Goal: Transaction & Acquisition: Book appointment/travel/reservation

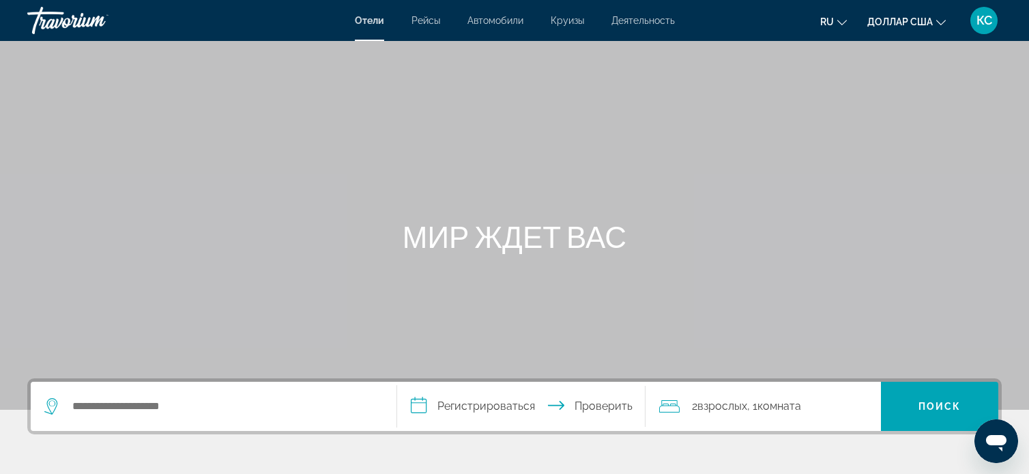
click at [369, 20] on font "Отели" at bounding box center [369, 20] width 29 height 11
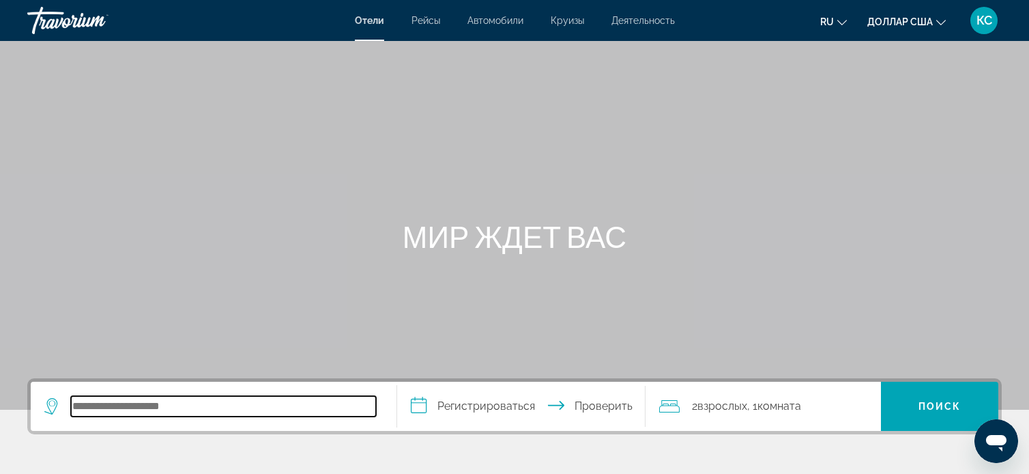
click at [98, 414] on input "Поиск отеля" at bounding box center [223, 406] width 305 height 20
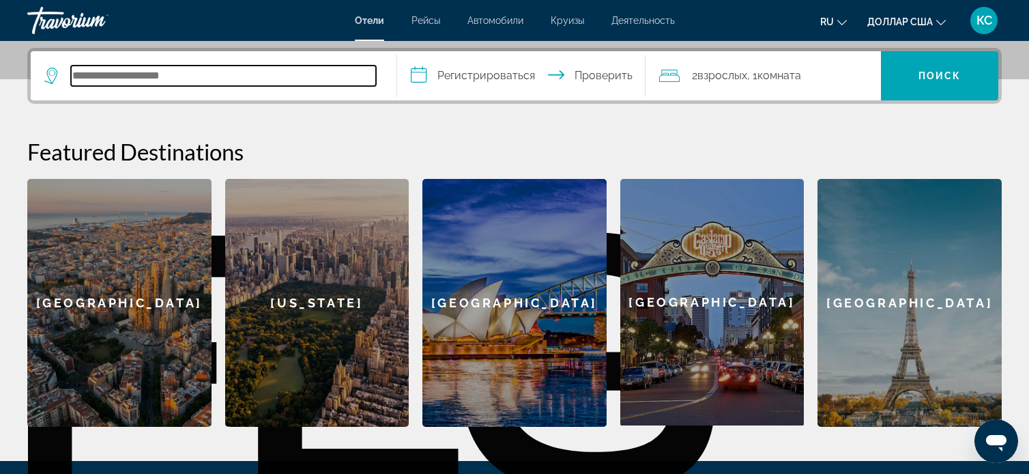
scroll to position [333, 0]
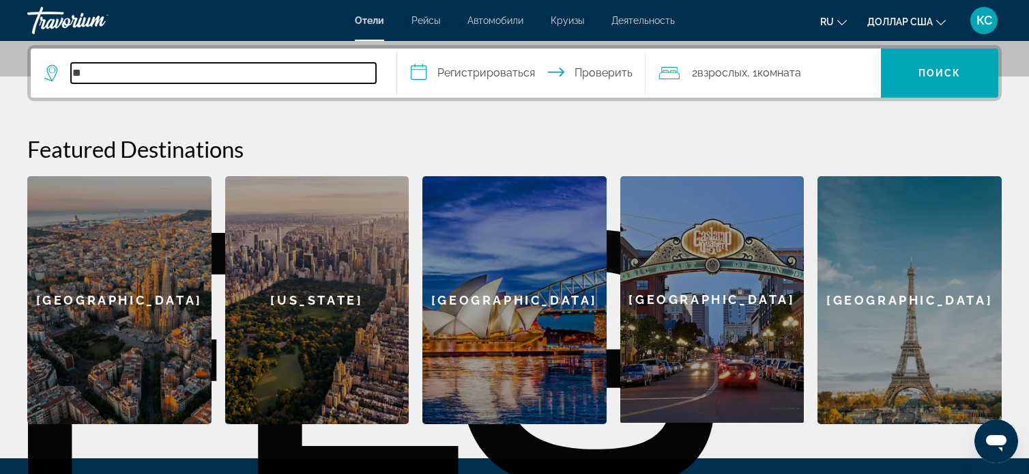
type input "*"
type input "******"
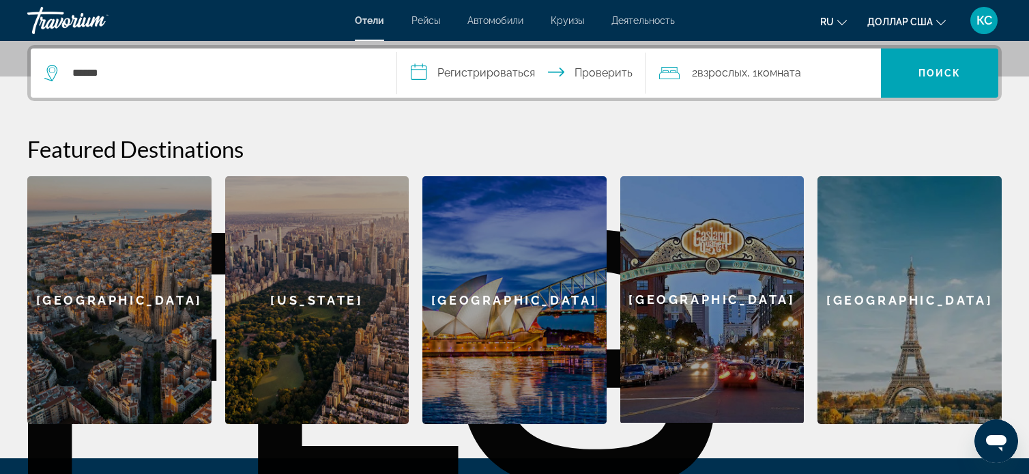
click at [426, 69] on input "**********" at bounding box center [524, 74] width 255 height 53
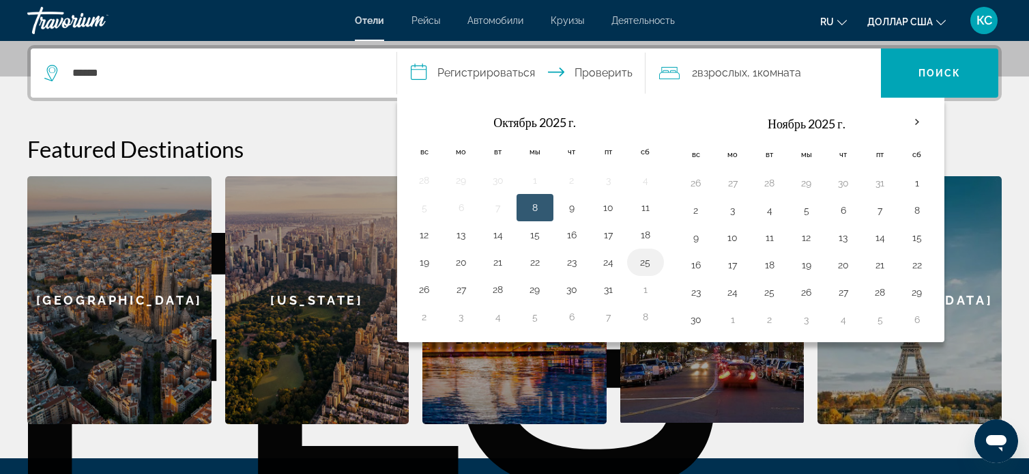
click at [646, 264] on button "25" at bounding box center [646, 262] width 22 height 19
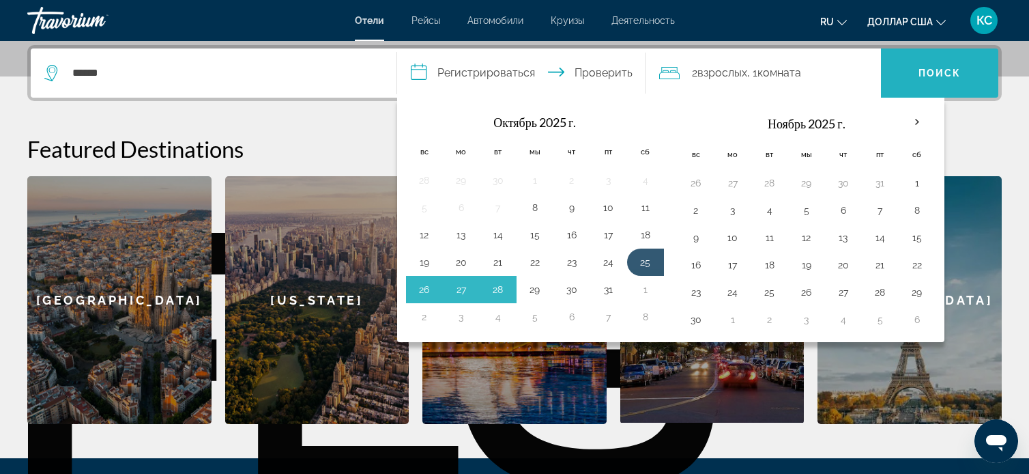
click at [915, 77] on span "Поиск" at bounding box center [939, 73] width 117 height 33
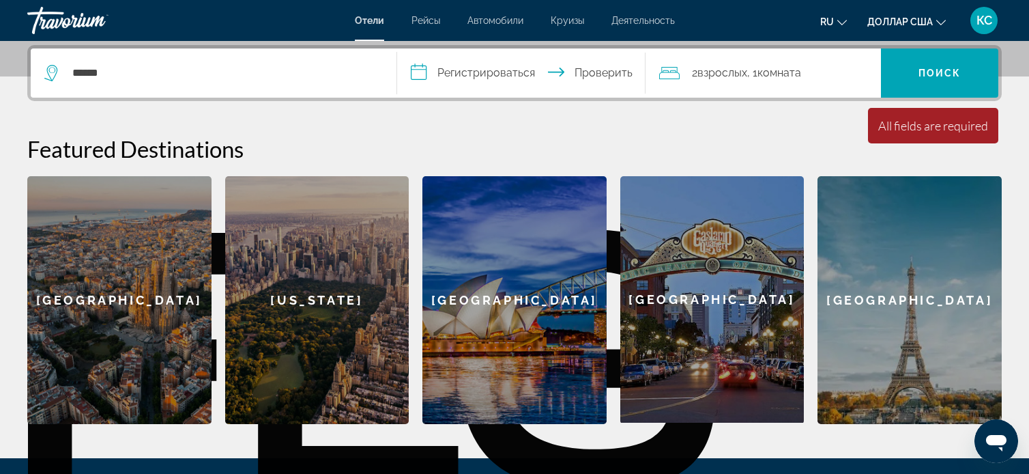
click at [593, 63] on input "**********" at bounding box center [524, 74] width 255 height 53
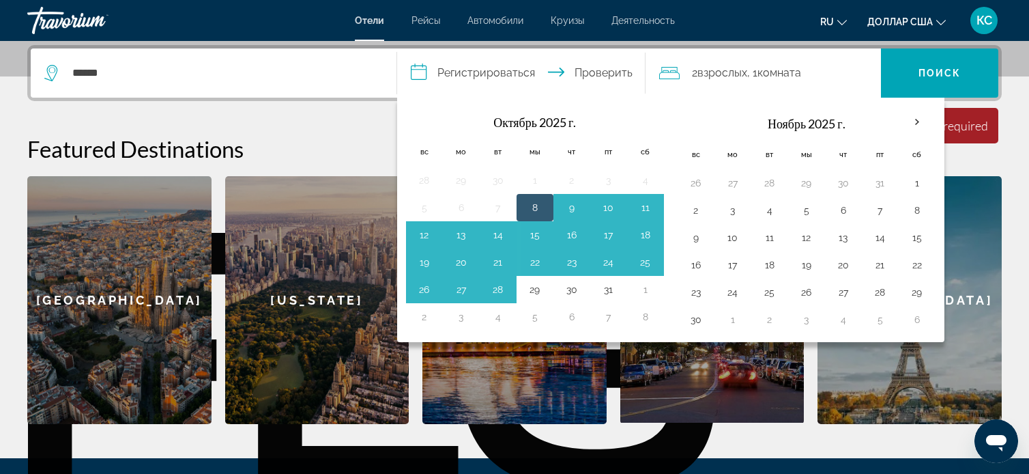
click at [596, 72] on input "**********" at bounding box center [524, 74] width 255 height 53
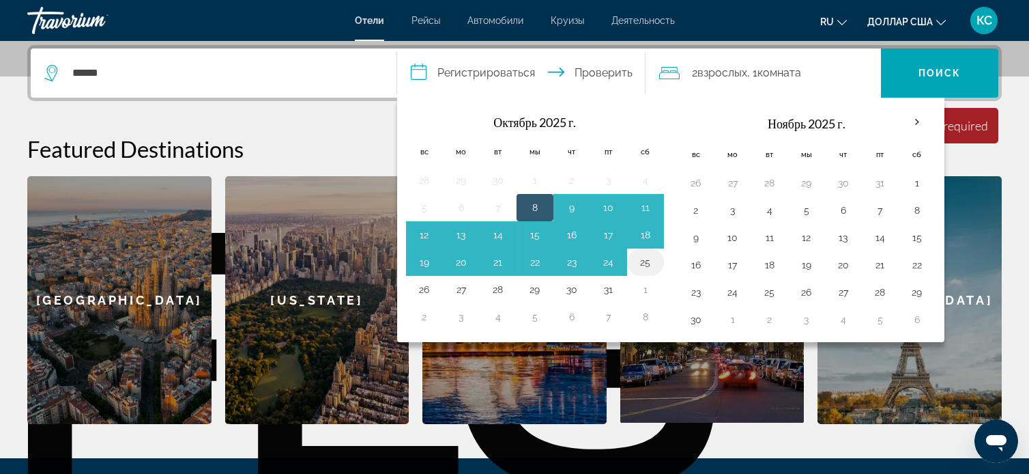
click at [644, 267] on button "25" at bounding box center [646, 262] width 22 height 19
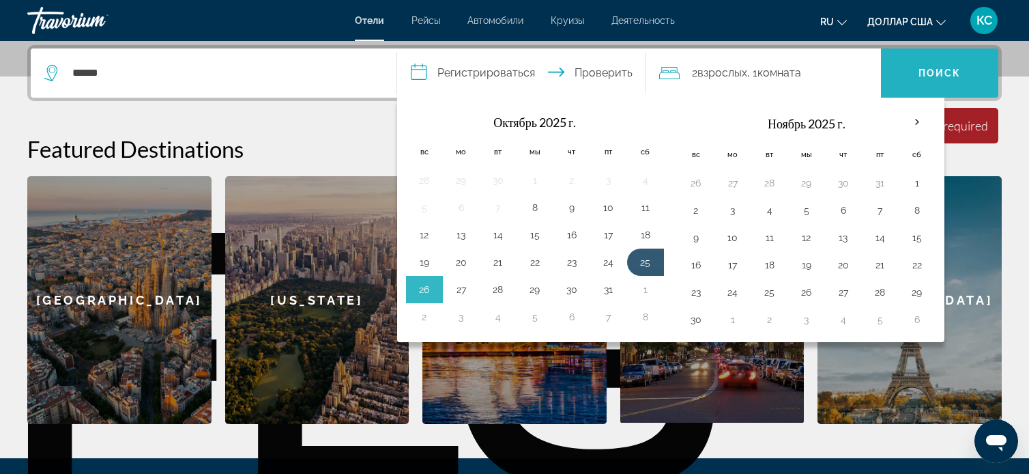
click at [906, 79] on span "Поиск" at bounding box center [939, 73] width 117 height 33
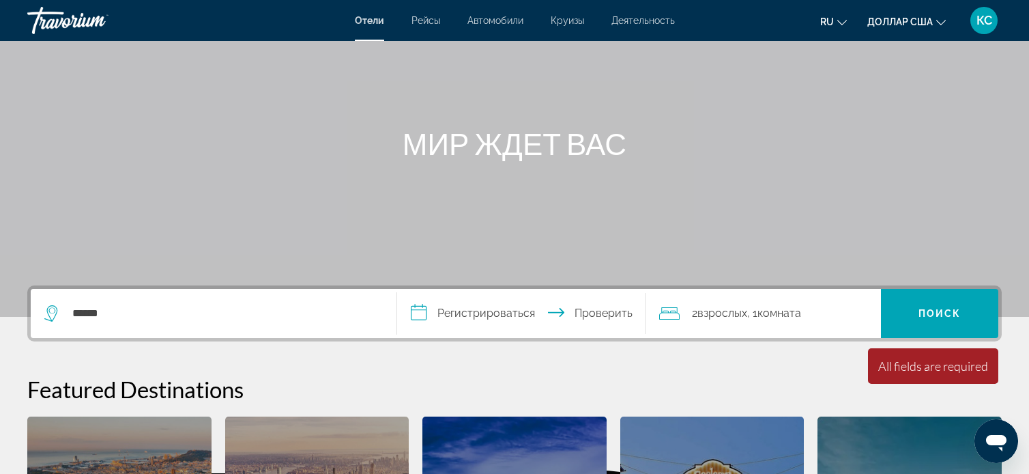
scroll to position [0, 0]
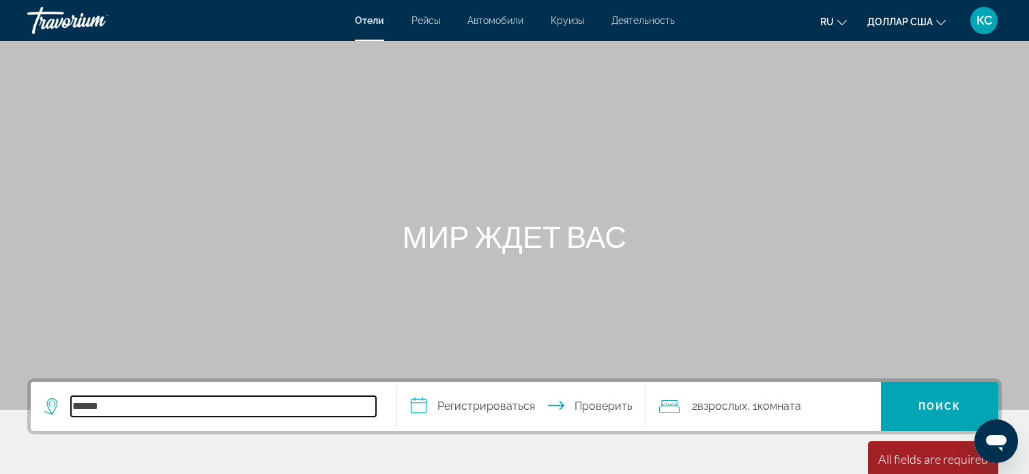
click at [85, 412] on input "******" at bounding box center [223, 406] width 305 height 20
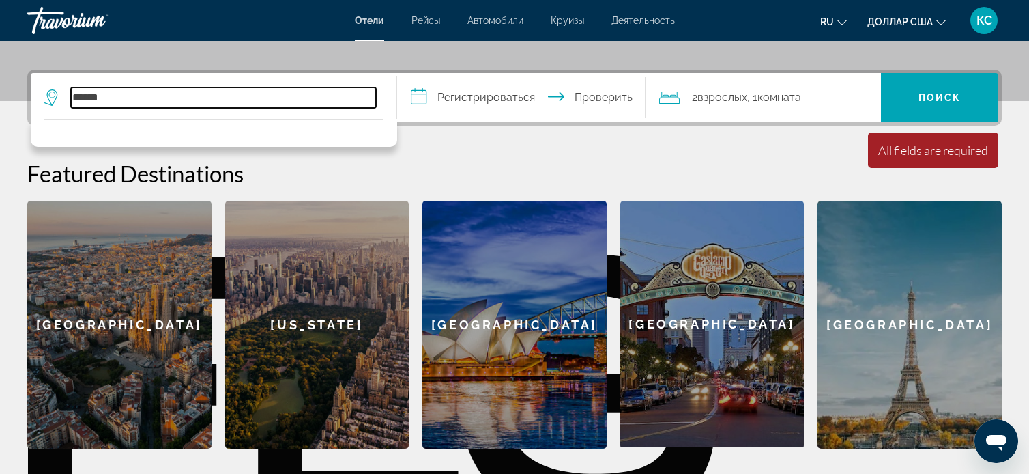
scroll to position [333, 0]
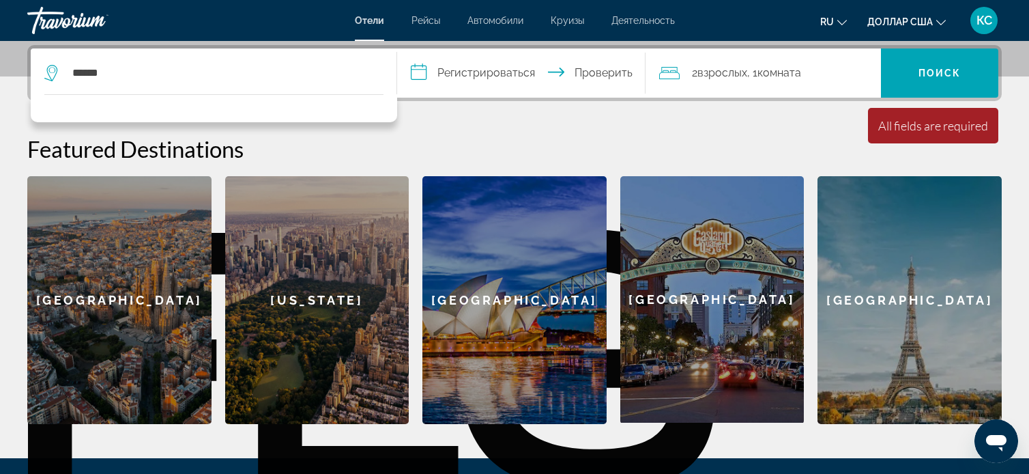
click at [459, 70] on input "**********" at bounding box center [524, 74] width 255 height 53
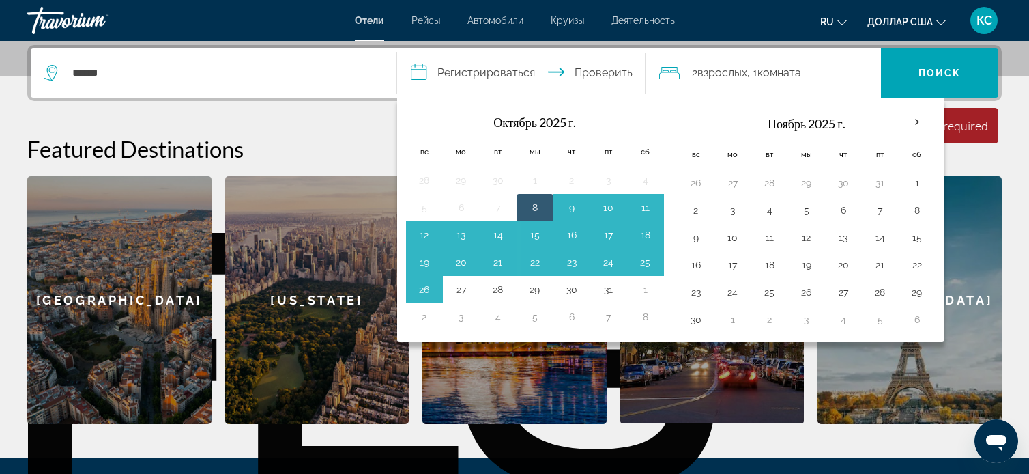
click at [505, 122] on font "Октябрь 2025 г." at bounding box center [534, 122] width 83 height 15
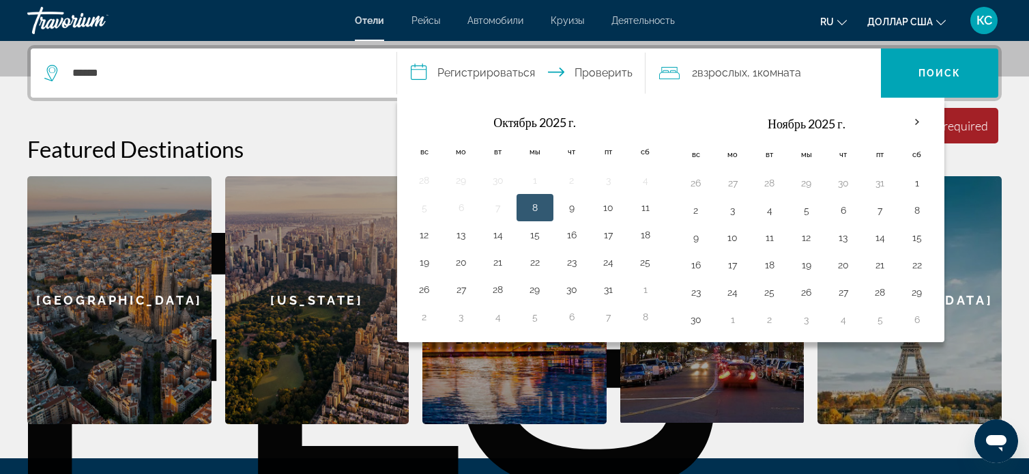
click at [541, 215] on button "8" at bounding box center [535, 207] width 22 height 19
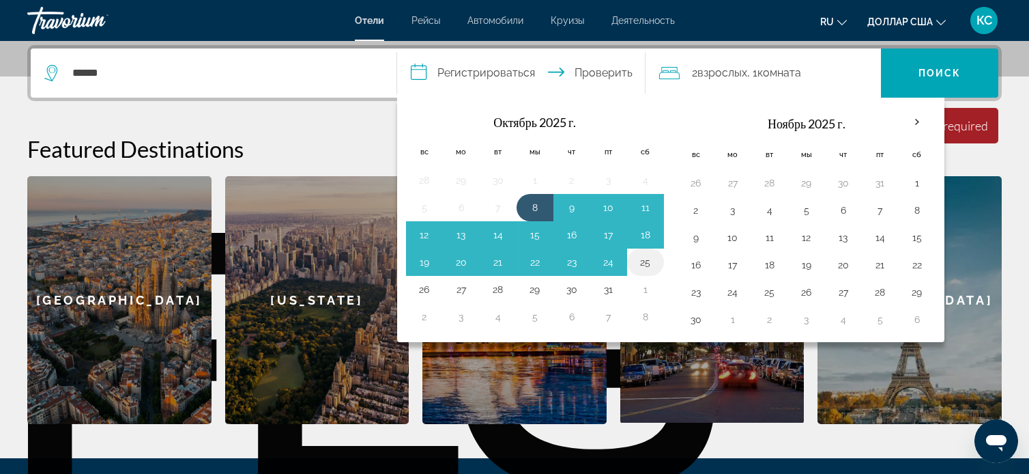
click at [643, 265] on button "25" at bounding box center [646, 262] width 22 height 19
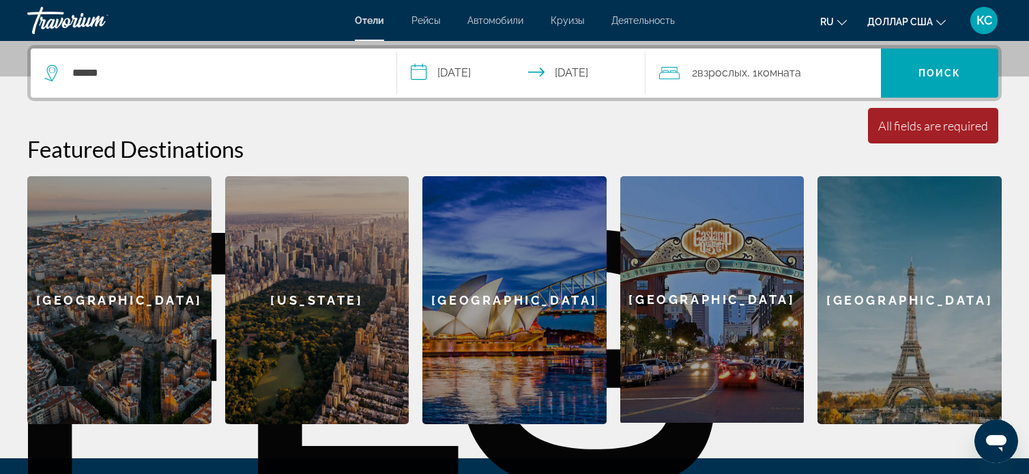
click at [470, 68] on input "**********" at bounding box center [524, 74] width 255 height 53
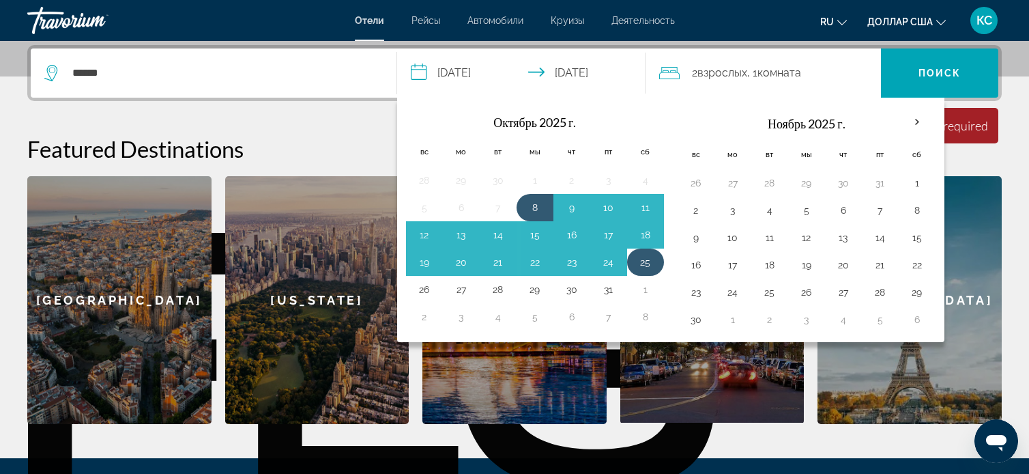
click at [635, 265] on button "25" at bounding box center [646, 262] width 22 height 19
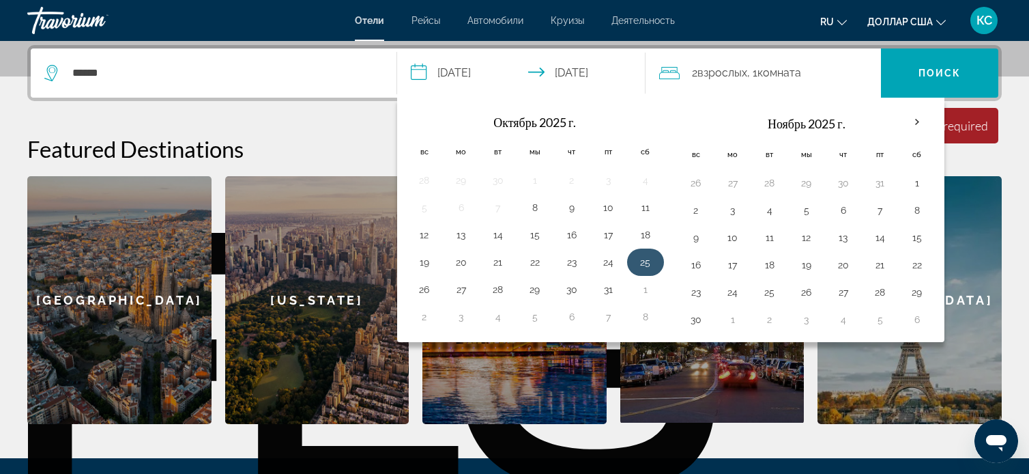
click at [643, 264] on button "25" at bounding box center [646, 262] width 22 height 19
type input "**********"
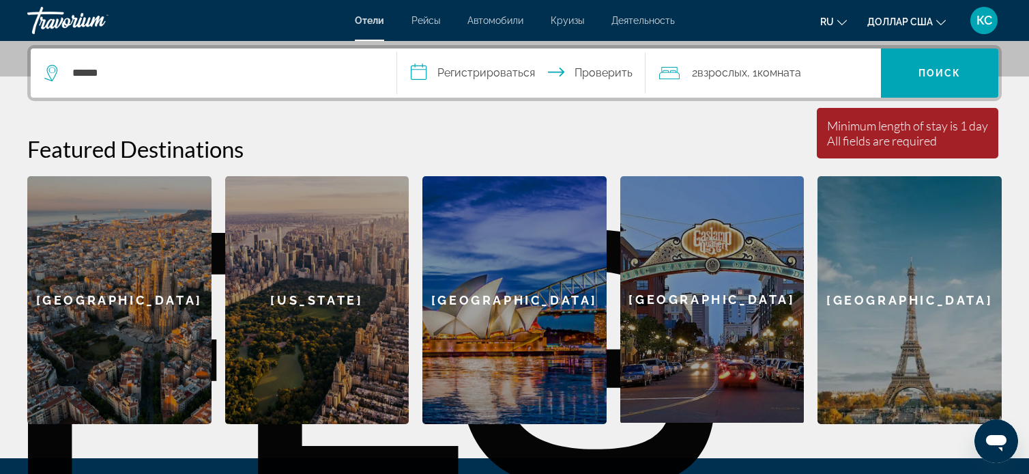
click at [459, 68] on input "**********" at bounding box center [524, 74] width 255 height 53
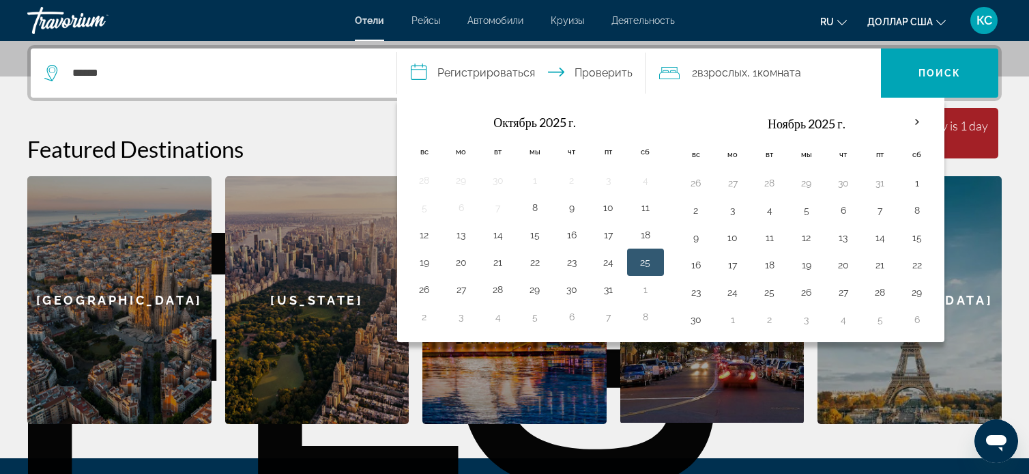
click at [648, 263] on button "25" at bounding box center [646, 262] width 22 height 19
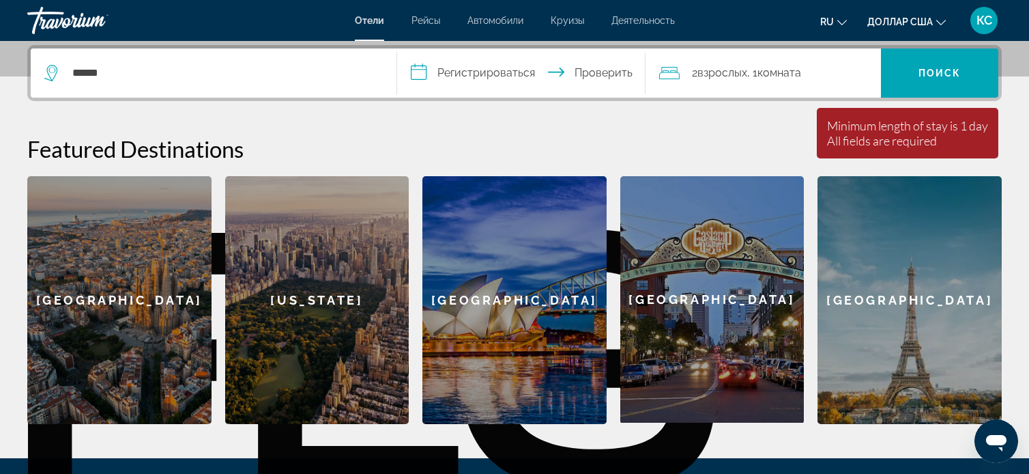
click at [476, 70] on input "**********" at bounding box center [524, 74] width 255 height 53
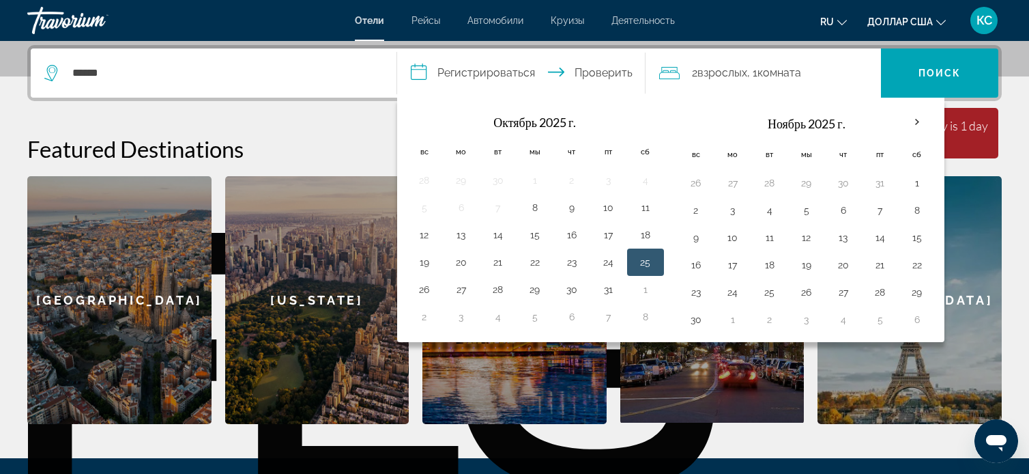
click at [648, 260] on button "25" at bounding box center [646, 262] width 22 height 19
click at [904, 72] on span "Поиск" at bounding box center [939, 73] width 117 height 33
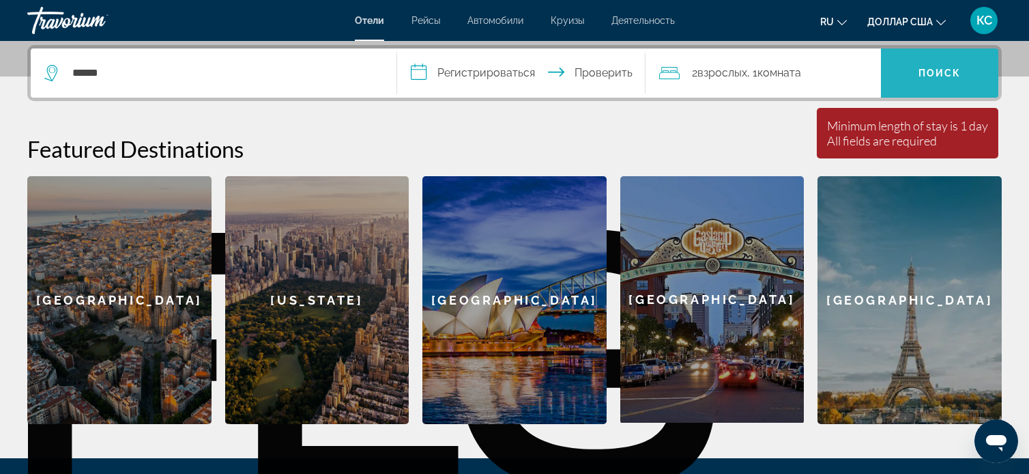
click at [934, 80] on span "Поиск" at bounding box center [939, 73] width 117 height 33
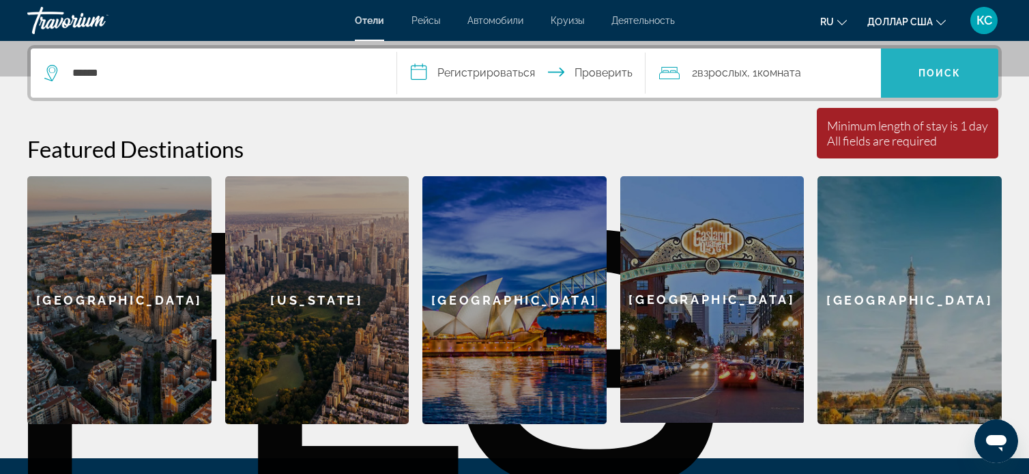
click at [934, 80] on span "Поиск" at bounding box center [939, 73] width 117 height 33
click at [934, 76] on font "Поиск" at bounding box center [940, 73] width 43 height 11
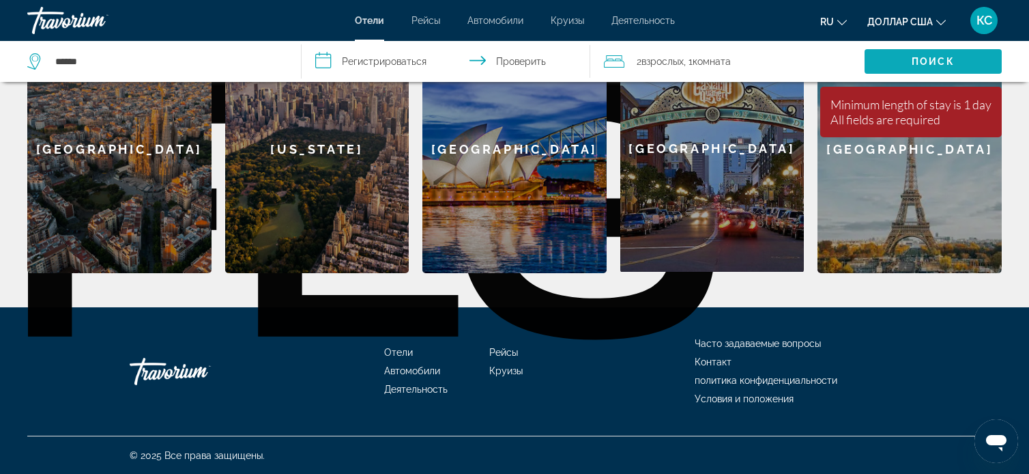
scroll to position [483, 0]
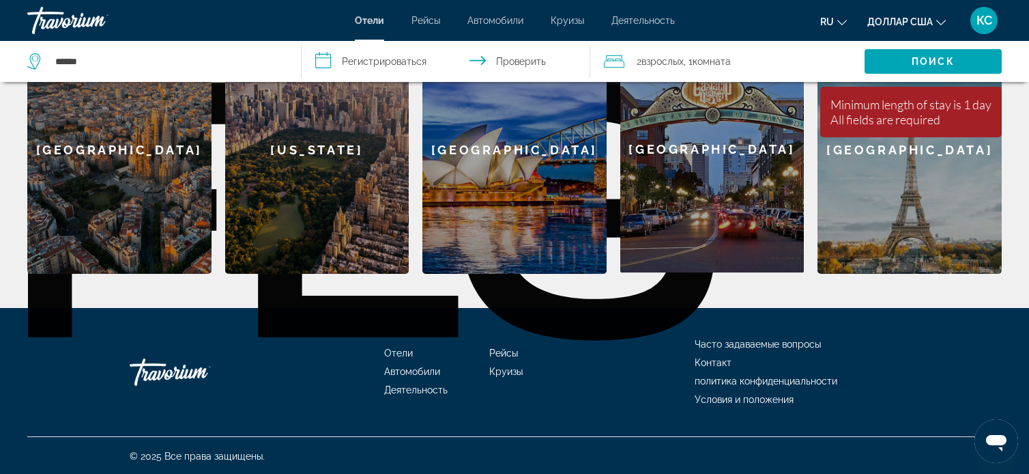
click at [401, 349] on font "Отели" at bounding box center [398, 352] width 29 height 11
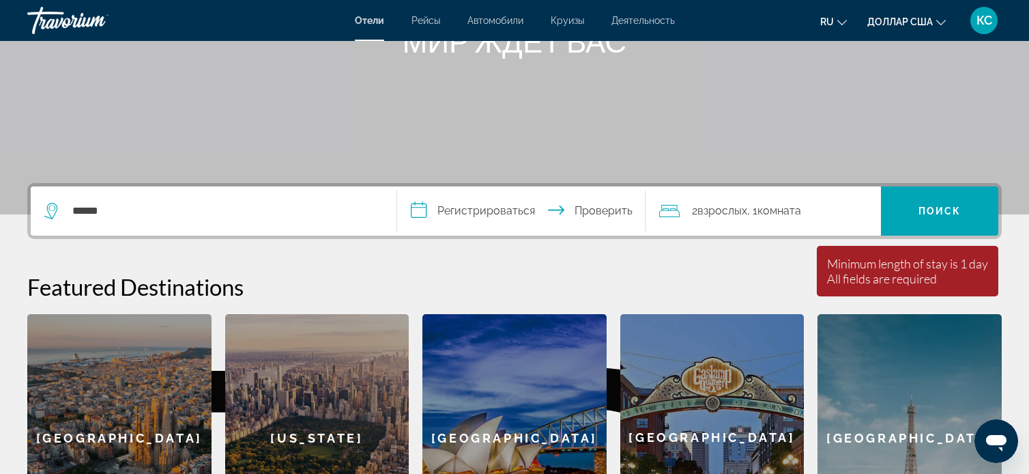
scroll to position [196, 0]
click at [420, 203] on input "**********" at bounding box center [524, 212] width 255 height 53
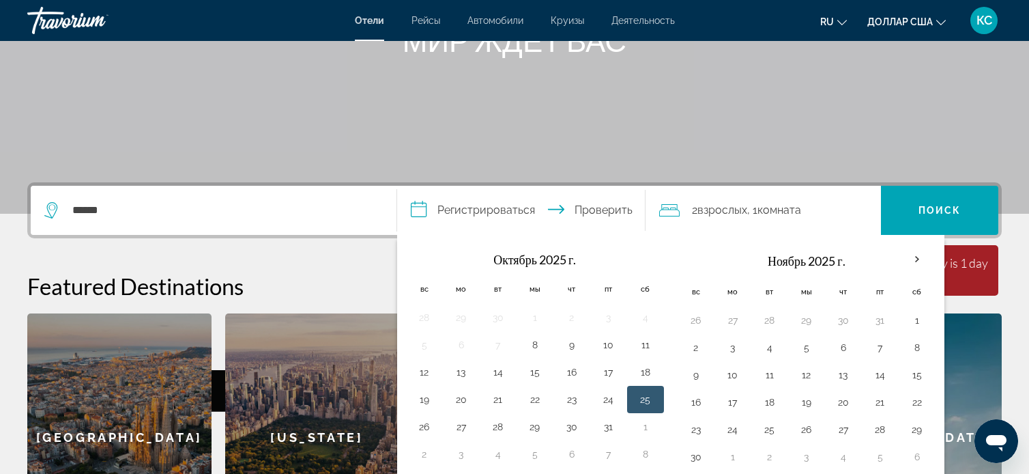
scroll to position [333, 0]
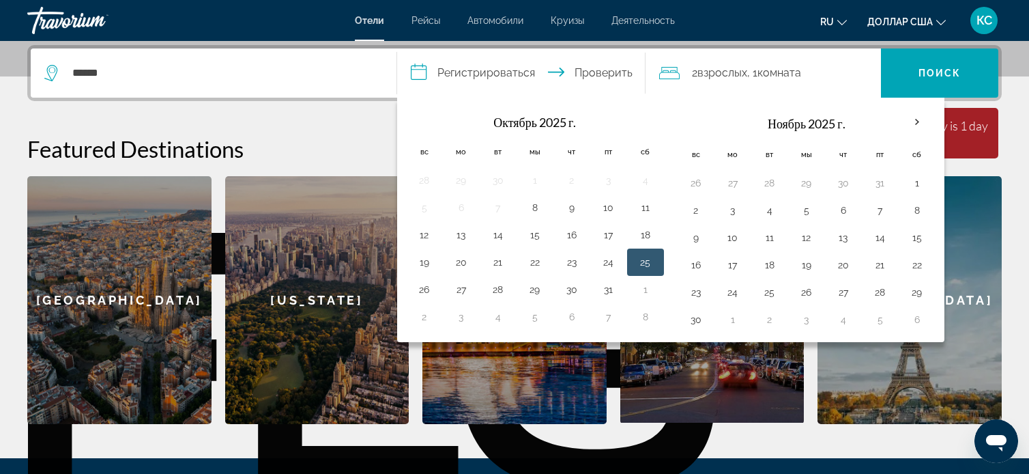
click at [642, 267] on button "25" at bounding box center [646, 262] width 22 height 19
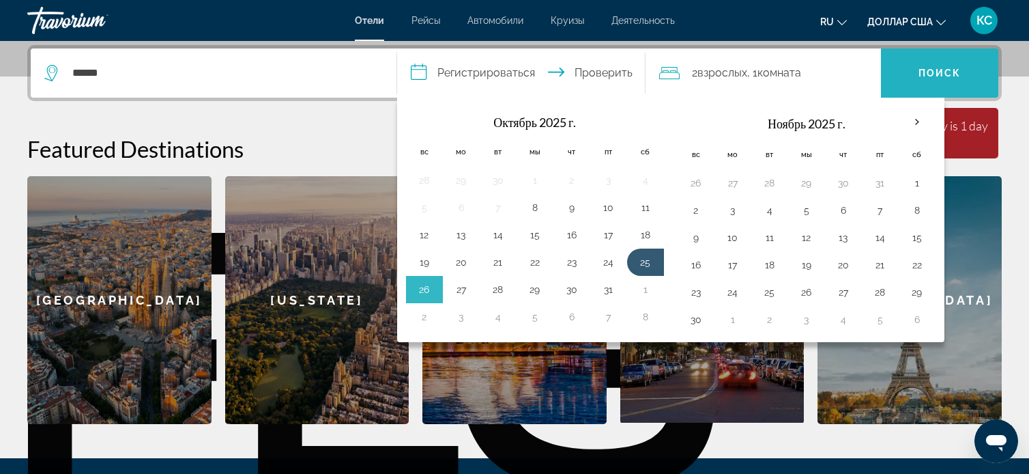
click at [929, 75] on font "Поиск" at bounding box center [940, 73] width 43 height 11
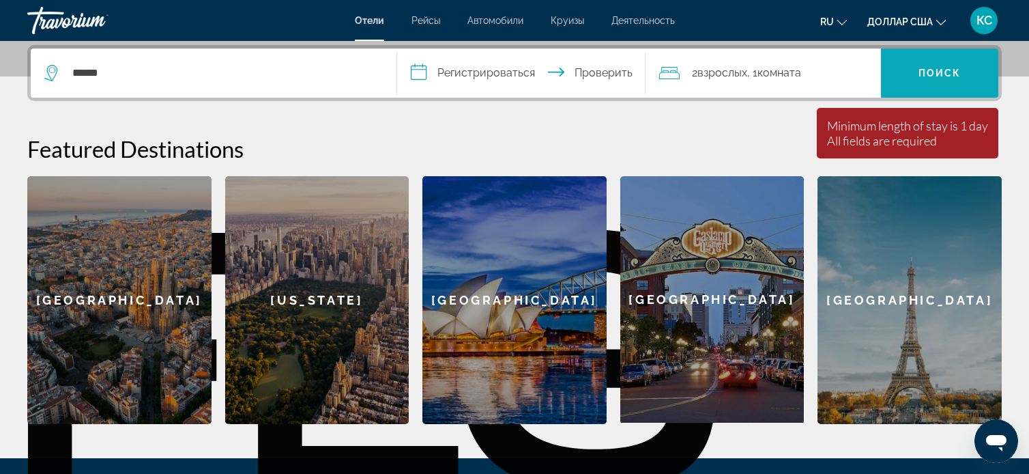
click at [929, 75] on font "Поиск" at bounding box center [940, 73] width 43 height 11
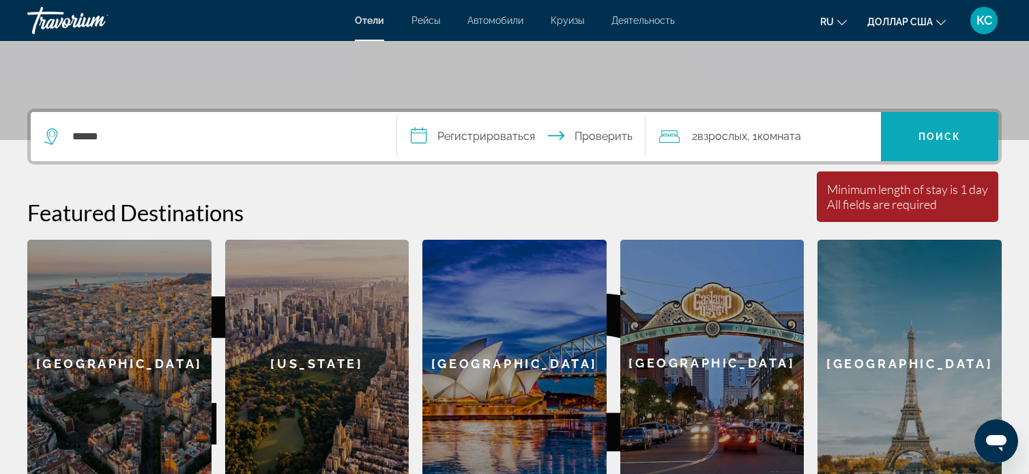
scroll to position [268, 0]
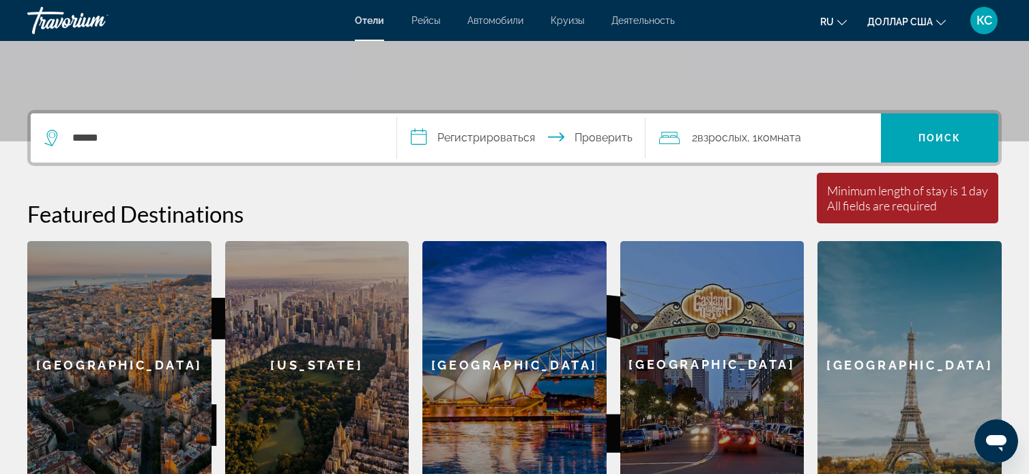
click at [599, 136] on input "**********" at bounding box center [524, 139] width 255 height 53
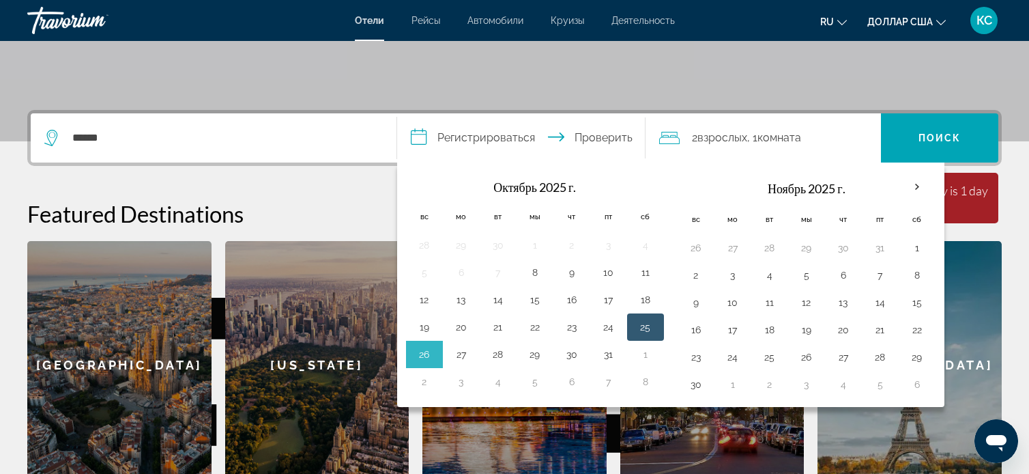
scroll to position [333, 0]
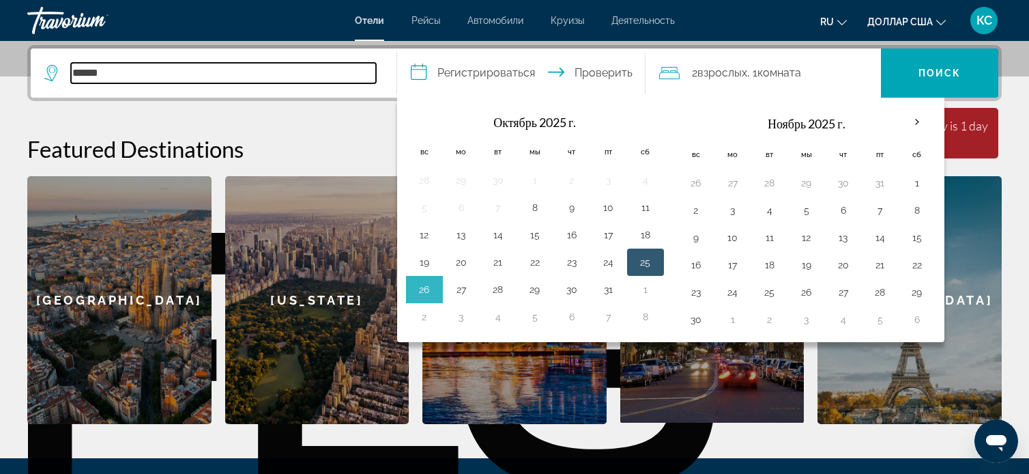
click at [165, 79] on input "******" at bounding box center [223, 73] width 305 height 20
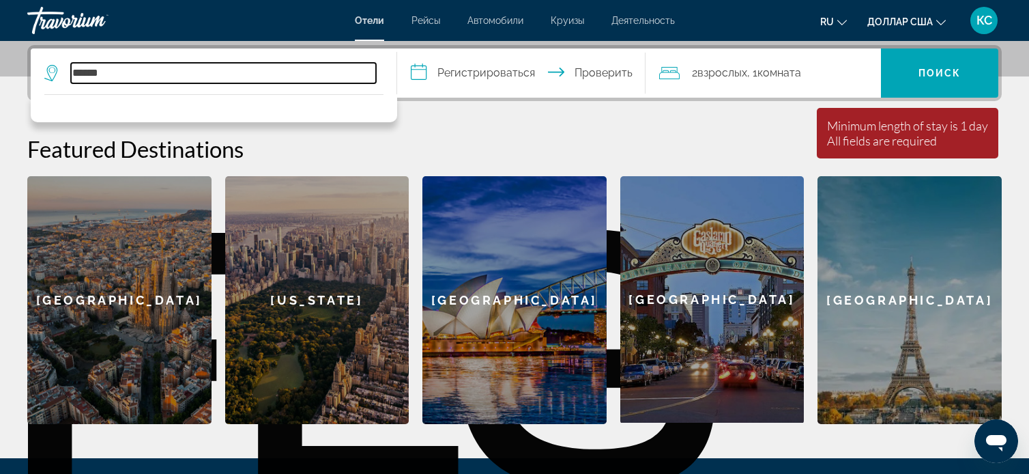
click at [132, 66] on input "******" at bounding box center [223, 73] width 305 height 20
type input "*"
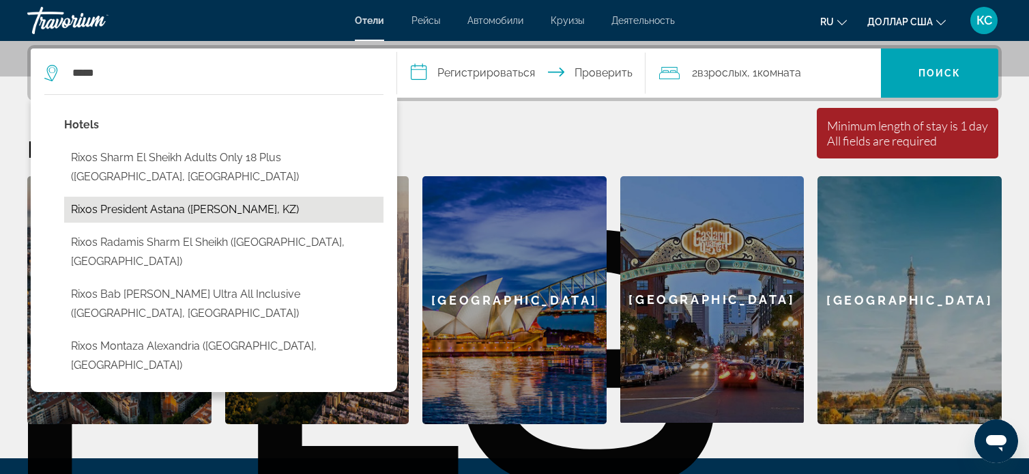
click at [177, 207] on button "Rixos President Astana ([PERSON_NAME], KZ)" at bounding box center [223, 210] width 319 height 26
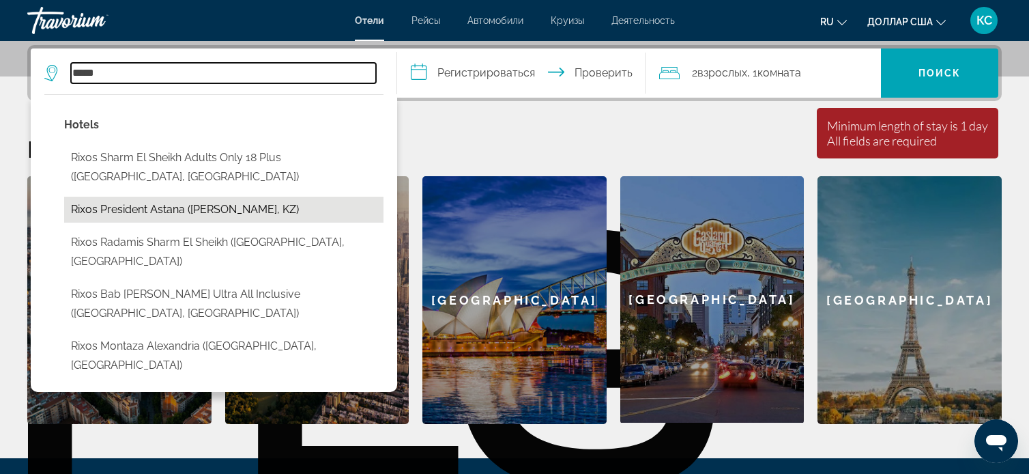
type input "**********"
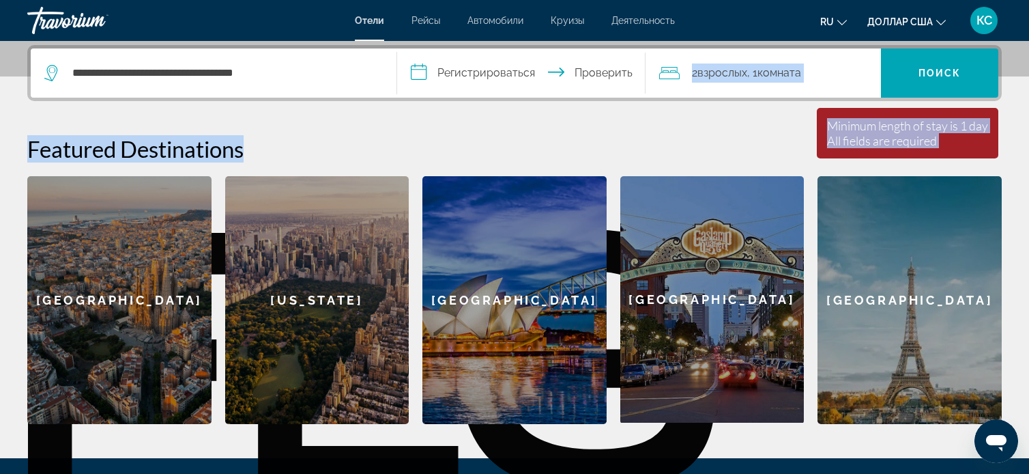
drag, startPoint x: 509, startPoint y: 107, endPoint x: 485, endPoint y: 70, distance: 43.9
click at [485, 70] on div "**********" at bounding box center [514, 234] width 1029 height 379
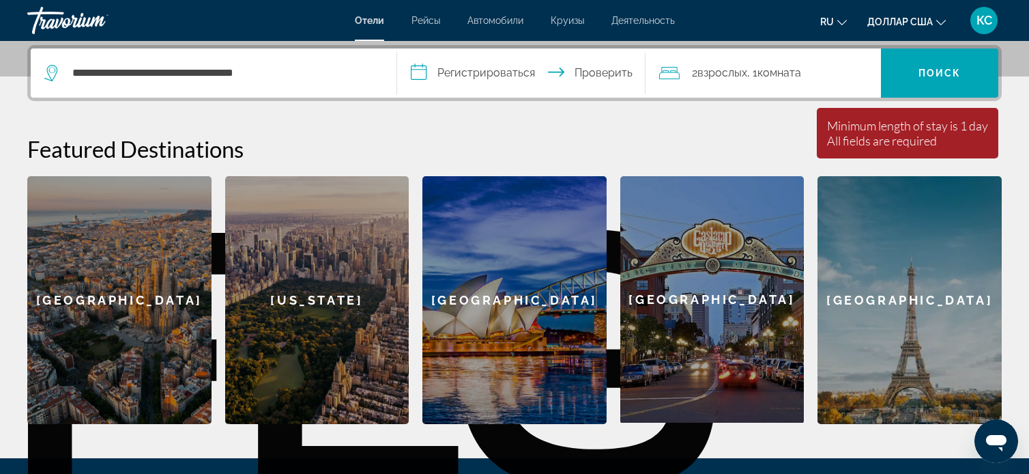
click at [418, 68] on input "**********" at bounding box center [524, 74] width 255 height 53
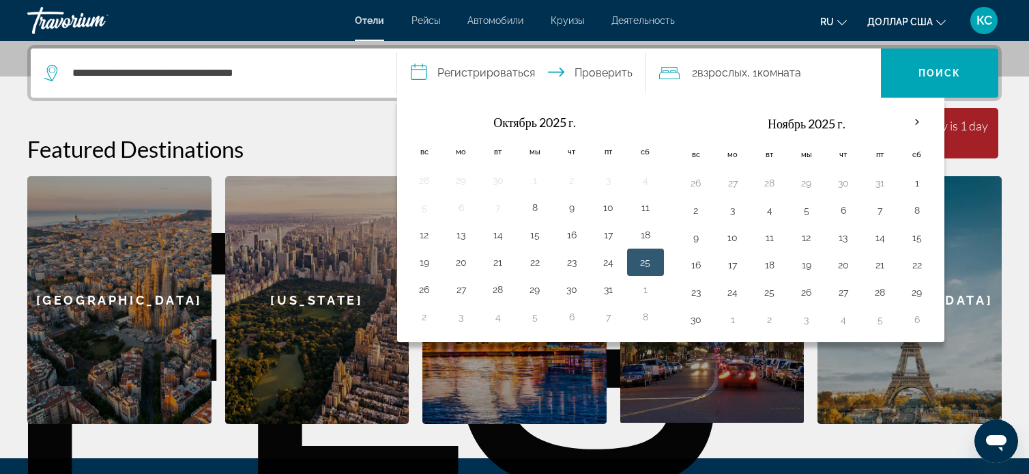
click at [645, 256] on button "25" at bounding box center [646, 262] width 22 height 19
click at [898, 62] on span "Поиск" at bounding box center [939, 73] width 117 height 33
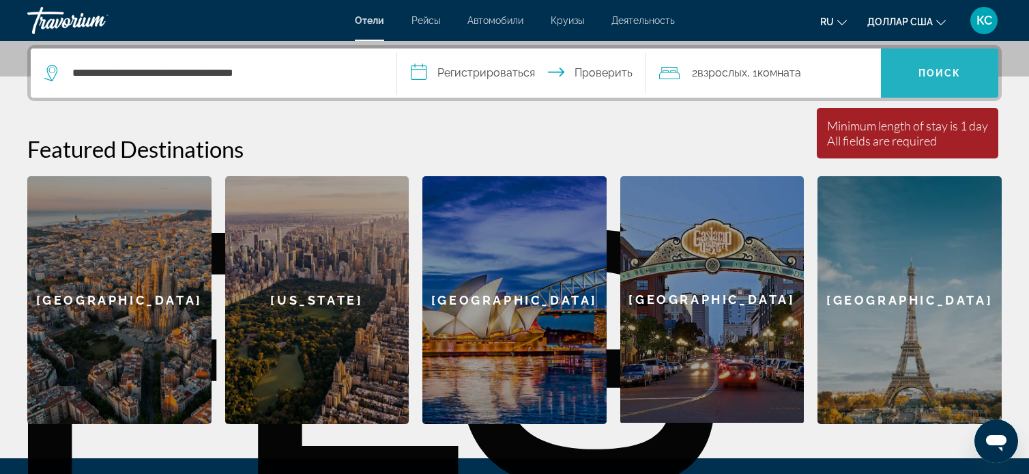
click at [936, 68] on font "Поиск" at bounding box center [940, 73] width 43 height 11
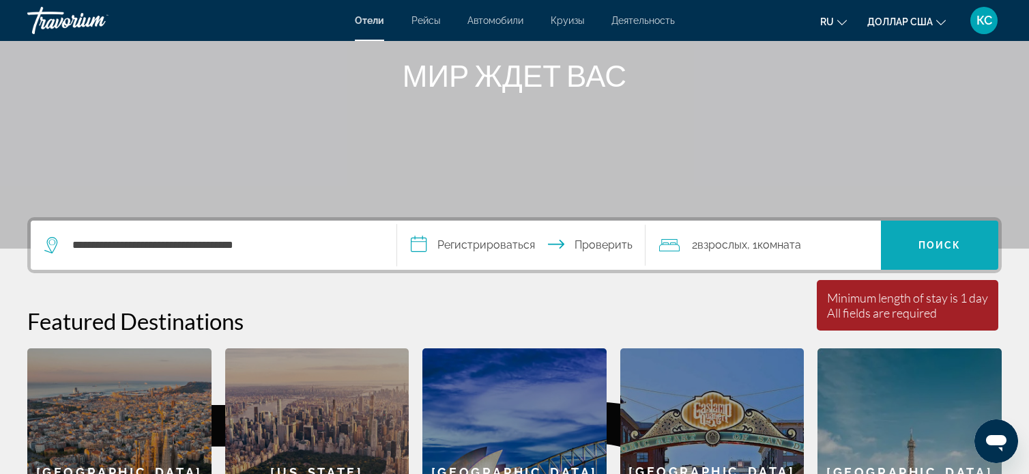
scroll to position [0, 0]
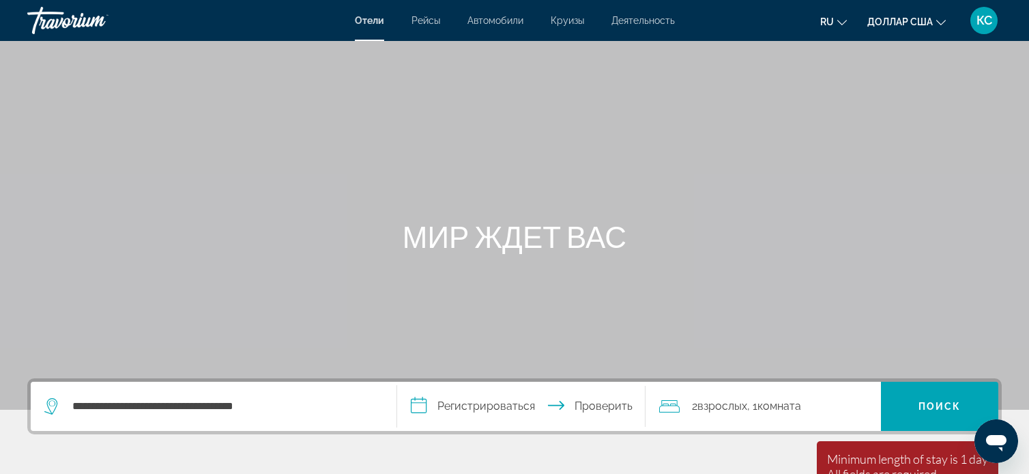
click at [601, 406] on input "**********" at bounding box center [524, 408] width 255 height 53
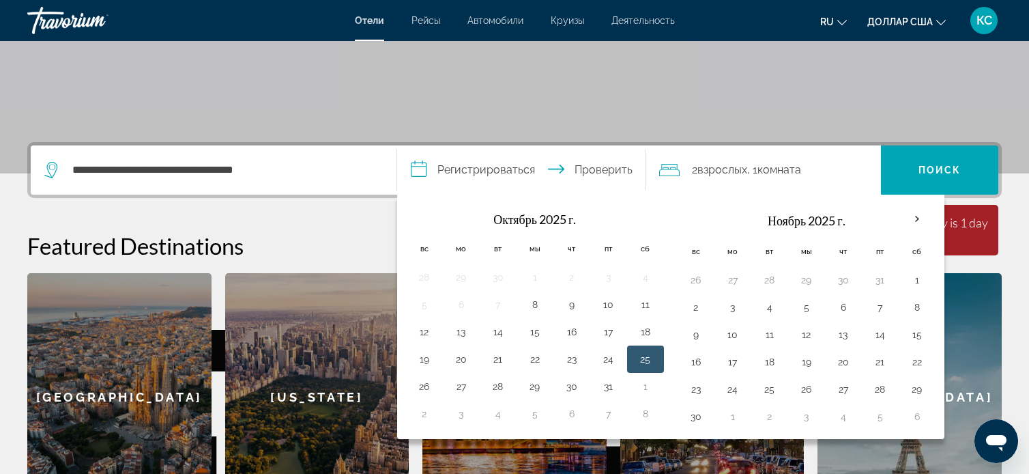
scroll to position [333, 0]
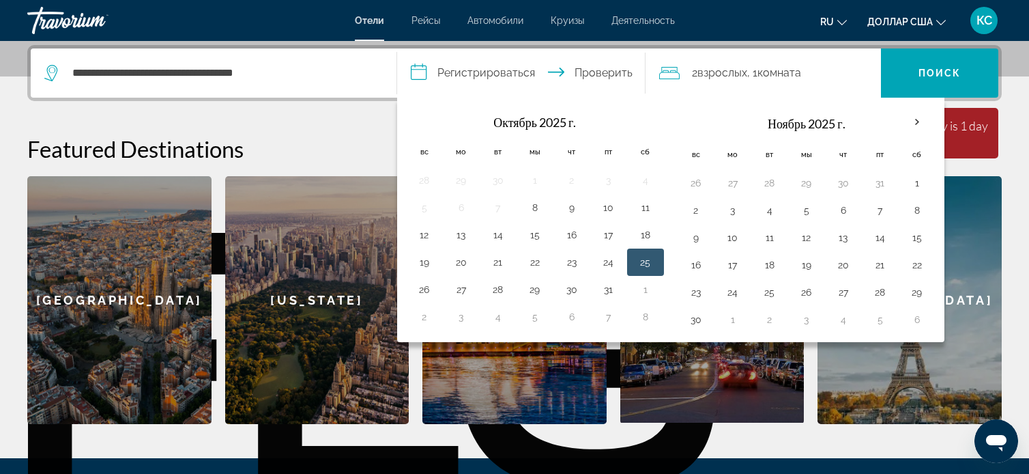
click at [650, 260] on button "25" at bounding box center [646, 262] width 22 height 19
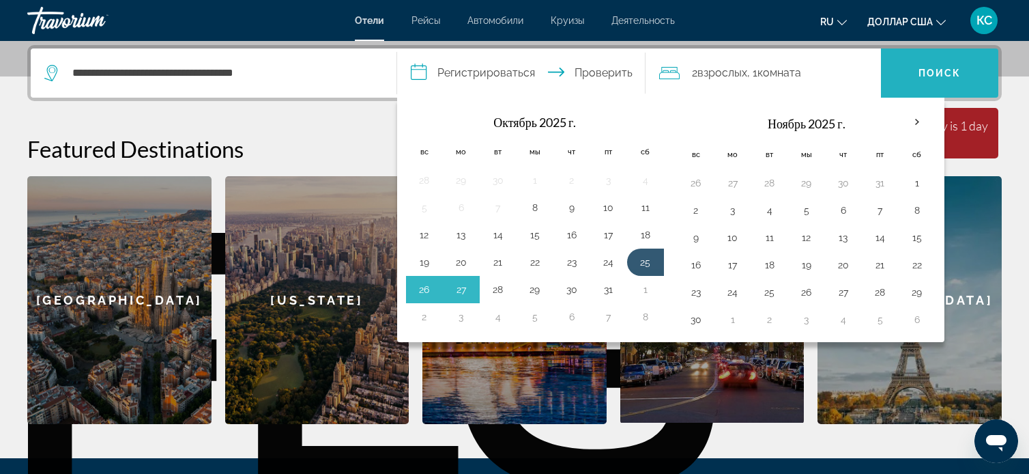
click at [951, 72] on font "Поиск" at bounding box center [940, 73] width 43 height 11
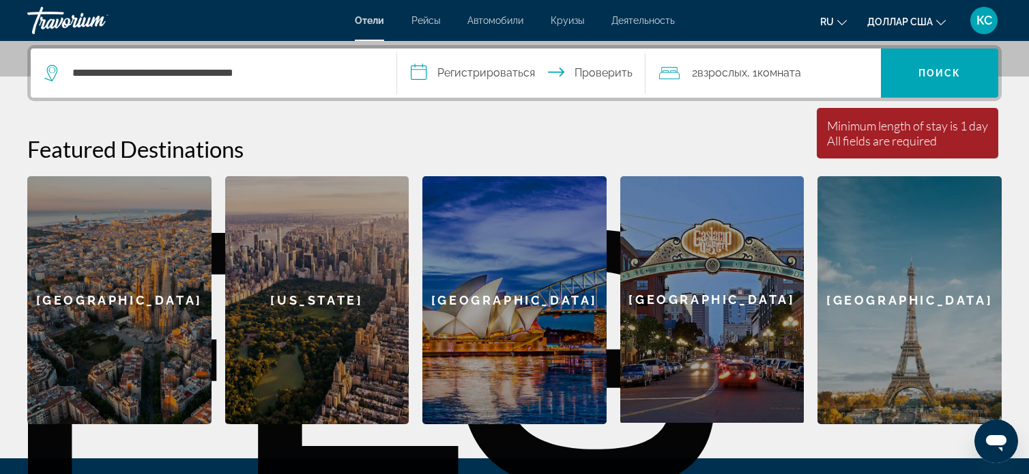
click at [710, 70] on font "взрослых" at bounding box center [723, 72] width 50 height 13
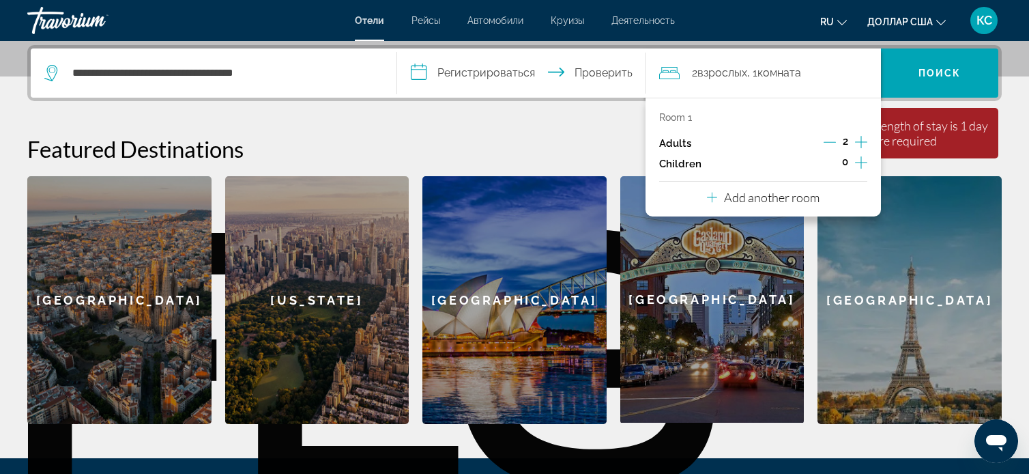
click at [691, 144] on div "Adults 2" at bounding box center [763, 143] width 208 height 20
click at [772, 204] on div "Add another room" at bounding box center [763, 197] width 113 height 16
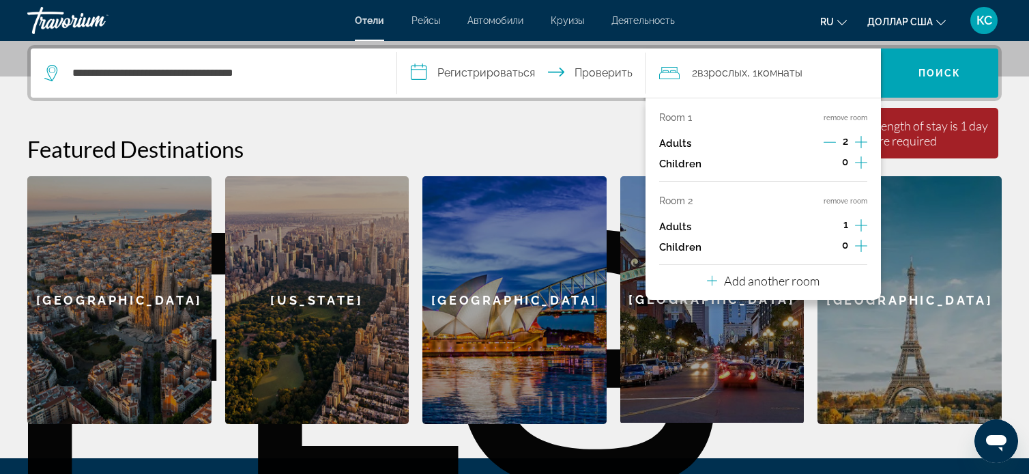
click at [683, 147] on p "Adults" at bounding box center [675, 144] width 32 height 12
click at [969, 66] on span "Поиск" at bounding box center [939, 73] width 117 height 33
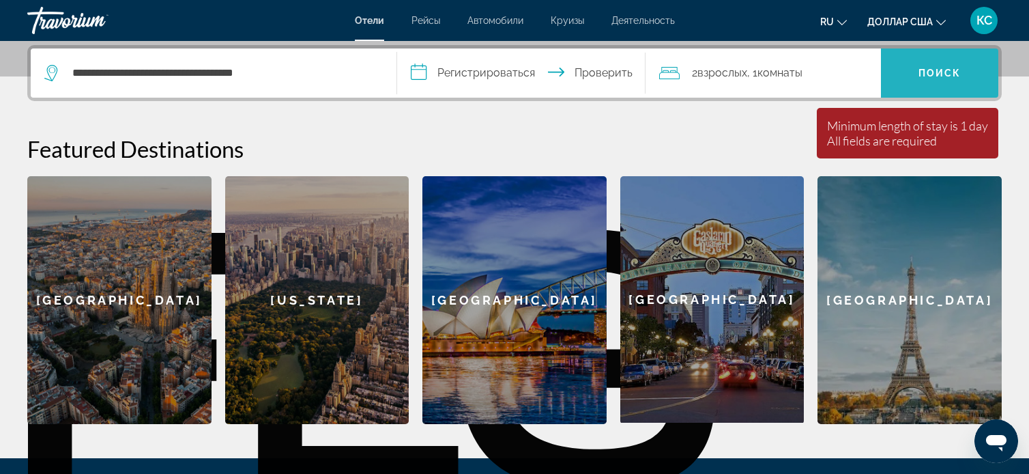
click at [969, 66] on span "Поиск" at bounding box center [939, 73] width 117 height 33
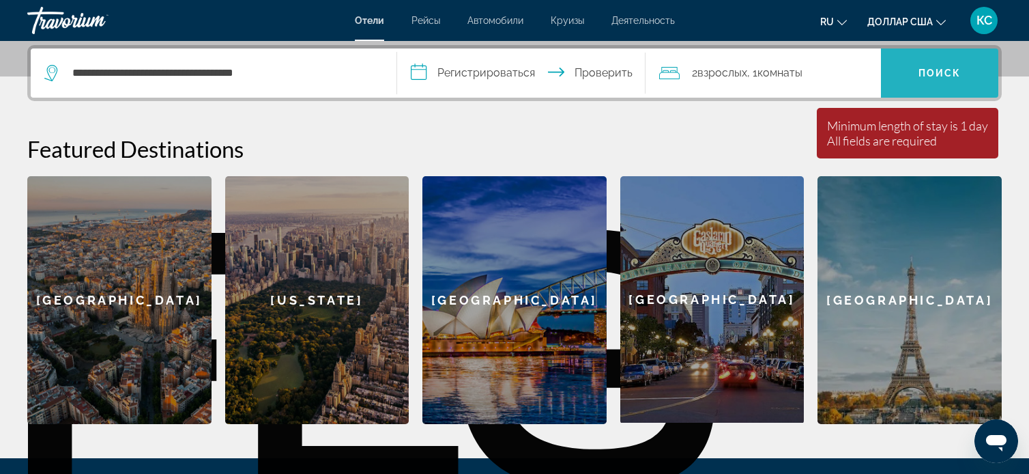
click at [969, 66] on span "Поиск" at bounding box center [939, 73] width 117 height 33
click at [421, 73] on input "**********" at bounding box center [524, 74] width 255 height 53
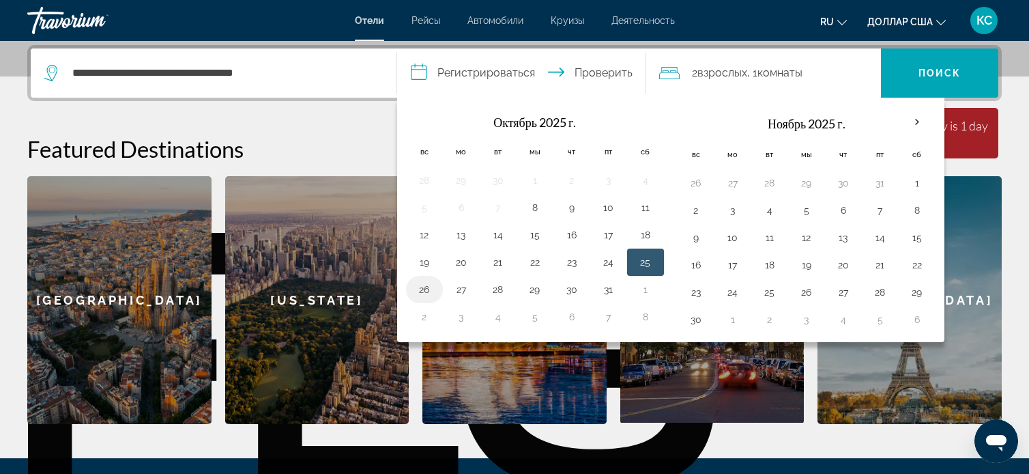
click at [425, 293] on button "26" at bounding box center [425, 289] width 22 height 19
click at [639, 263] on button "25" at bounding box center [646, 262] width 22 height 19
type input "**********"
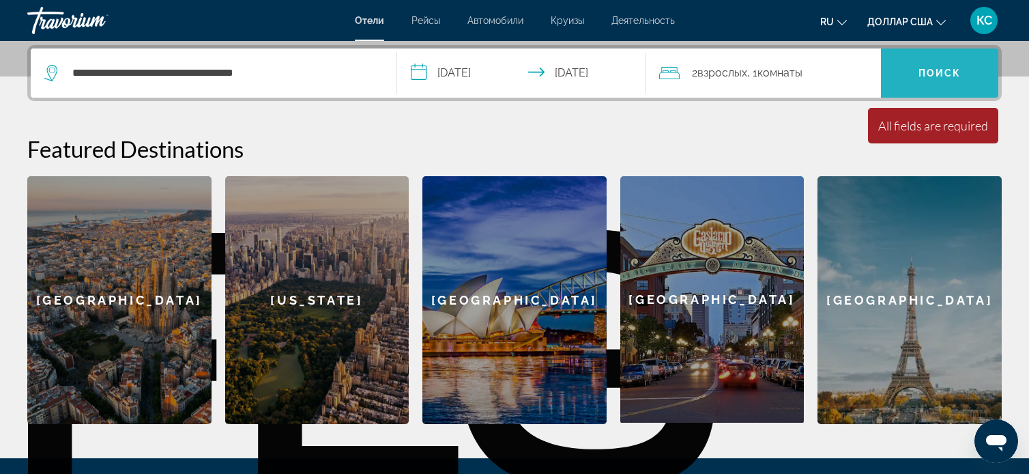
click at [921, 73] on font "Поиск" at bounding box center [940, 73] width 43 height 11
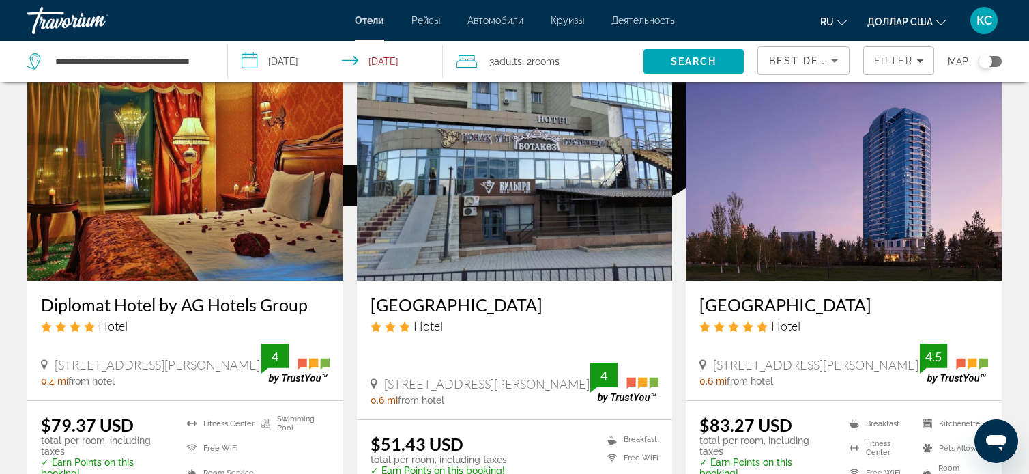
scroll to position [616, 0]
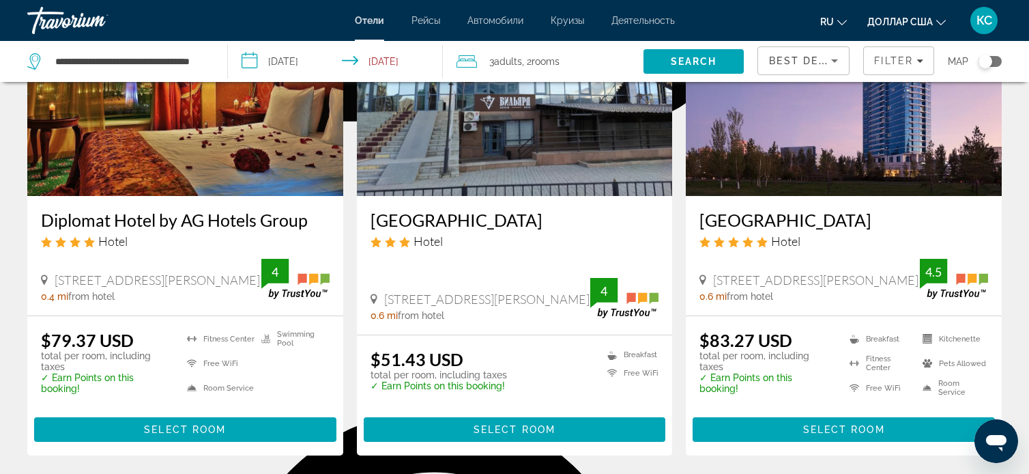
click at [786, 330] on ins "$83.27 USD" at bounding box center [746, 340] width 93 height 20
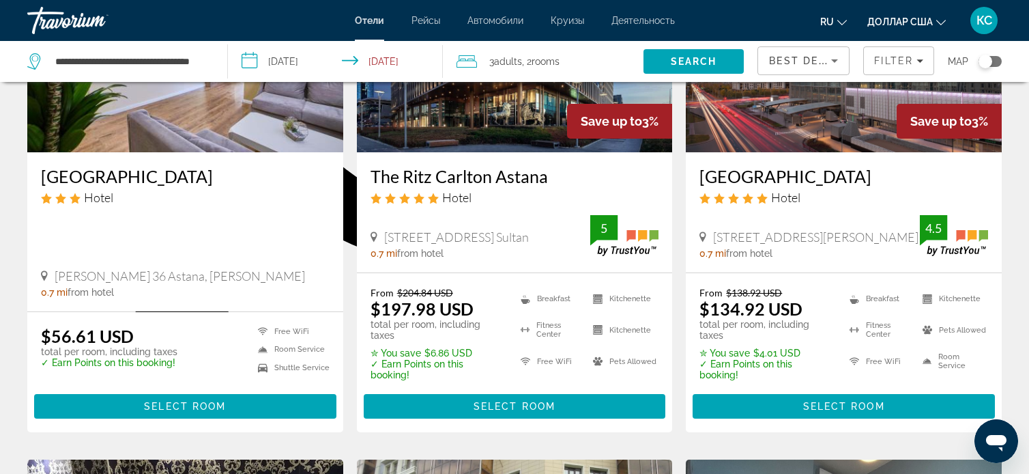
scroll to position [1253, 0]
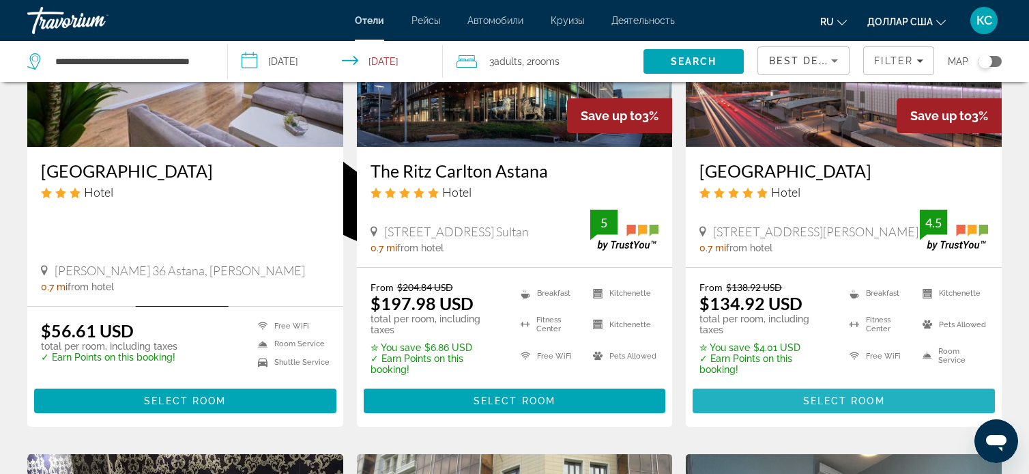
drag, startPoint x: 786, startPoint y: 313, endPoint x: 789, endPoint y: 379, distance: 66.3
click at [789, 384] on span "Основное содержание" at bounding box center [844, 400] width 302 height 33
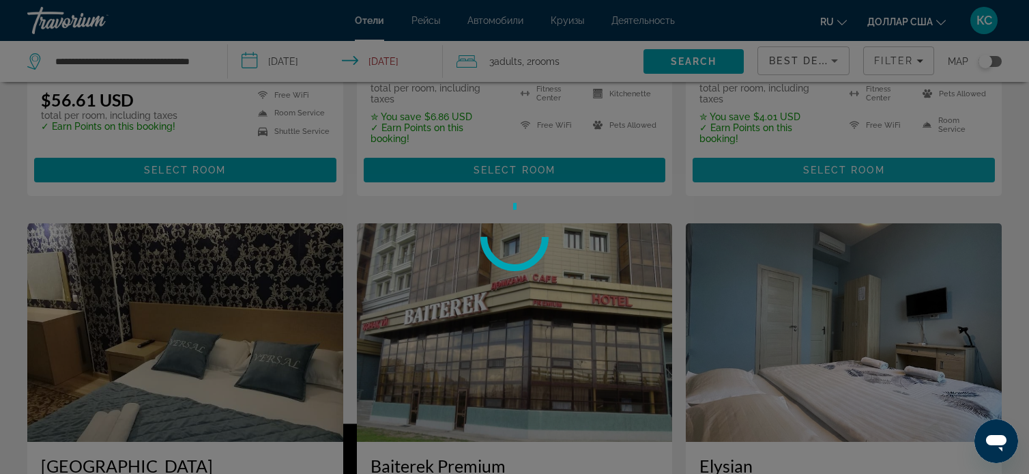
scroll to position [1485, 0]
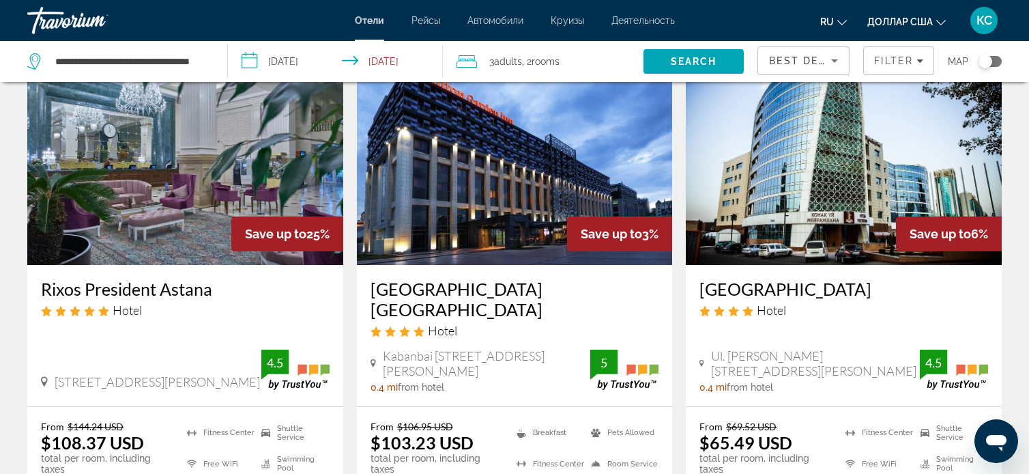
scroll to position [87, 0]
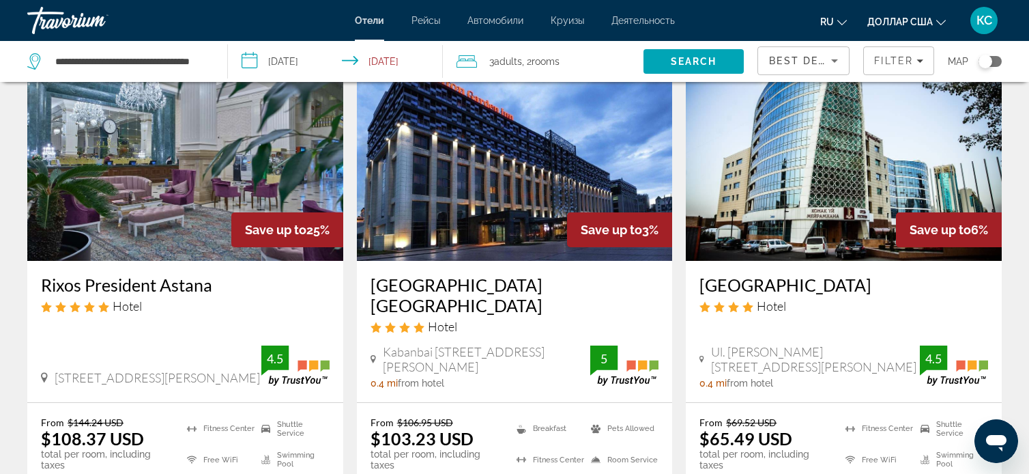
click at [851, 163] on img "Основное содержание" at bounding box center [844, 151] width 316 height 218
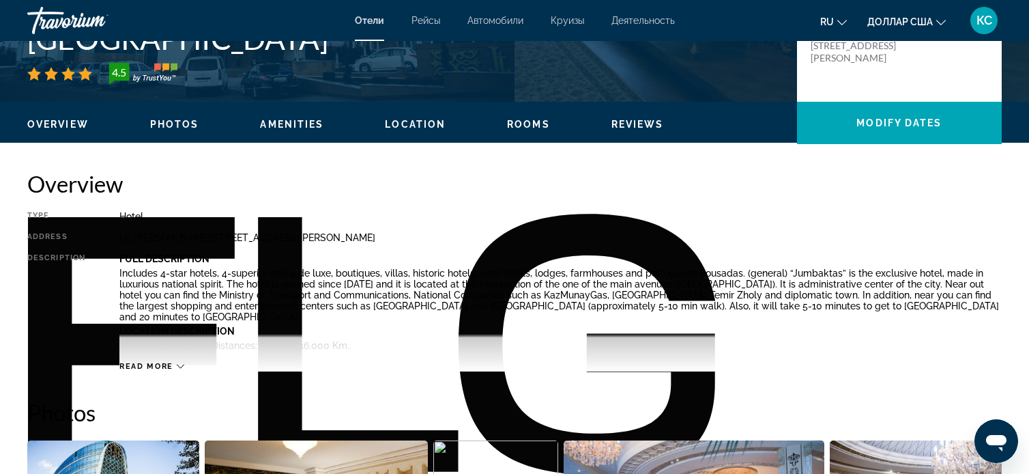
scroll to position [352, 0]
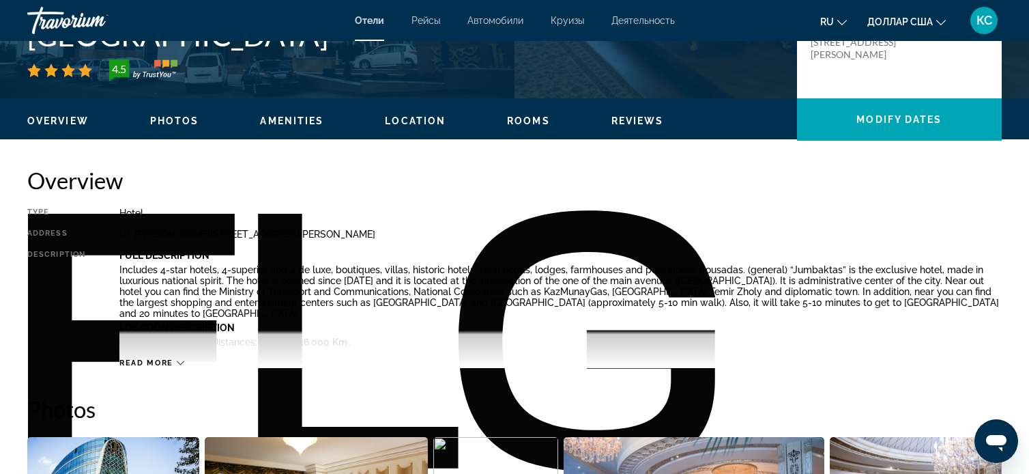
click at [175, 362] on div "Read more" at bounding box center [151, 362] width 65 height 9
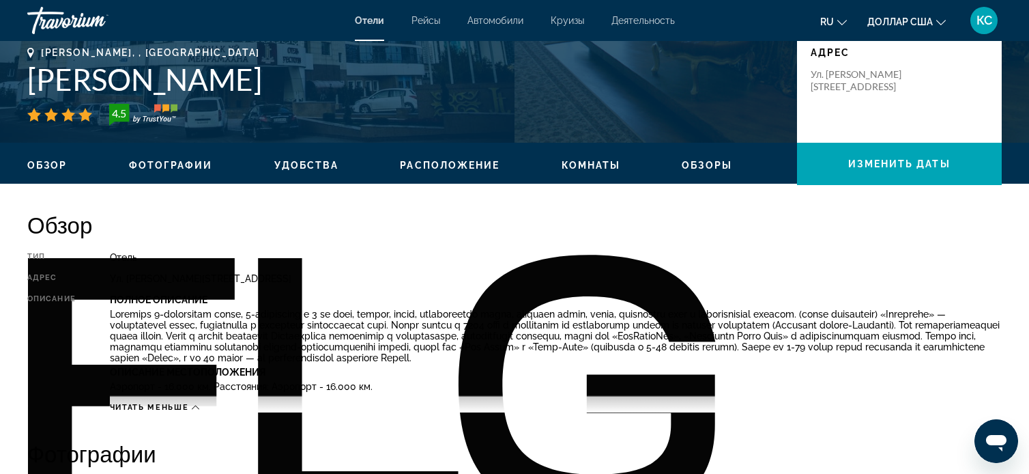
scroll to position [300, 0]
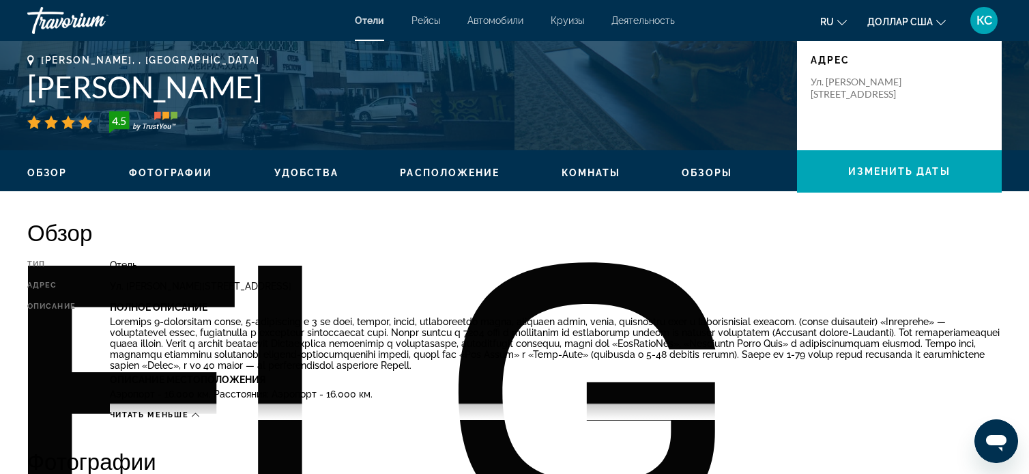
click at [293, 174] on font "Удобства" at bounding box center [306, 172] width 65 height 11
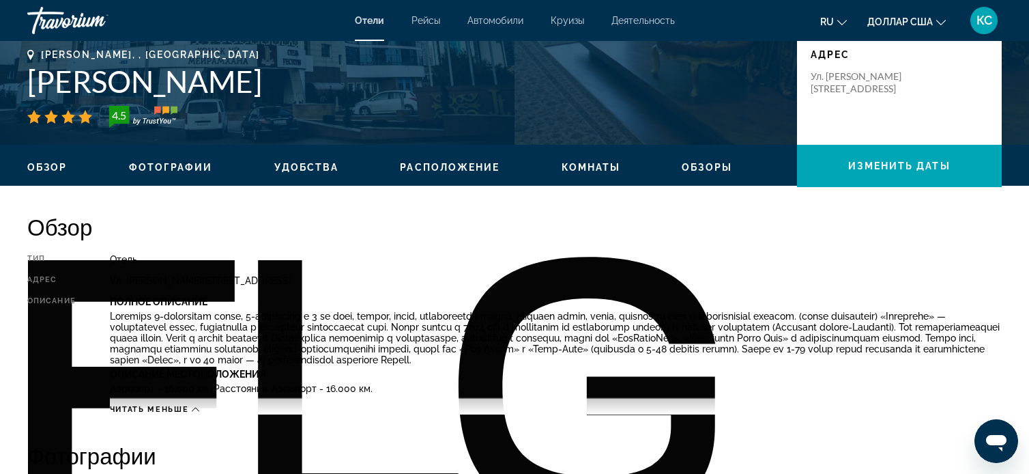
scroll to position [306, 0]
click at [296, 166] on font "Удобства" at bounding box center [306, 167] width 65 height 11
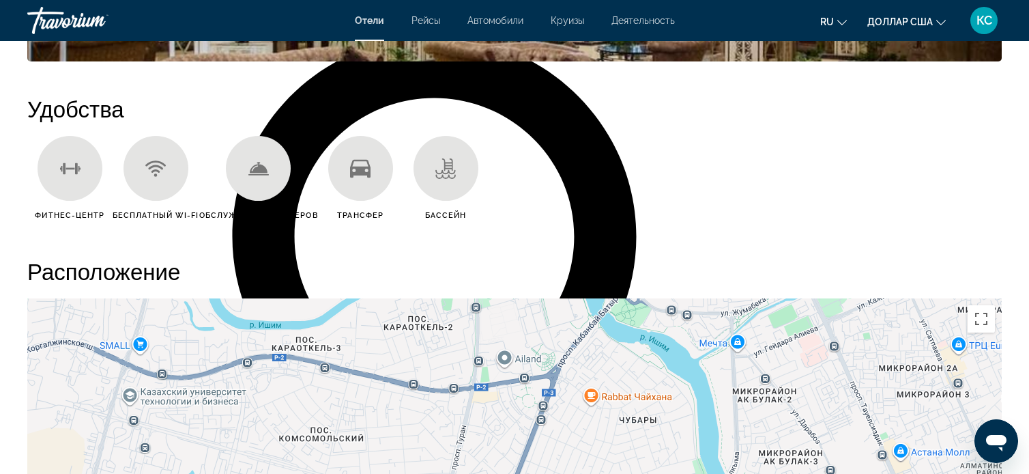
scroll to position [1086, 0]
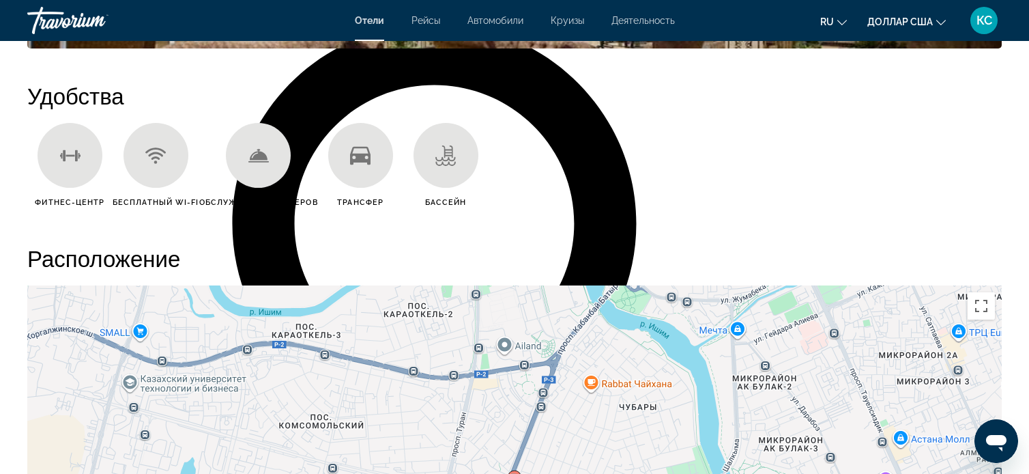
click at [72, 169] on div "Основное содержание" at bounding box center [70, 155] width 65 height 65
click at [266, 171] on div "Основное содержание" at bounding box center [258, 155] width 65 height 65
click at [460, 166] on div "Основное содержание" at bounding box center [446, 155] width 65 height 65
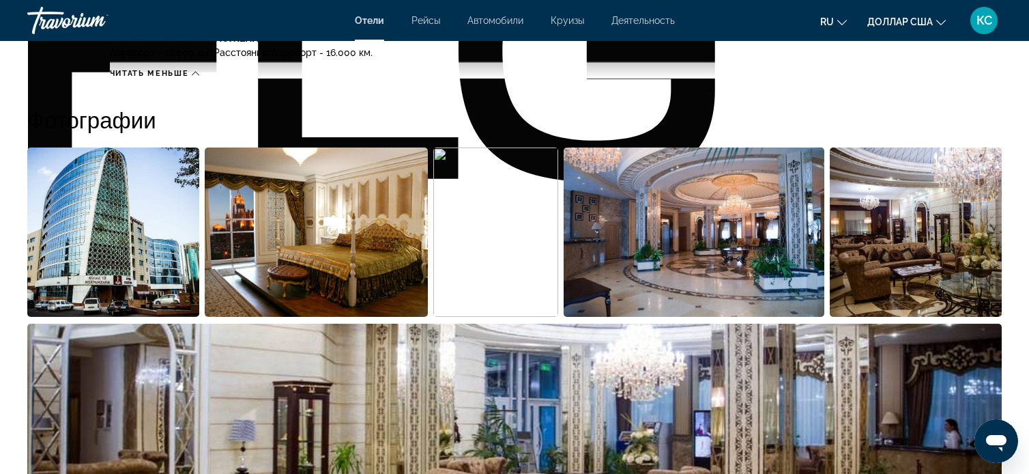
scroll to position [639, 0]
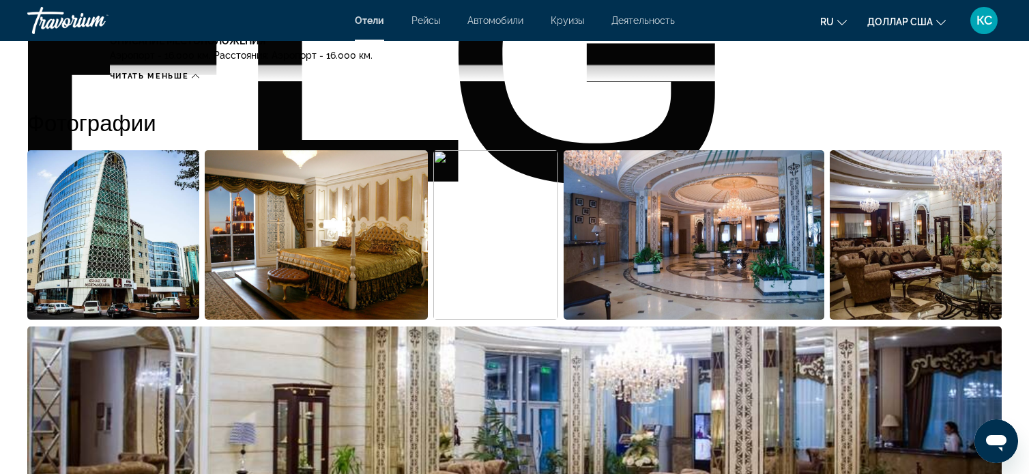
click at [339, 254] on img "Открыть полноэкранный слайдер изображений" at bounding box center [316, 234] width 223 height 169
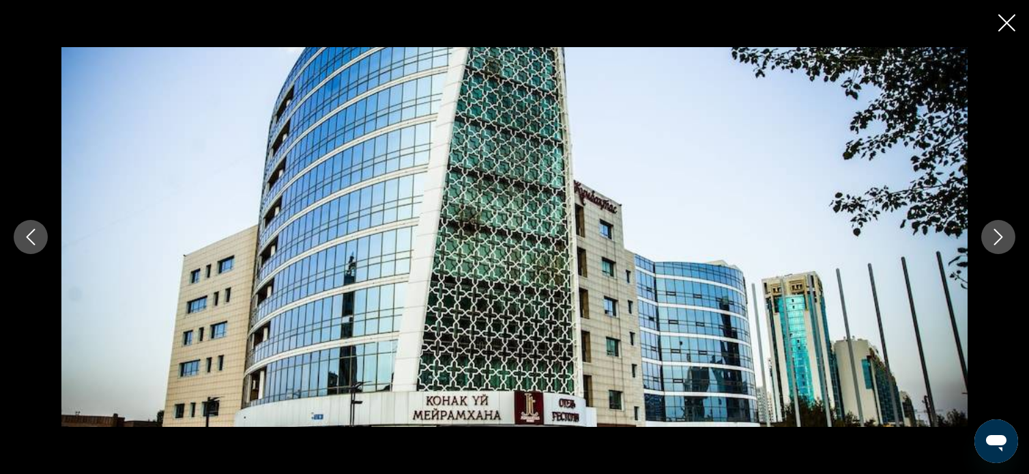
scroll to position [800, 0]
click at [1016, 30] on div "prev next" at bounding box center [514, 237] width 1029 height 474
click at [1005, 23] on icon "Close slideshow" at bounding box center [1007, 22] width 17 height 17
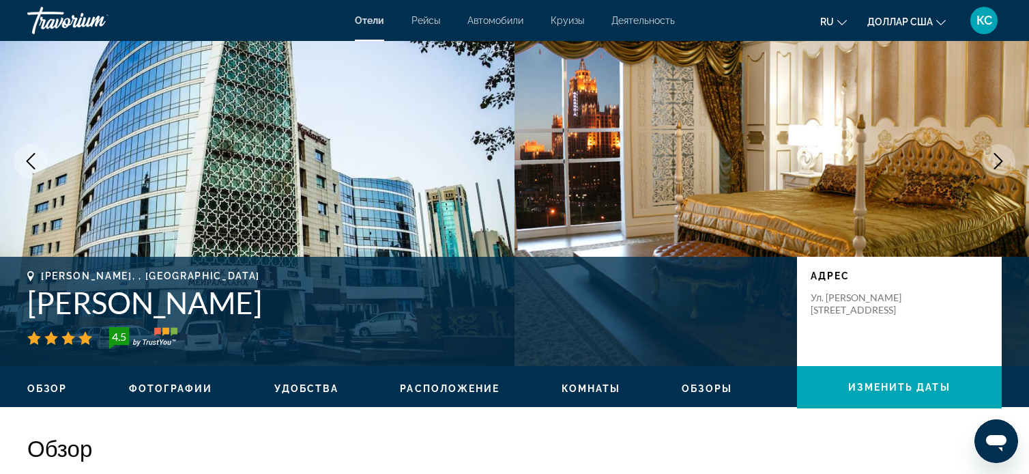
scroll to position [0, 0]
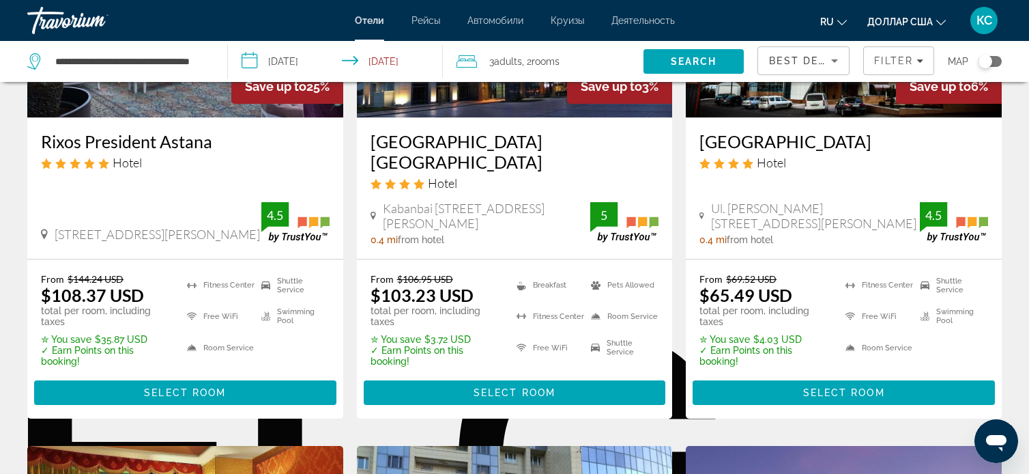
scroll to position [231, 0]
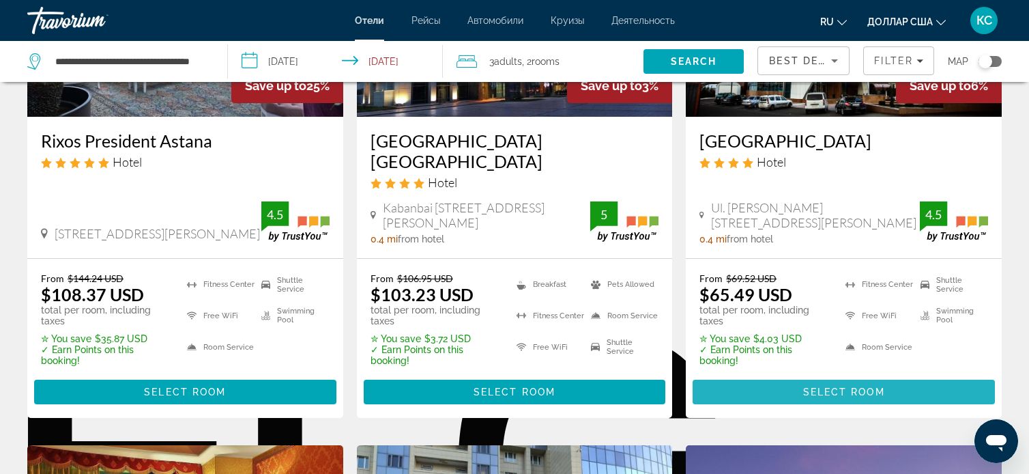
click at [817, 386] on span "Select Room" at bounding box center [844, 391] width 82 height 11
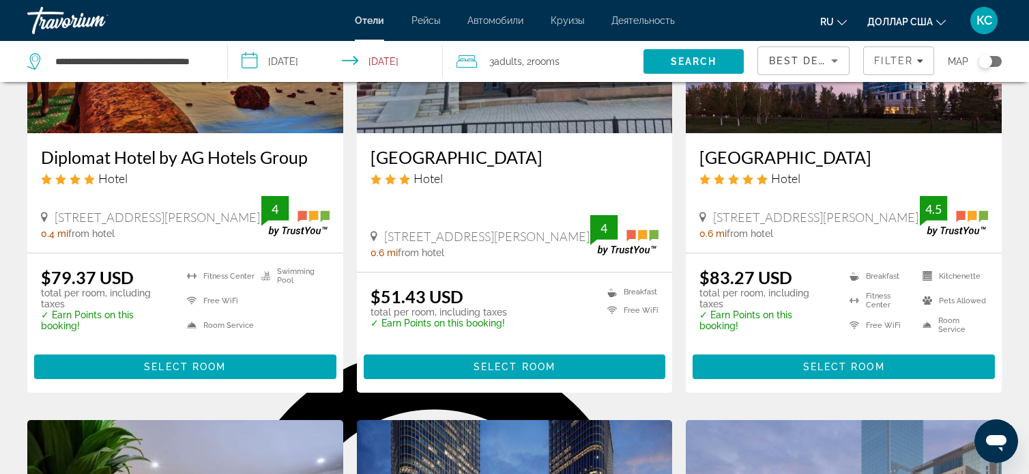
scroll to position [763, 0]
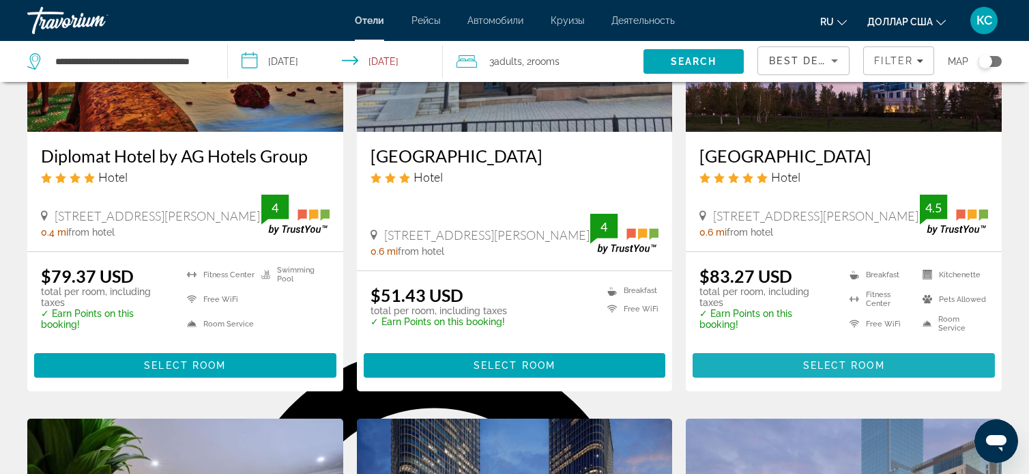
click at [883, 360] on span "Select Room" at bounding box center [844, 365] width 82 height 11
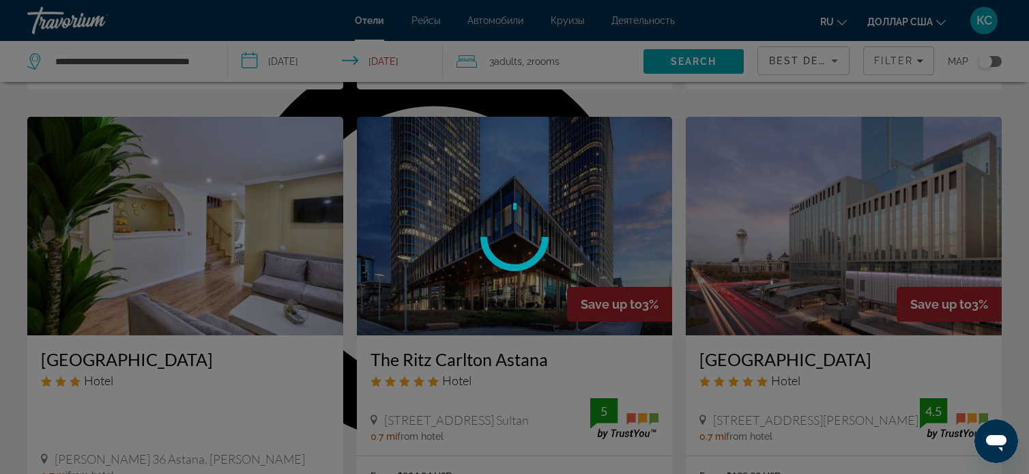
scroll to position [9, 0]
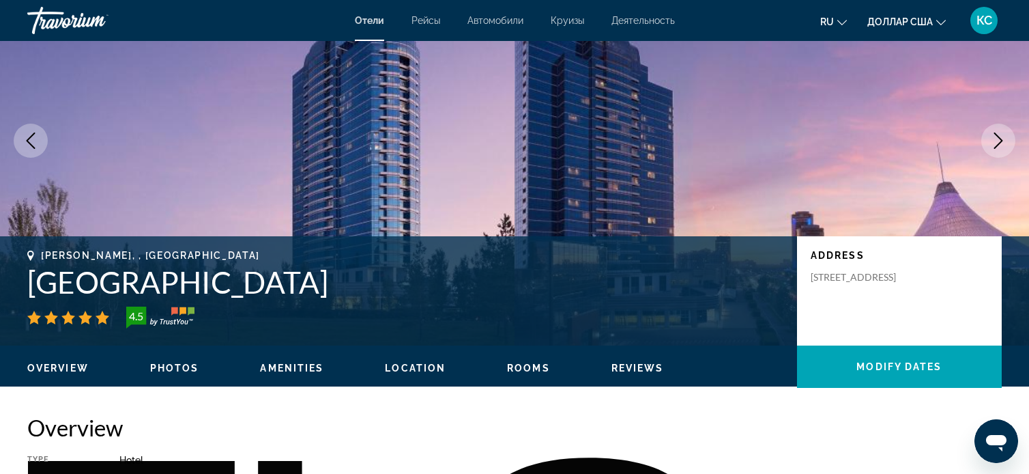
scroll to position [106, 0]
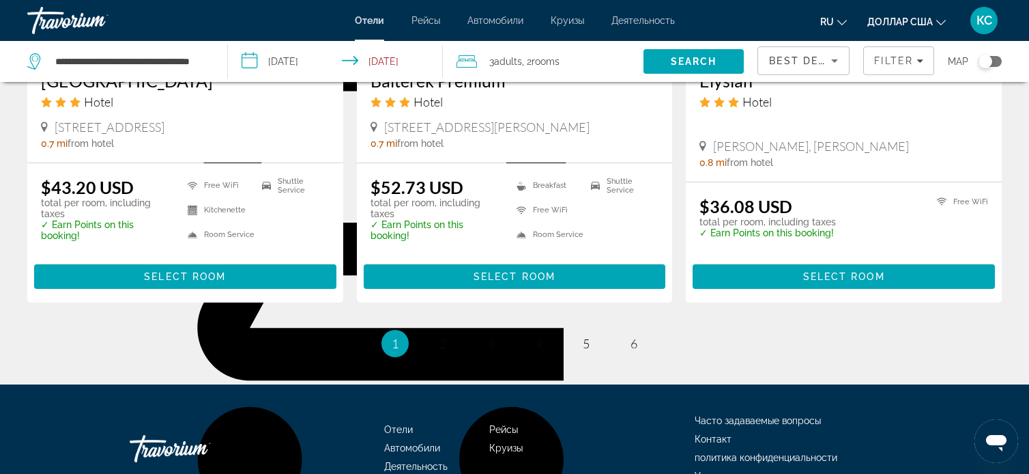
scroll to position [1897, 0]
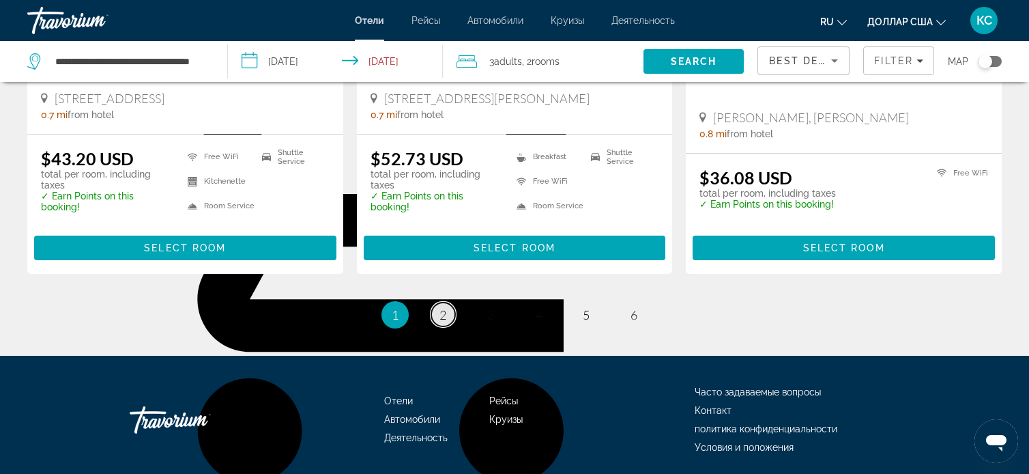
click at [437, 302] on link "page 2" at bounding box center [443, 314] width 24 height 24
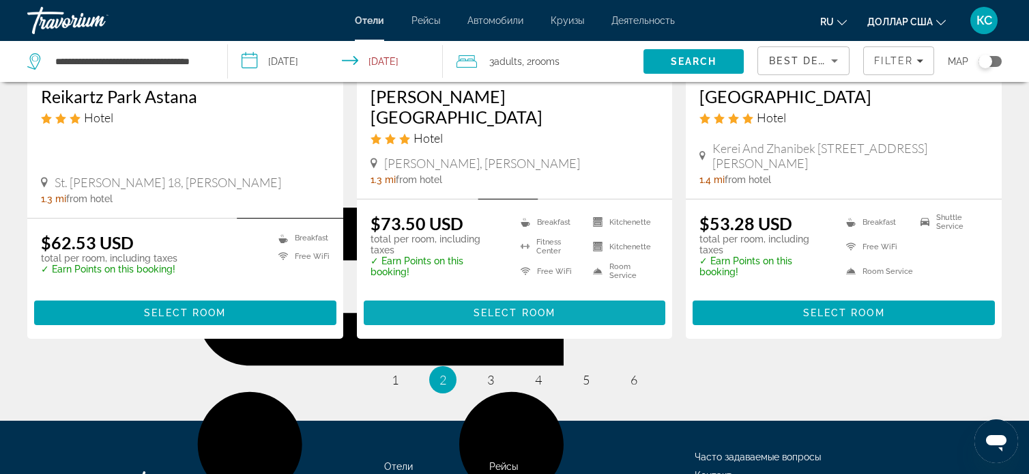
scroll to position [1884, 0]
click at [438, 296] on span "Основное содержание" at bounding box center [515, 312] width 302 height 33
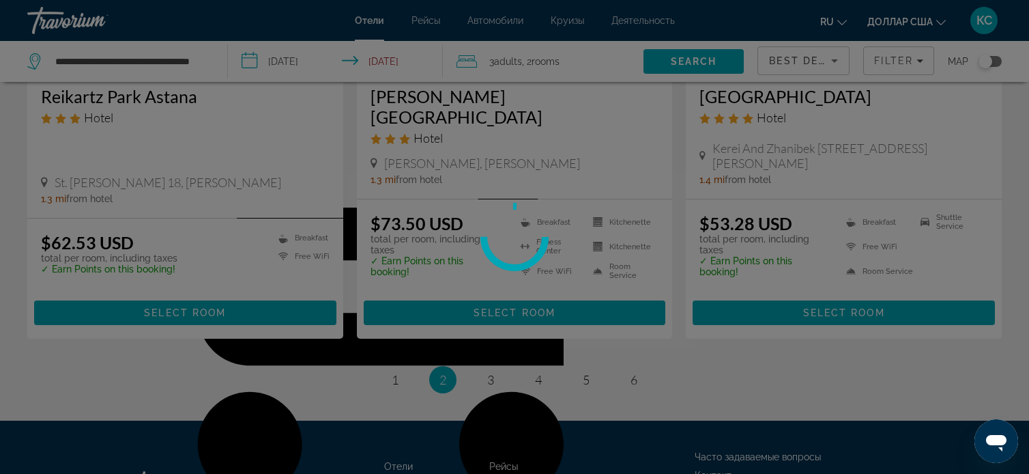
click at [487, 321] on div at bounding box center [514, 237] width 1029 height 474
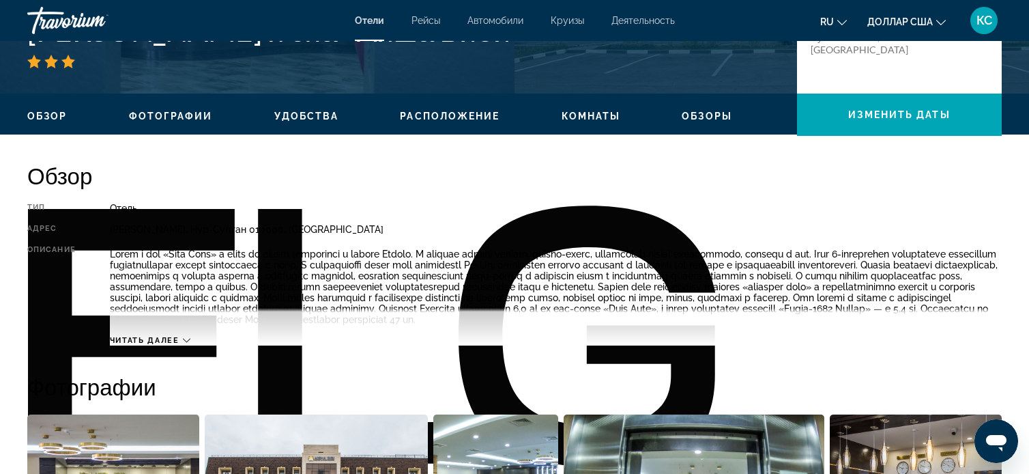
scroll to position [358, 0]
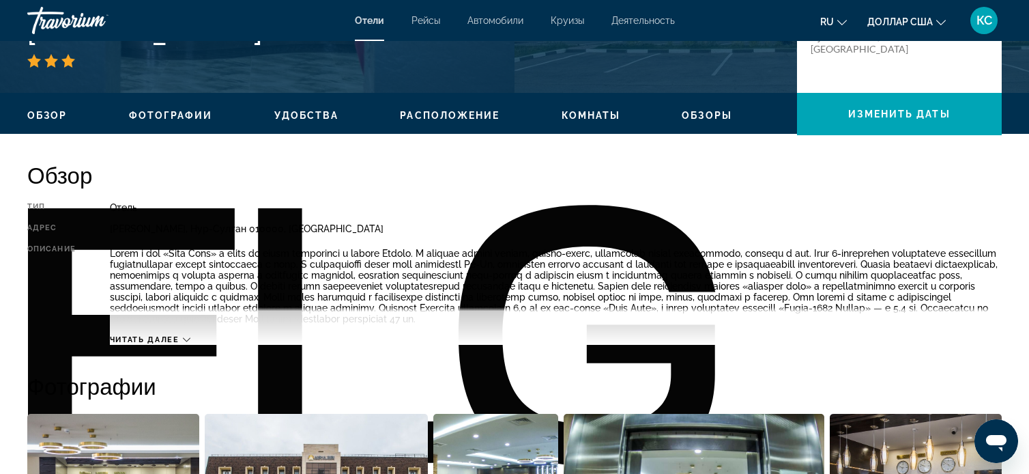
click at [166, 344] on font "Читать далее" at bounding box center [145, 339] width 70 height 9
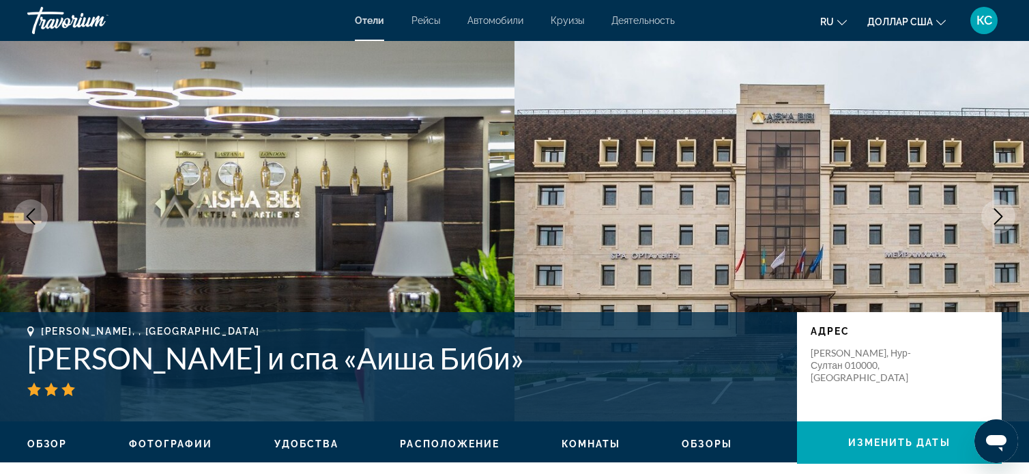
scroll to position [15, 0]
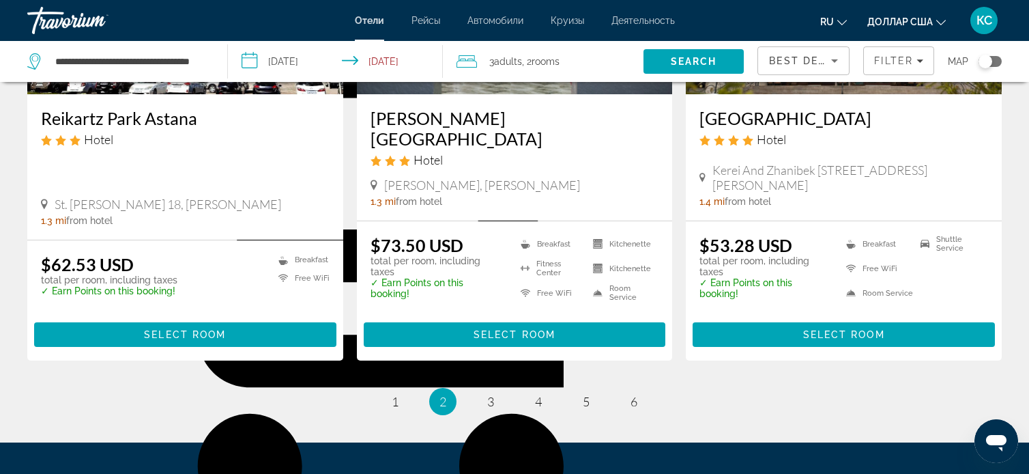
scroll to position [1865, 0]
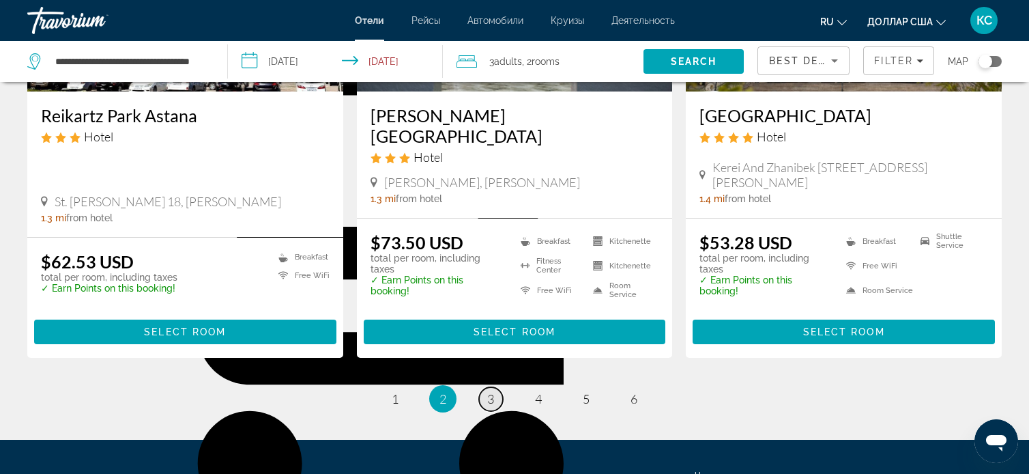
click at [491, 391] on span "3" at bounding box center [490, 398] width 7 height 15
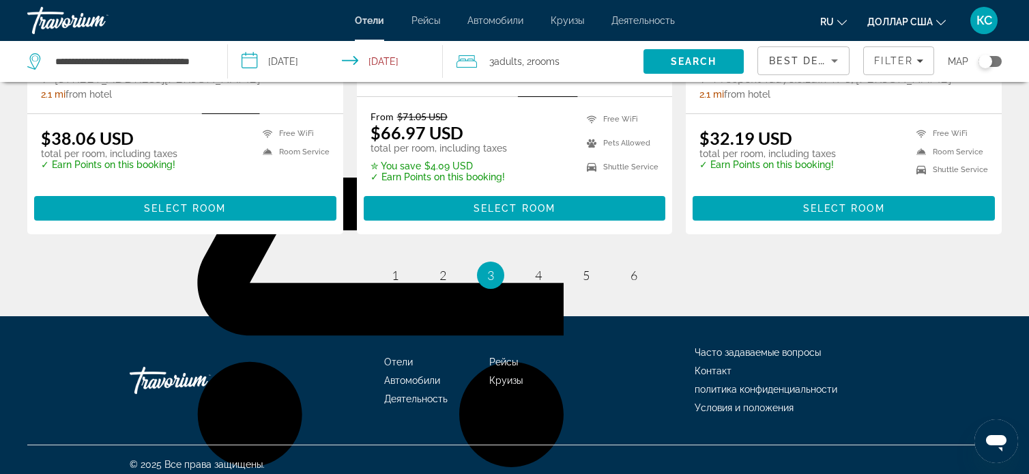
scroll to position [1924, 0]
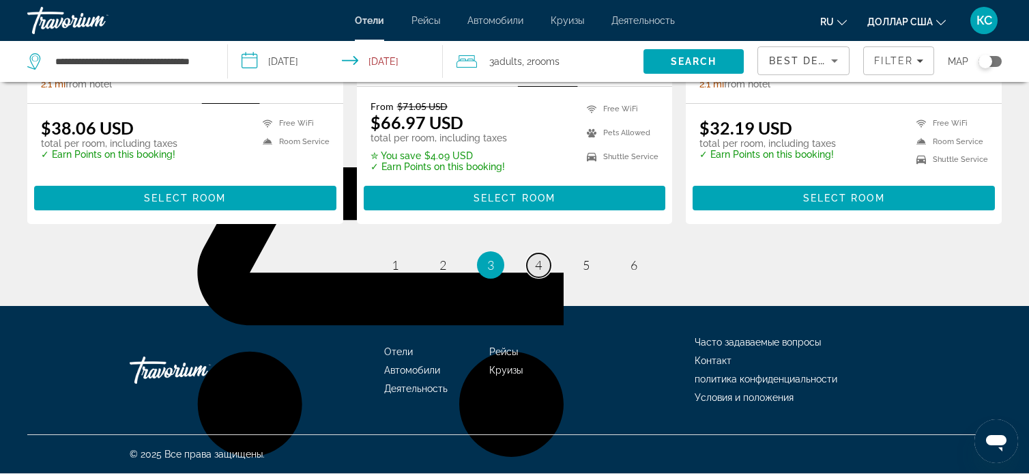
click at [533, 271] on link "page 4" at bounding box center [539, 265] width 24 height 24
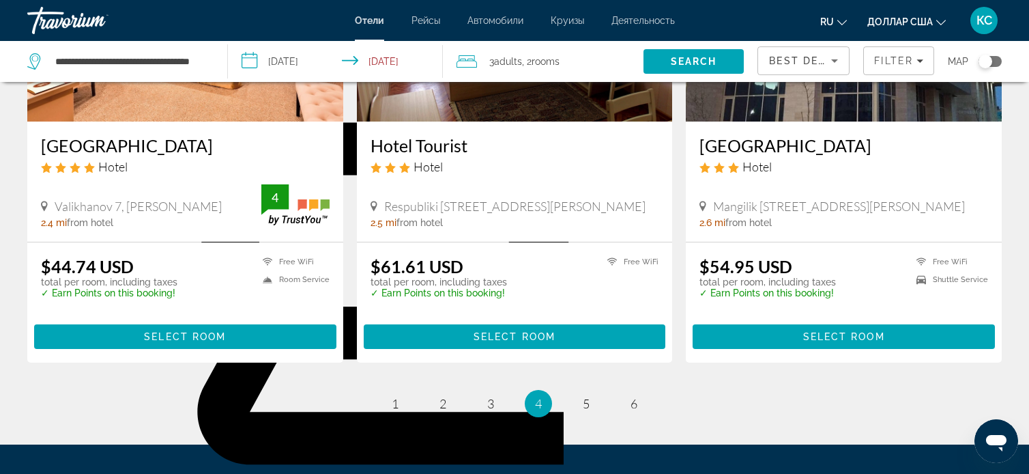
scroll to position [1911, 0]
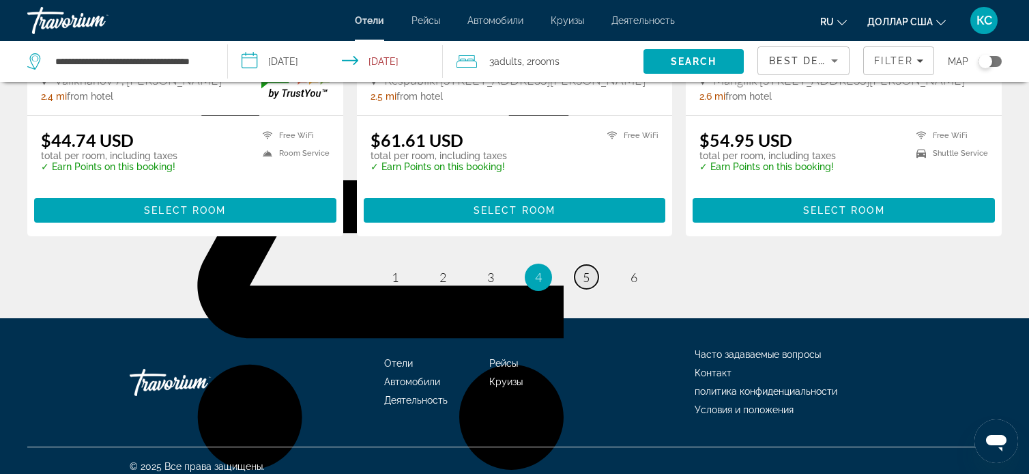
click at [580, 265] on link "page 5" at bounding box center [587, 277] width 24 height 24
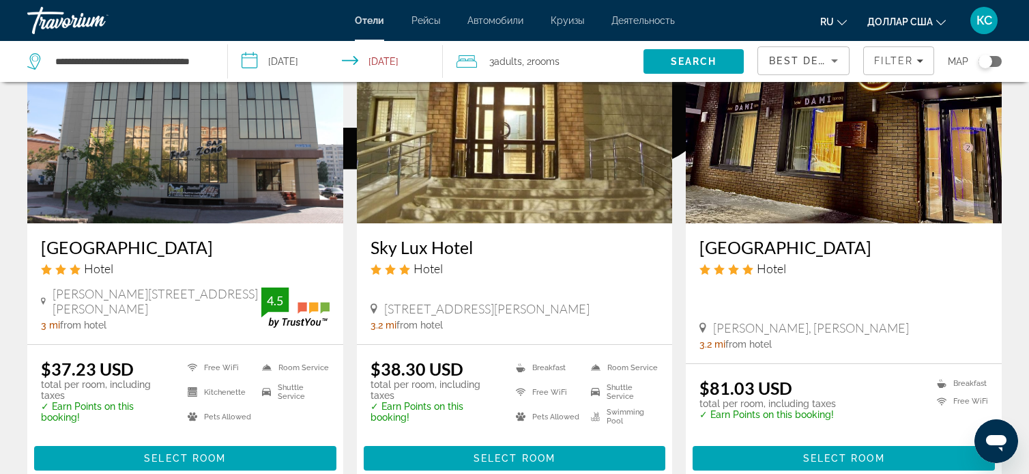
scroll to position [701, 0]
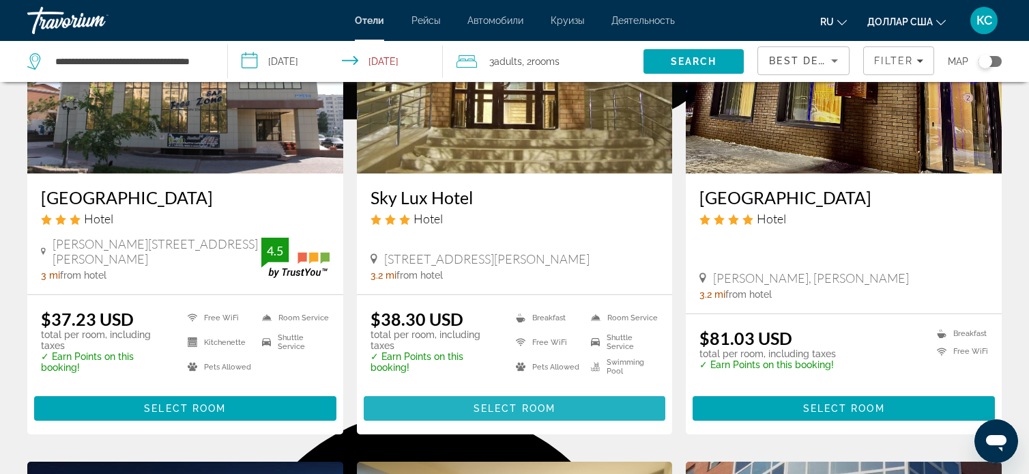
click at [519, 408] on span "Select Room" at bounding box center [515, 408] width 82 height 11
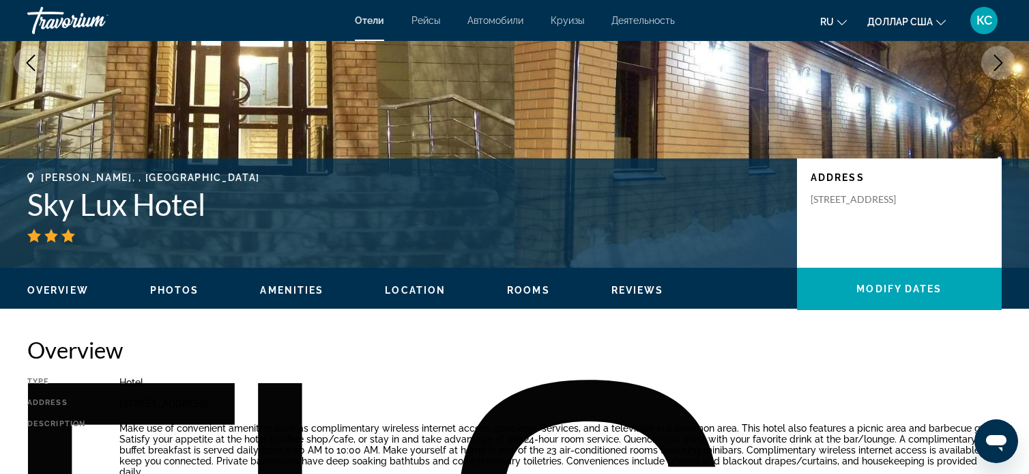
scroll to position [190, 0]
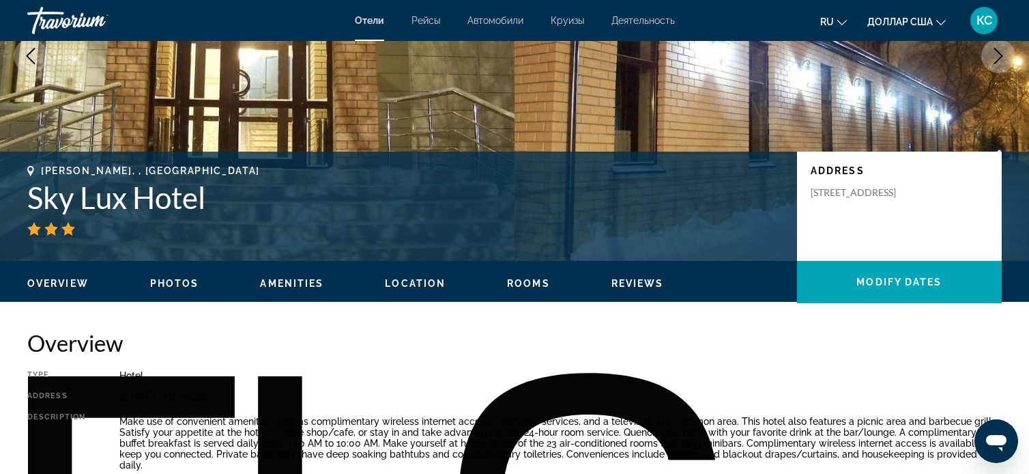
click at [174, 285] on span "Photos" at bounding box center [174, 283] width 49 height 11
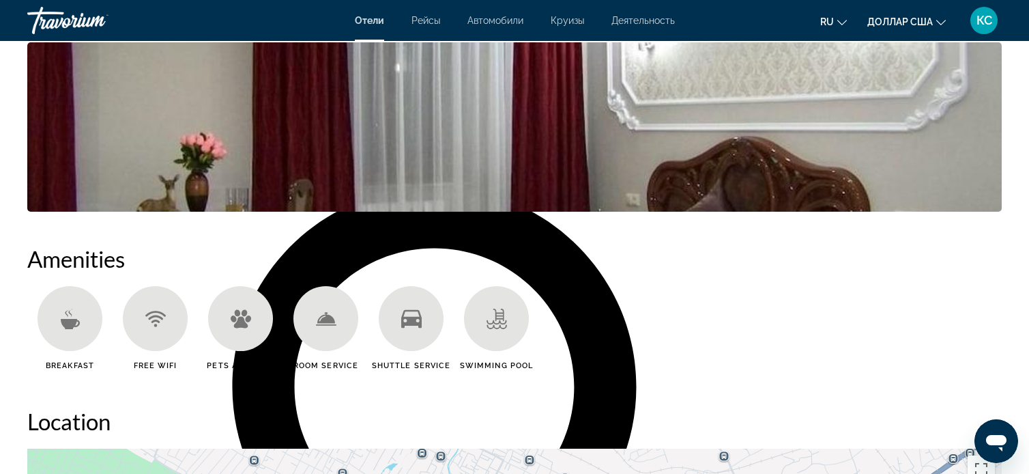
scroll to position [924, 0]
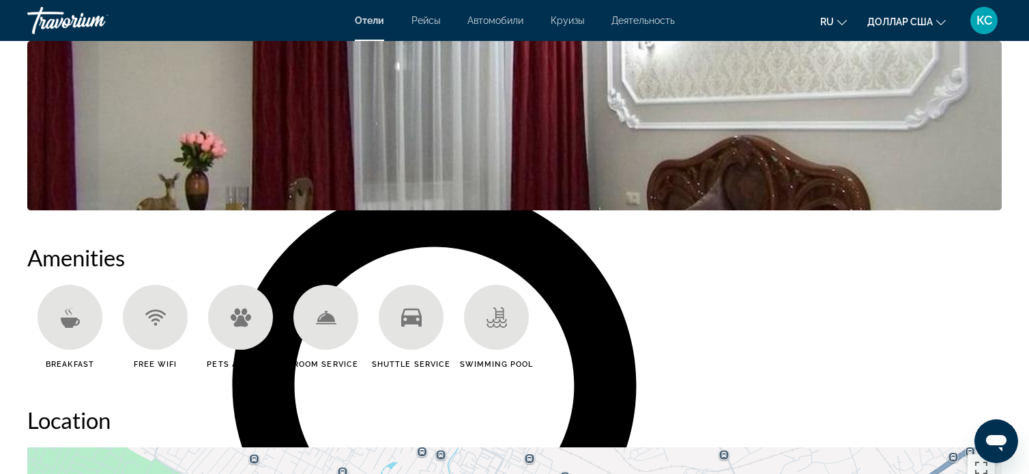
click at [492, 133] on img "Open full-screen image slider" at bounding box center [514, 125] width 975 height 169
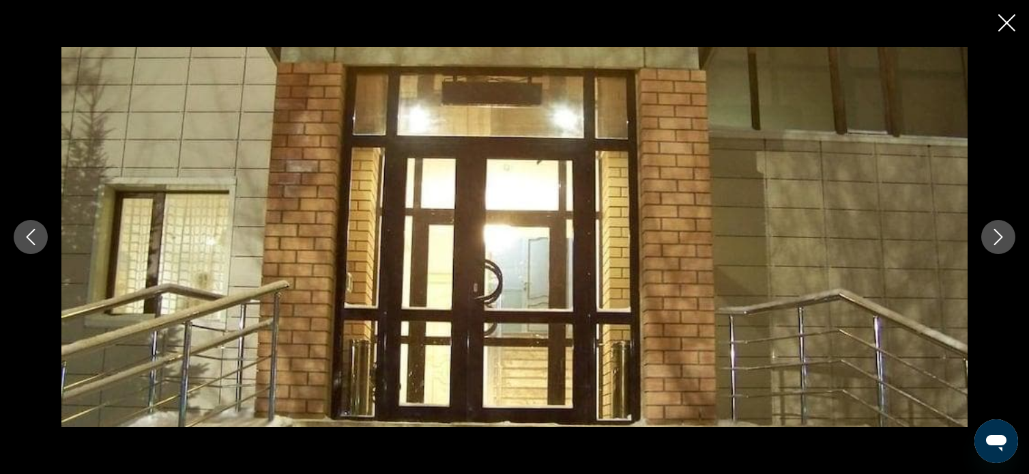
click at [997, 240] on icon "Next image" at bounding box center [998, 237] width 16 height 16
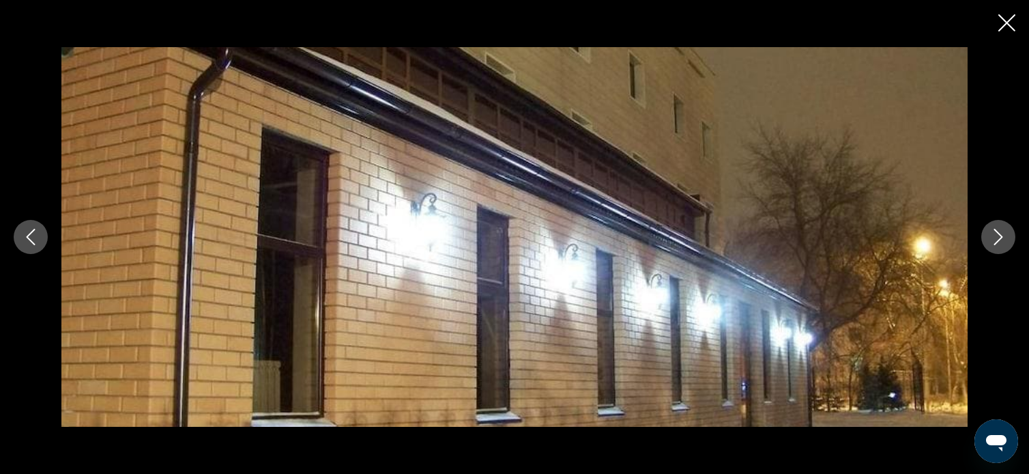
click at [997, 240] on icon "Next image" at bounding box center [998, 237] width 16 height 16
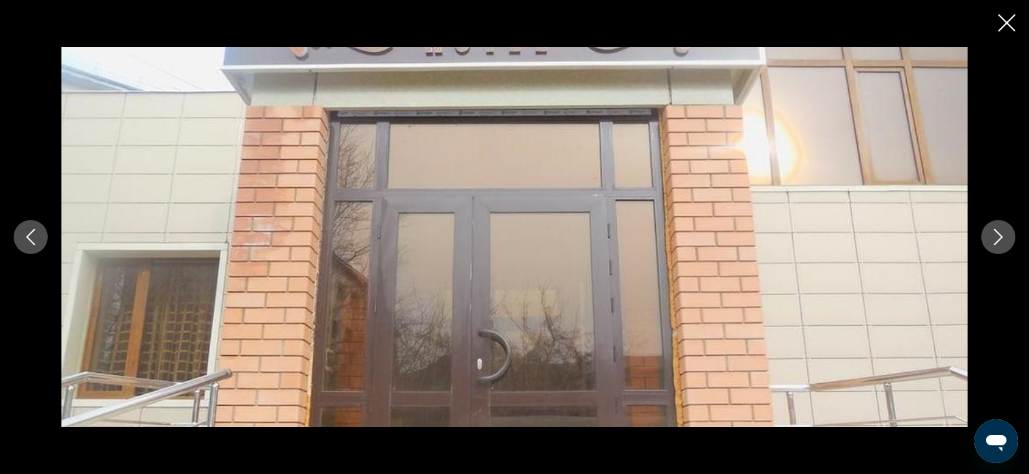
click at [997, 240] on icon "Next image" at bounding box center [998, 237] width 16 height 16
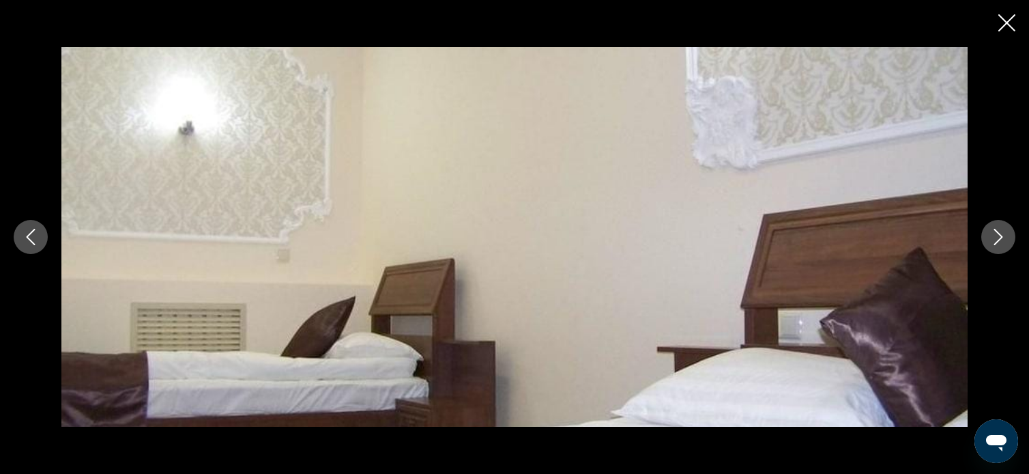
click at [997, 240] on icon "Next image" at bounding box center [998, 237] width 16 height 16
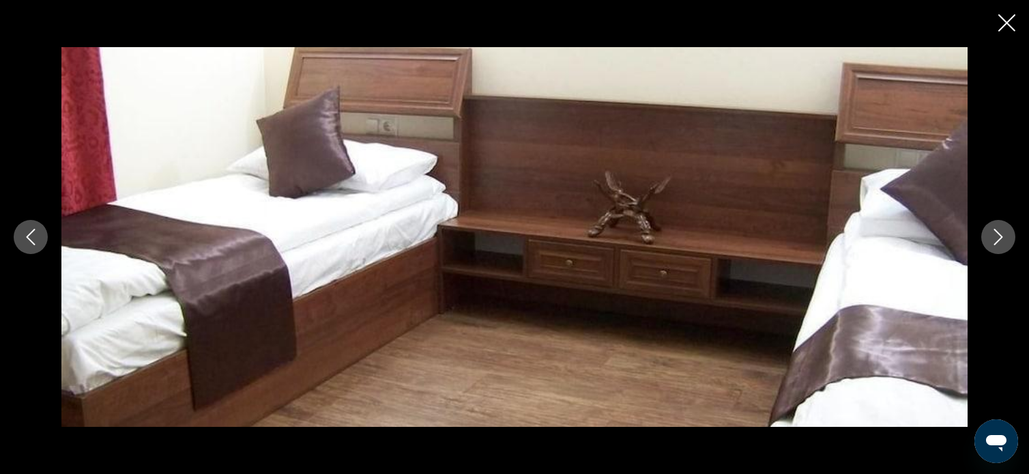
click at [997, 240] on icon "Next image" at bounding box center [998, 237] width 16 height 16
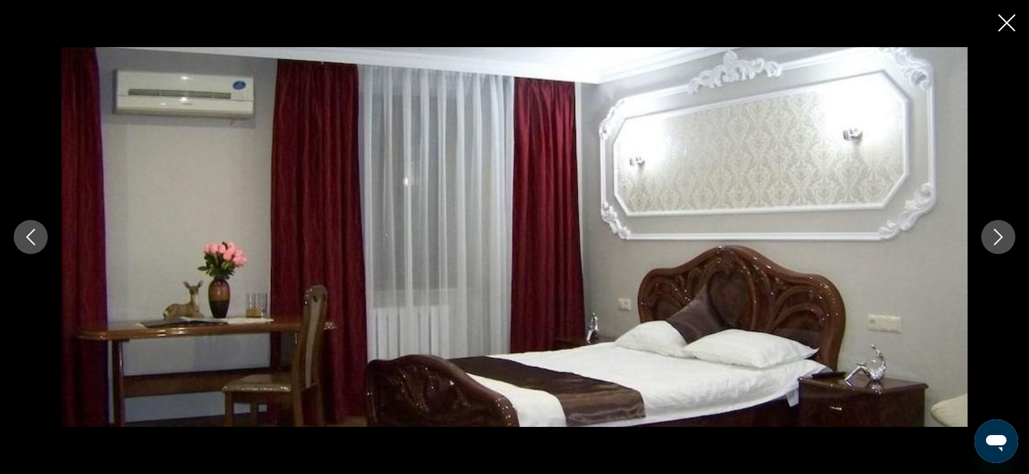
click at [997, 240] on icon "Next image" at bounding box center [998, 237] width 16 height 16
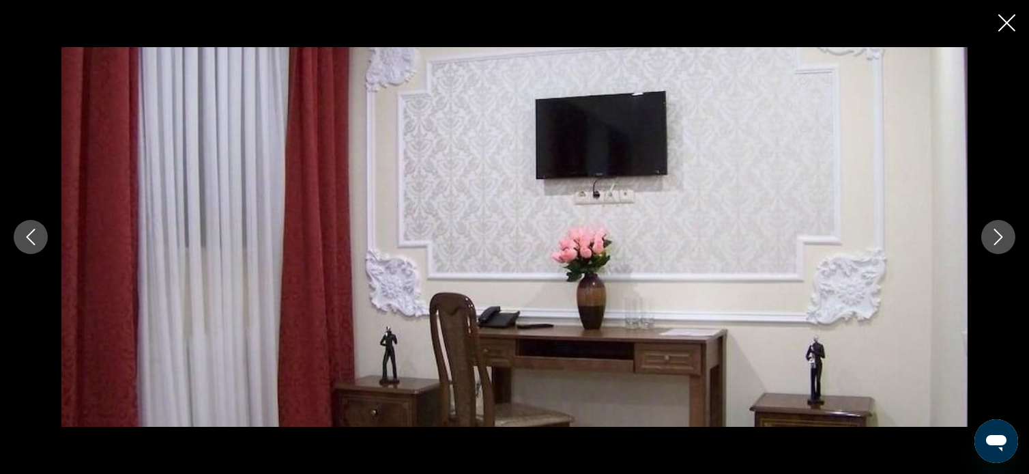
click at [997, 240] on icon "Next image" at bounding box center [998, 237] width 16 height 16
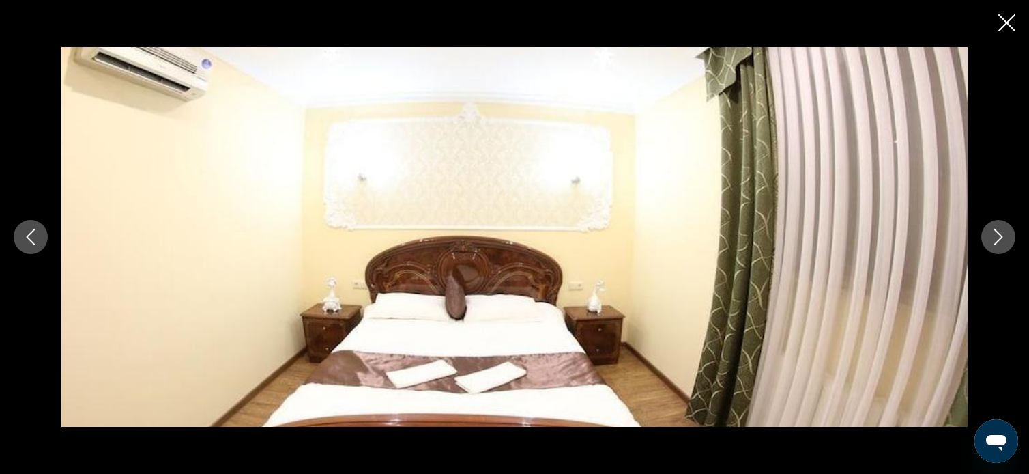
click at [997, 240] on icon "Next image" at bounding box center [998, 237] width 16 height 16
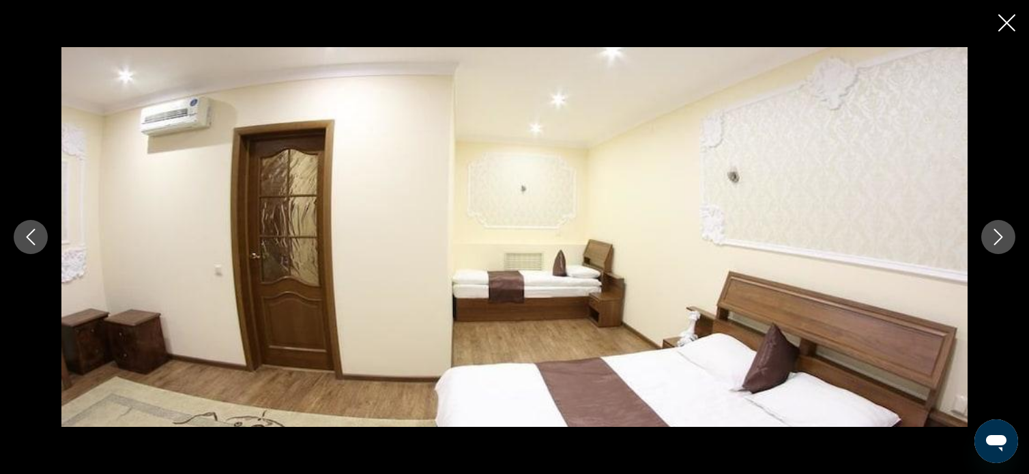
click at [997, 240] on icon "Next image" at bounding box center [998, 237] width 16 height 16
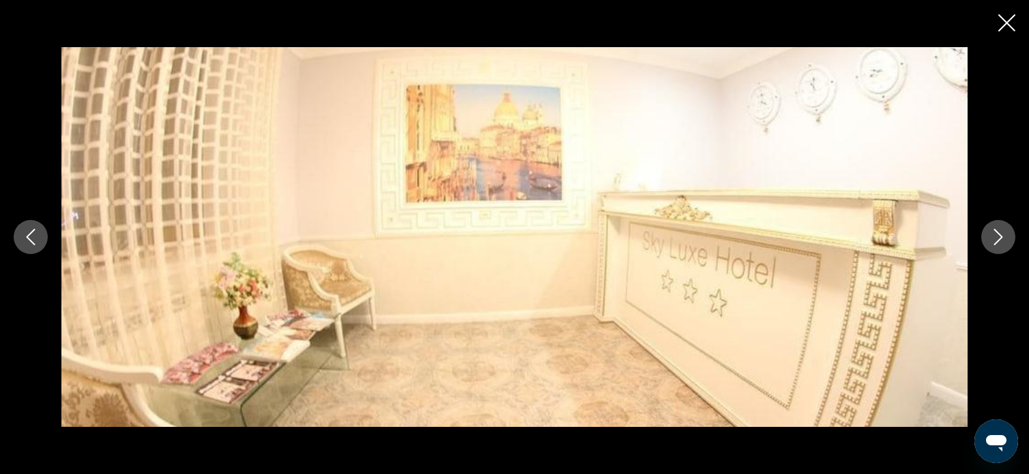
click at [997, 240] on icon "Next image" at bounding box center [998, 237] width 16 height 16
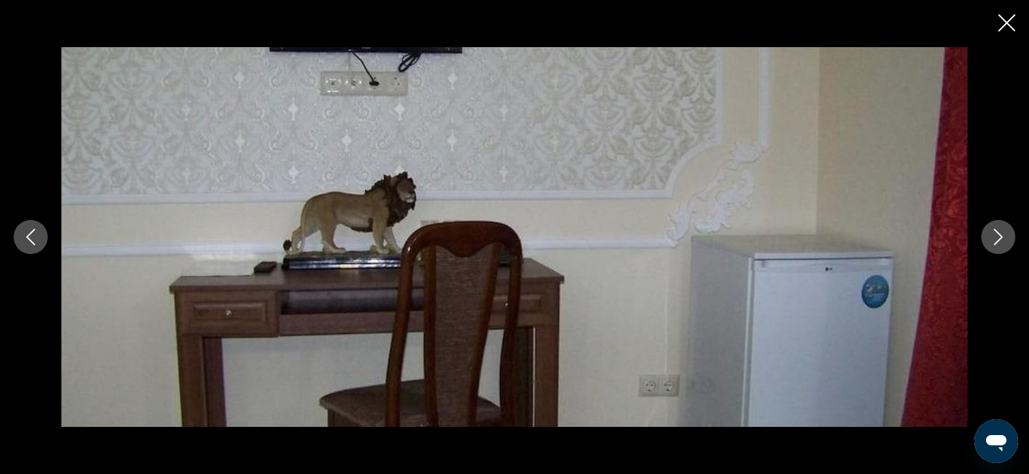
click at [997, 240] on icon "Next image" at bounding box center [998, 237] width 16 height 16
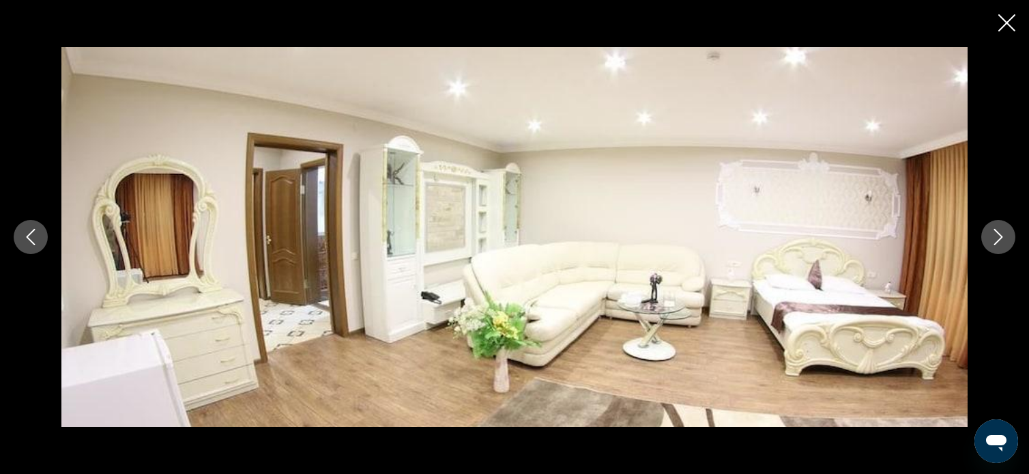
click at [997, 240] on icon "Next image" at bounding box center [998, 237] width 16 height 16
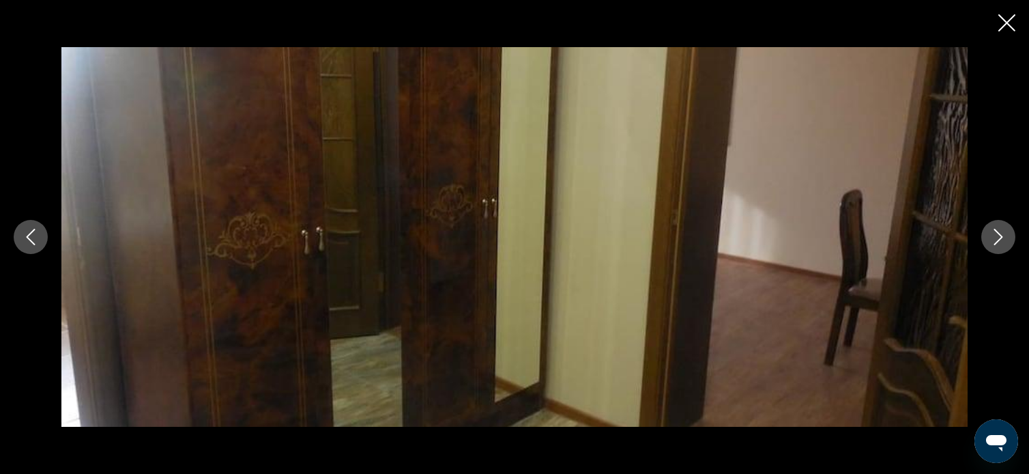
click at [997, 240] on icon "Next image" at bounding box center [998, 237] width 16 height 16
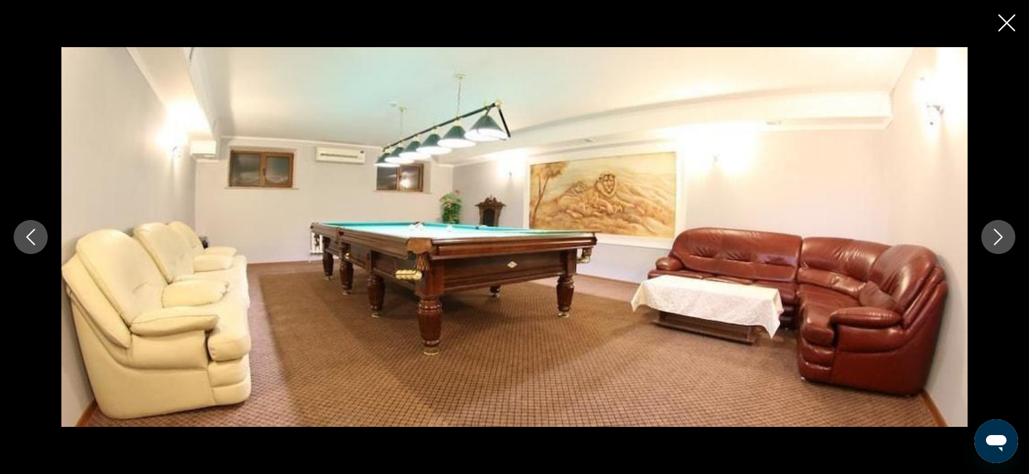
click at [997, 240] on icon "Next image" at bounding box center [998, 237] width 16 height 16
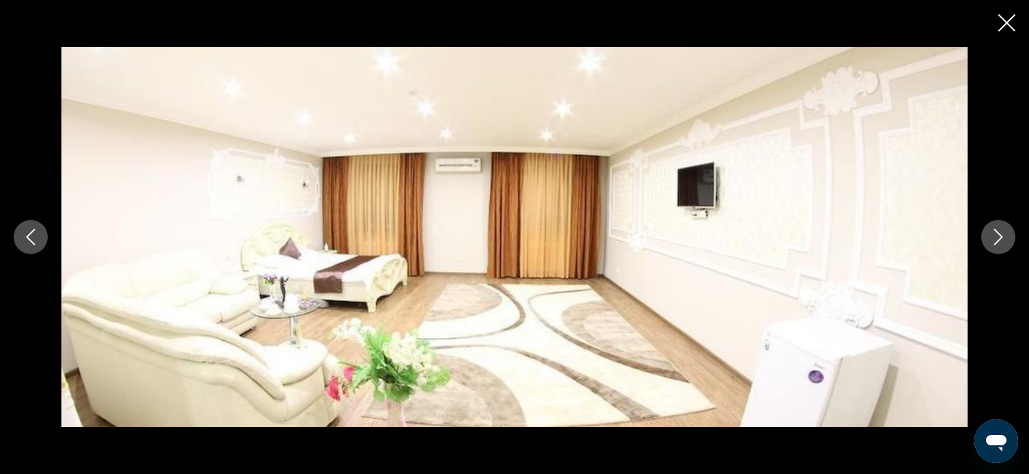
click at [997, 240] on icon "Next image" at bounding box center [998, 237] width 16 height 16
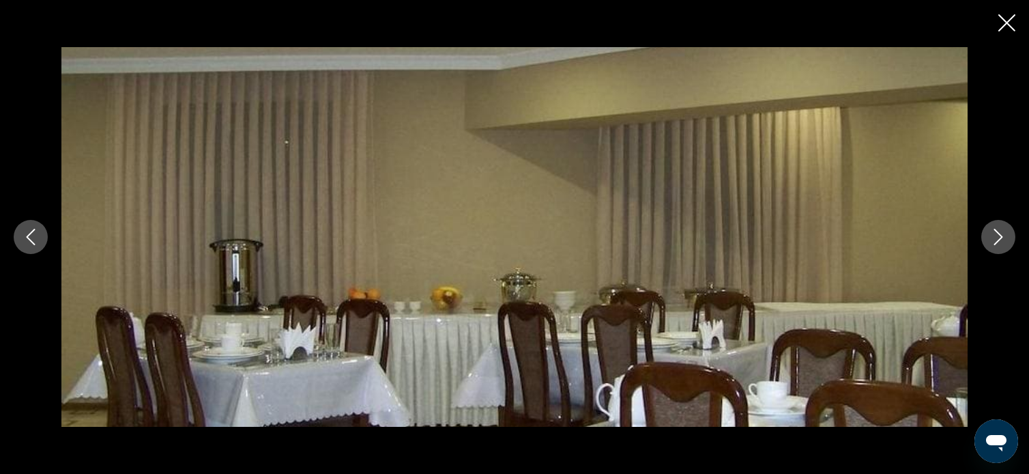
click at [997, 240] on icon "Next image" at bounding box center [998, 237] width 16 height 16
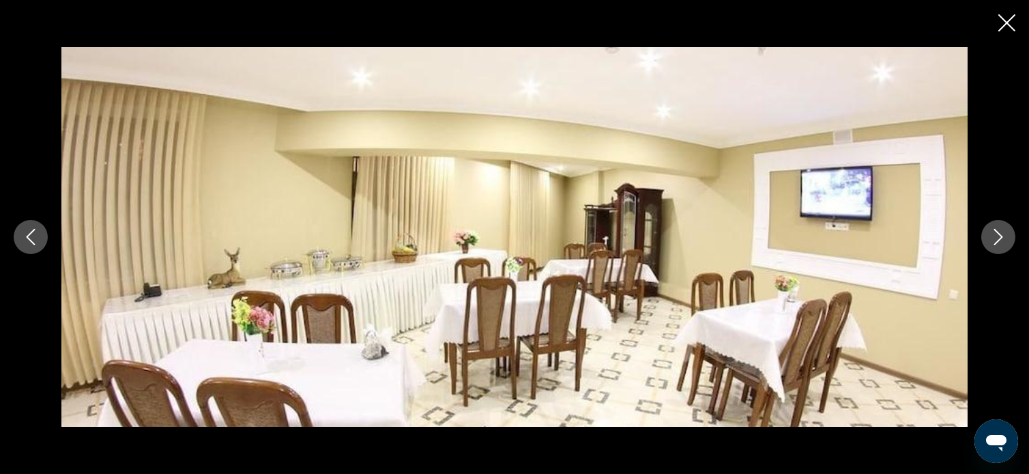
click at [997, 240] on icon "Next image" at bounding box center [998, 237] width 16 height 16
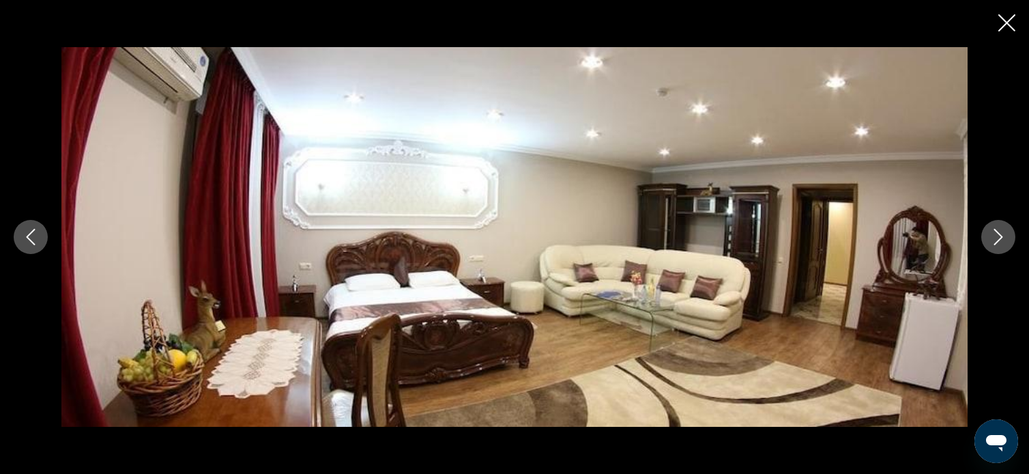
click at [997, 240] on icon "Next image" at bounding box center [998, 237] width 16 height 16
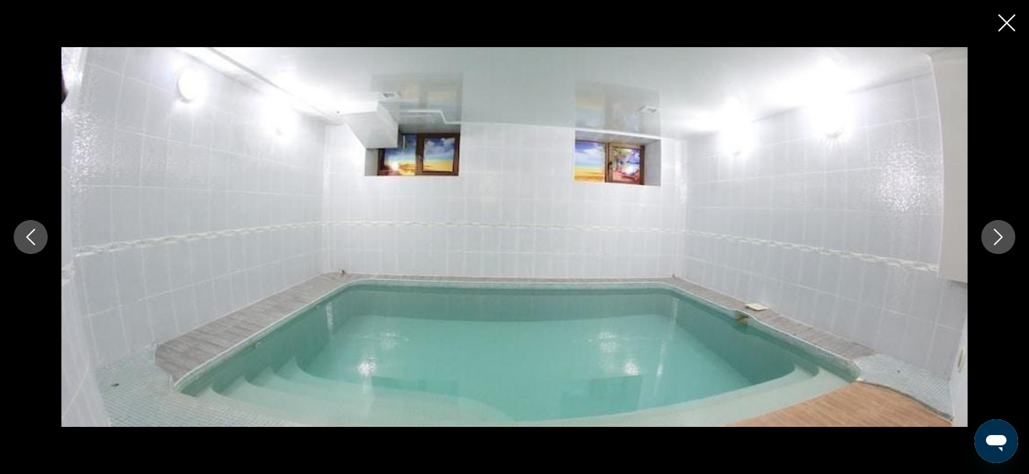
click at [997, 240] on icon "Next image" at bounding box center [998, 237] width 16 height 16
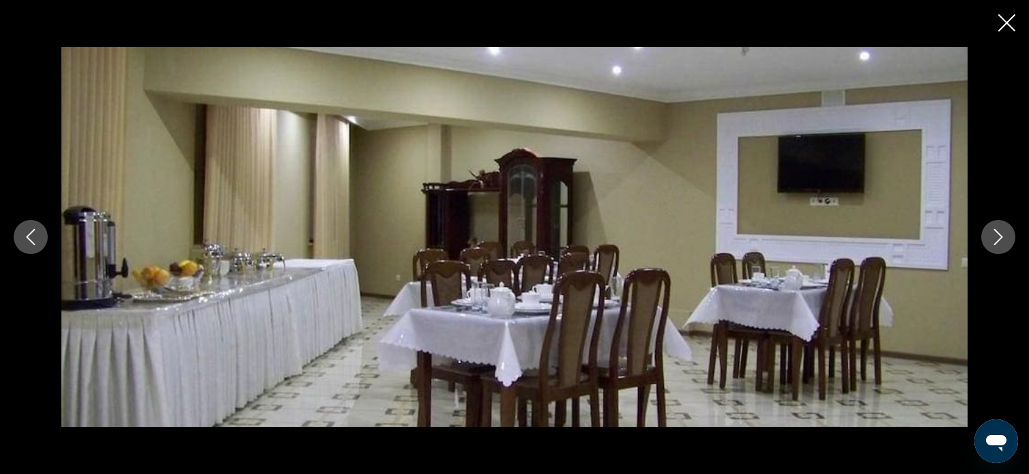
click at [997, 240] on icon "Next image" at bounding box center [998, 237] width 16 height 16
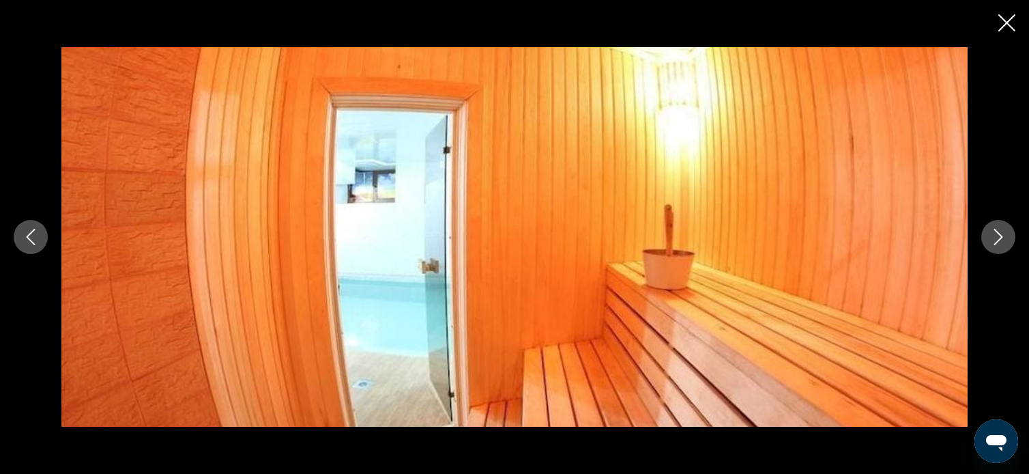
click at [997, 240] on icon "Next image" at bounding box center [998, 237] width 16 height 16
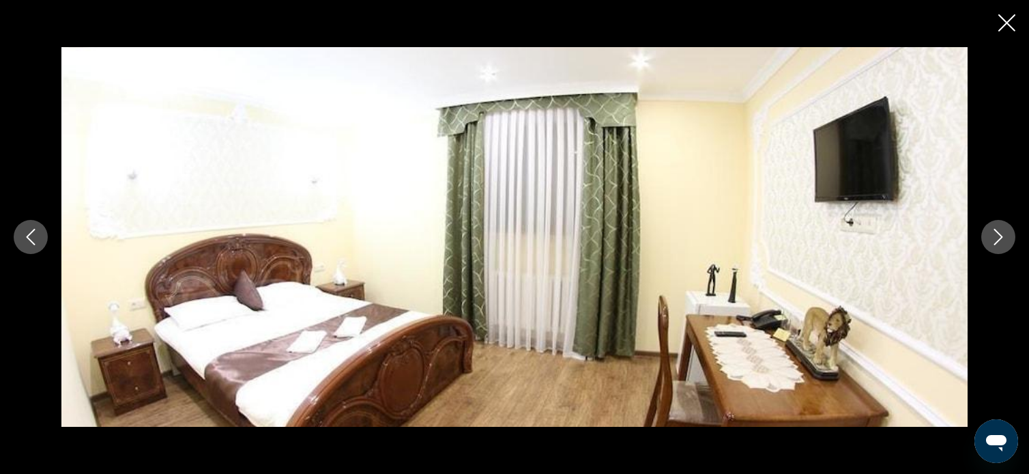
click at [997, 240] on icon "Next image" at bounding box center [998, 237] width 16 height 16
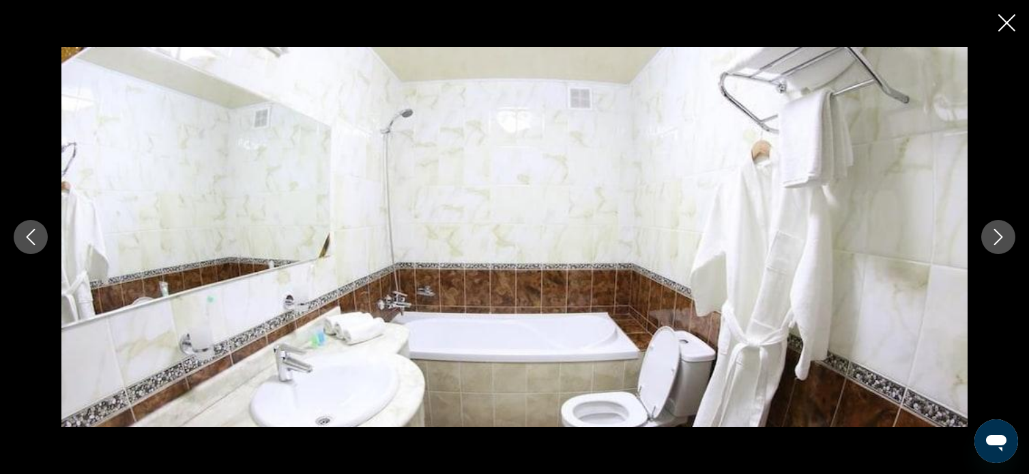
click at [997, 240] on icon "Next image" at bounding box center [998, 237] width 16 height 16
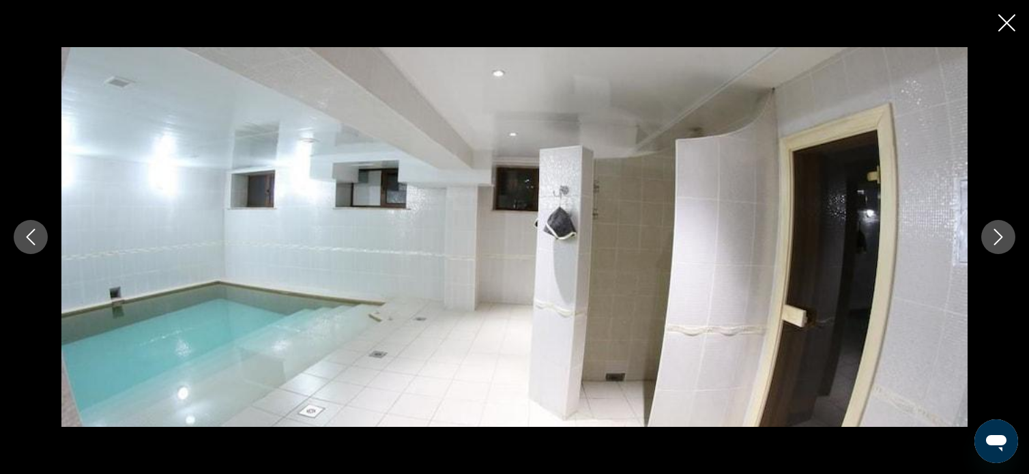
click at [997, 240] on icon "Next image" at bounding box center [998, 237] width 16 height 16
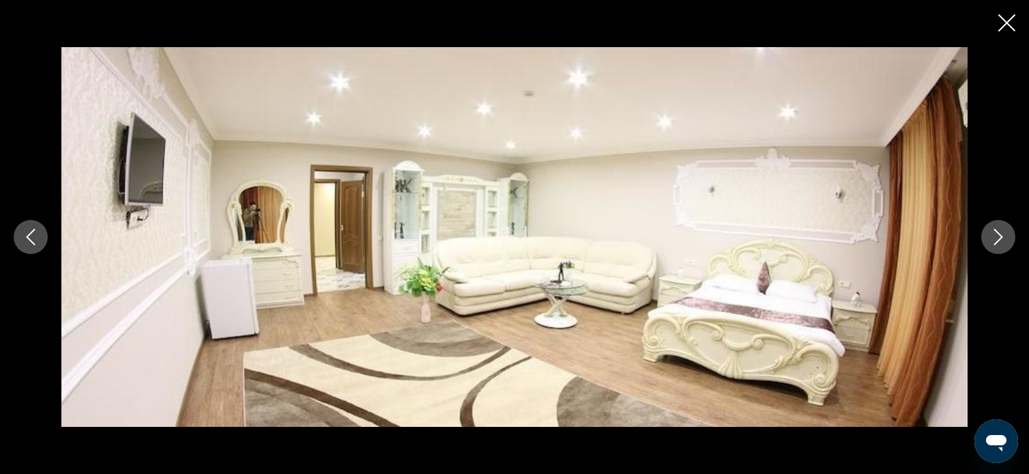
click at [27, 231] on icon "Previous image" at bounding box center [31, 237] width 16 height 16
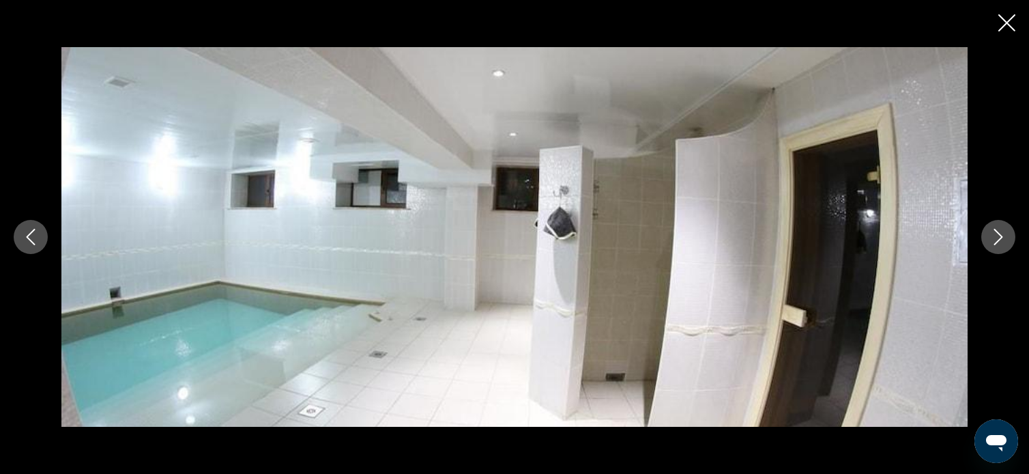
click at [995, 231] on icon "Next image" at bounding box center [998, 237] width 16 height 16
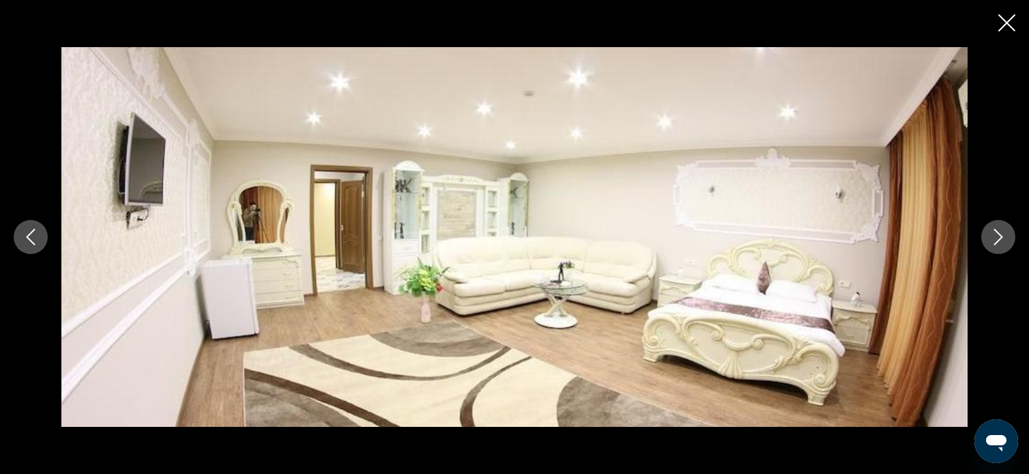
click at [995, 231] on icon "Next image" at bounding box center [998, 237] width 16 height 16
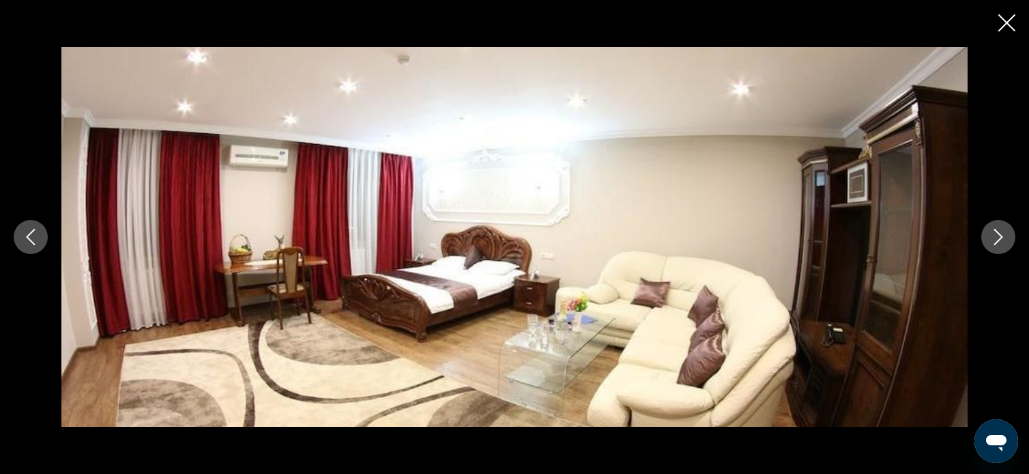
click at [995, 231] on icon "Next image" at bounding box center [998, 237] width 16 height 16
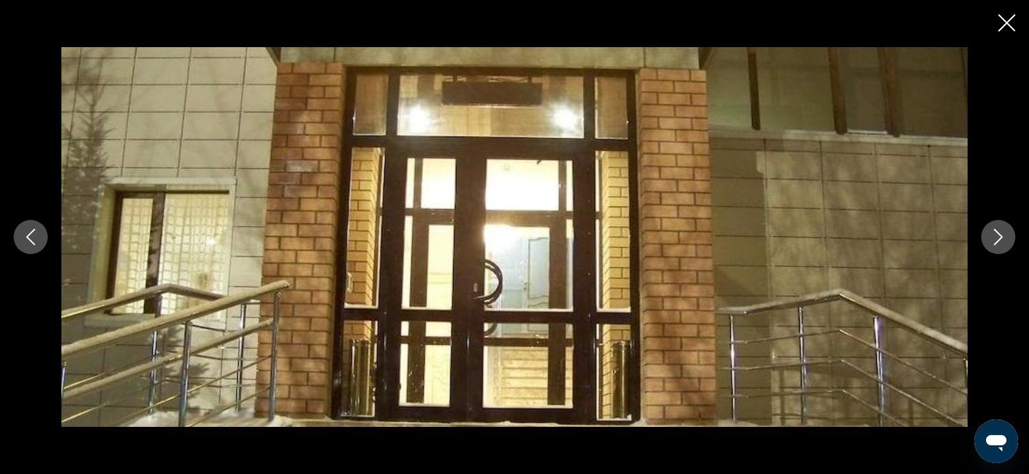
click at [995, 231] on icon "Next image" at bounding box center [998, 237] width 16 height 16
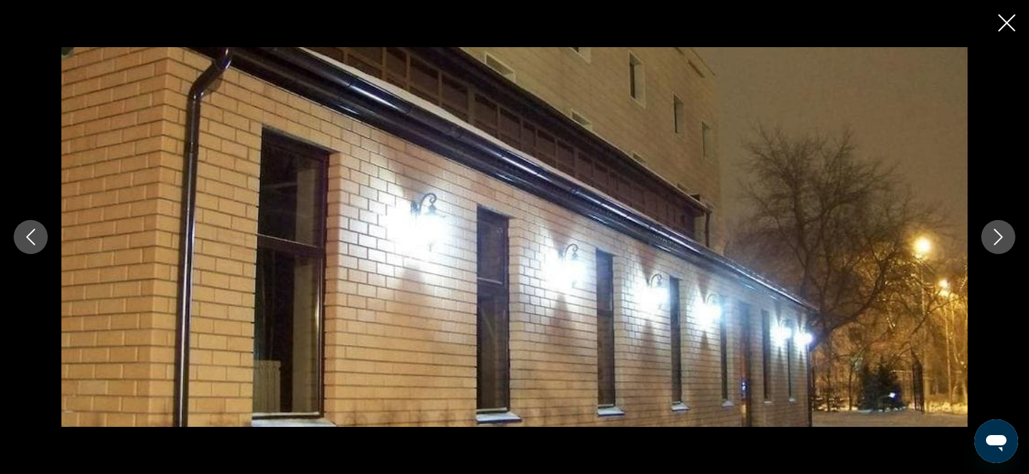
scroll to position [1533, 0]
click at [1013, 18] on icon "Close slideshow" at bounding box center [1007, 22] width 17 height 17
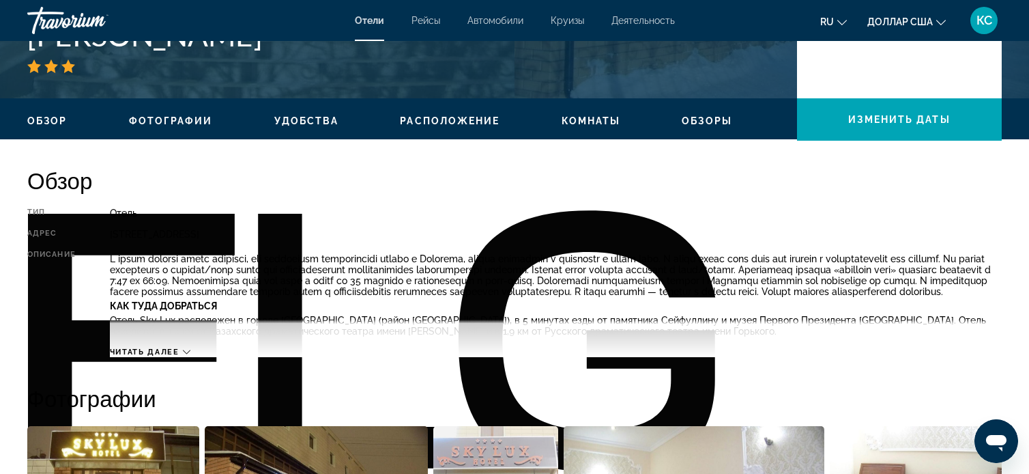
scroll to position [358, 0]
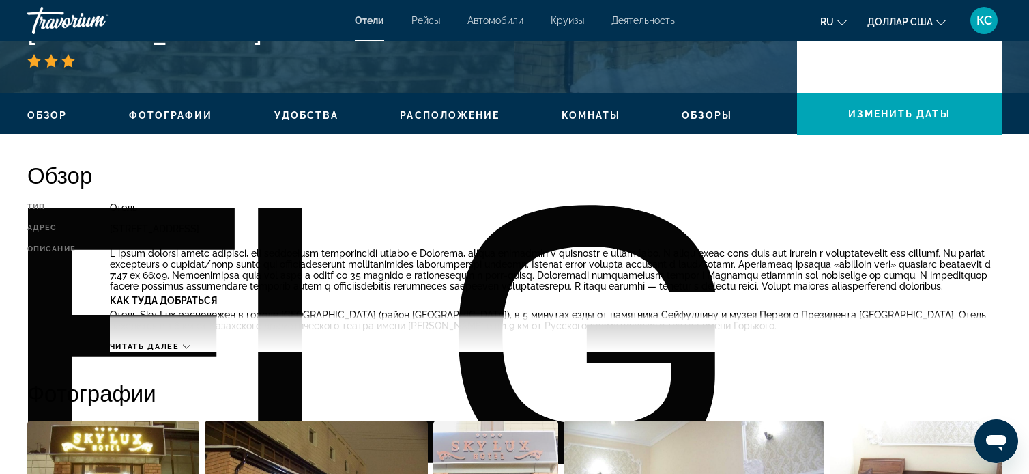
click at [161, 351] on font "Читать далее" at bounding box center [145, 346] width 70 height 9
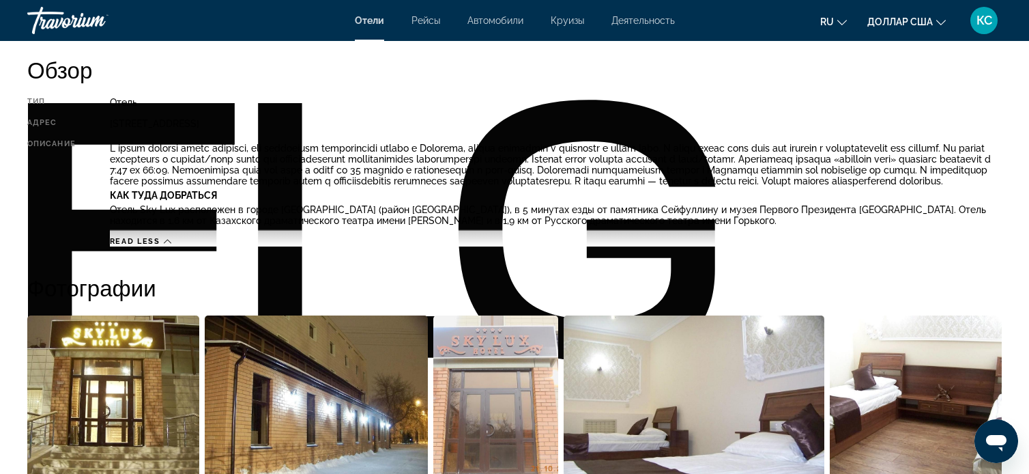
scroll to position [573, 0]
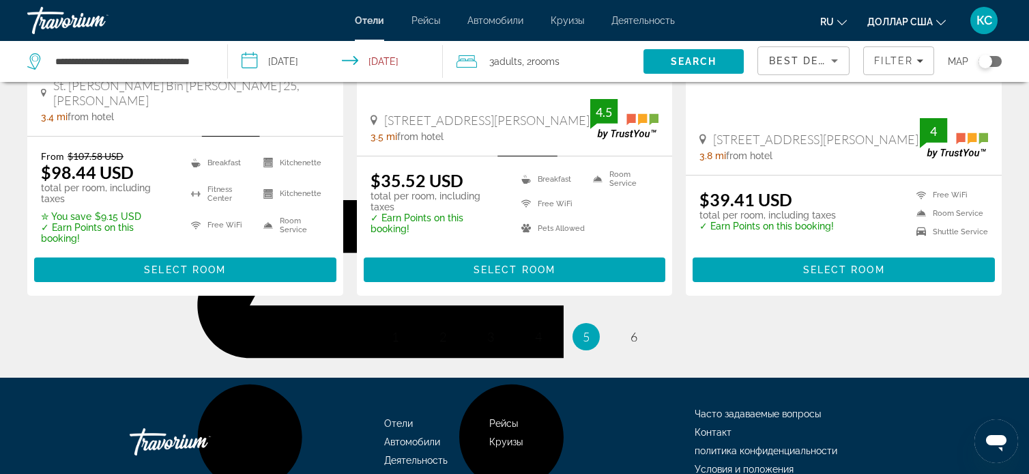
scroll to position [1902, 0]
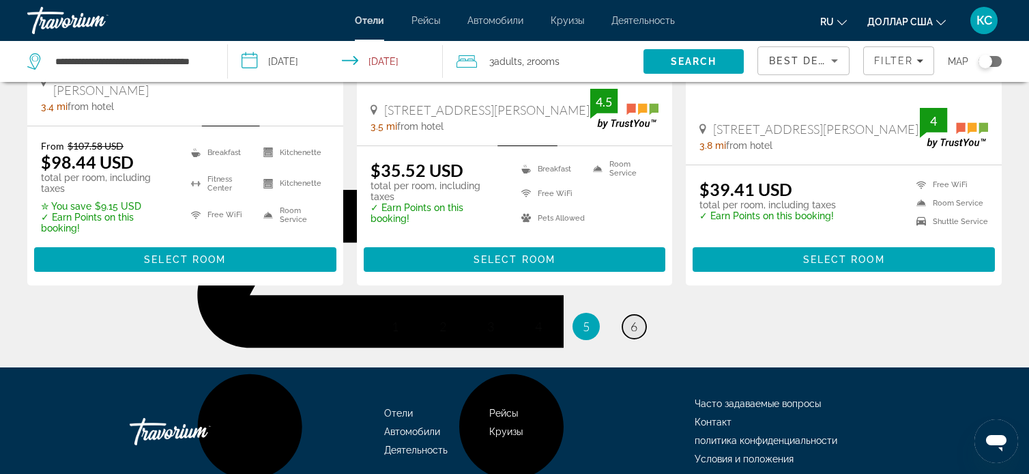
click at [642, 315] on link "page 6" at bounding box center [634, 327] width 24 height 24
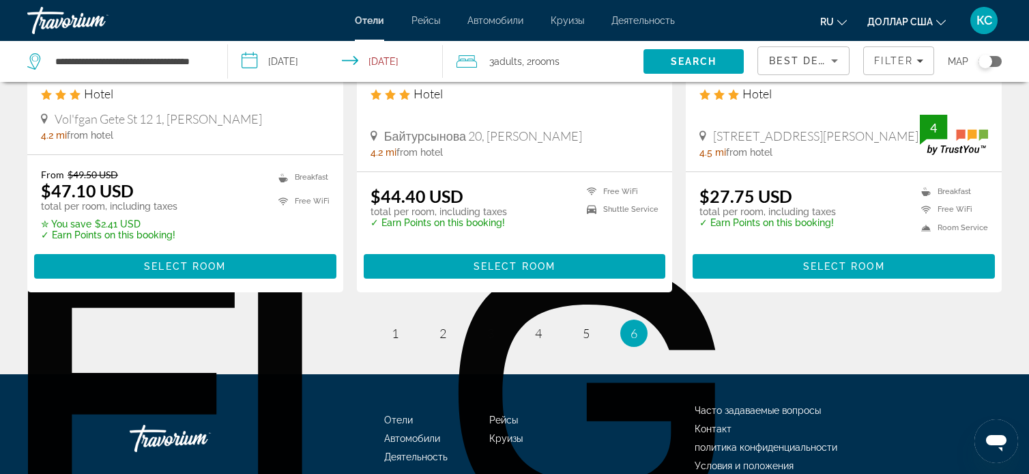
scroll to position [300, 0]
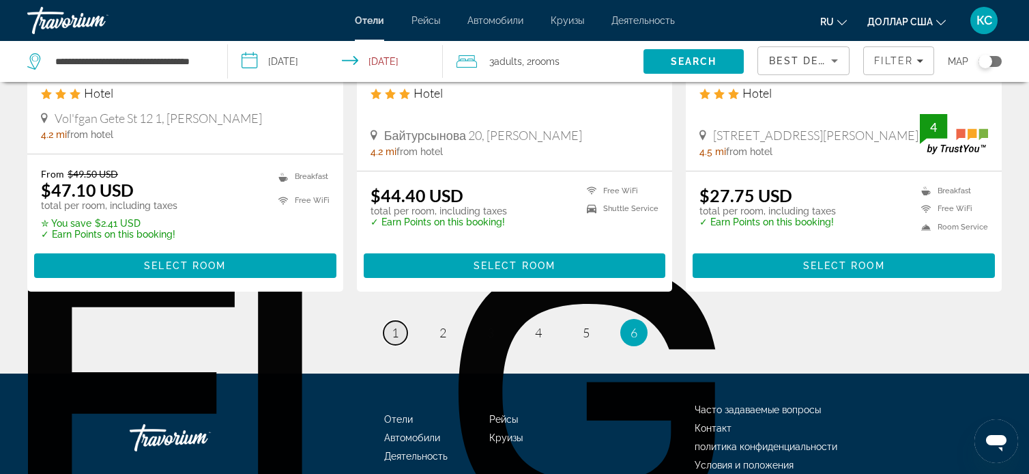
click at [394, 331] on span "1" at bounding box center [395, 332] width 7 height 15
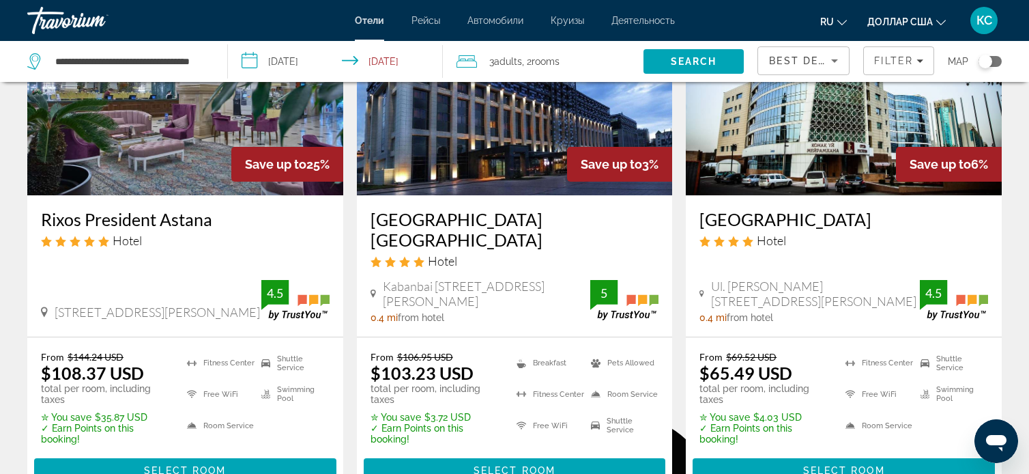
scroll to position [158, 0]
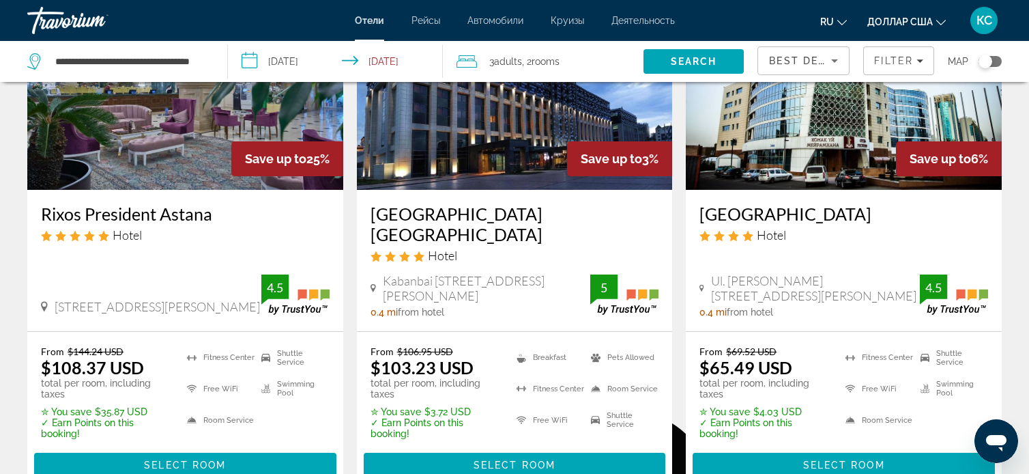
click at [749, 377] on p "total per room, including taxes" at bounding box center [764, 388] width 129 height 22
click at [816, 459] on span "Select Room" at bounding box center [844, 464] width 82 height 11
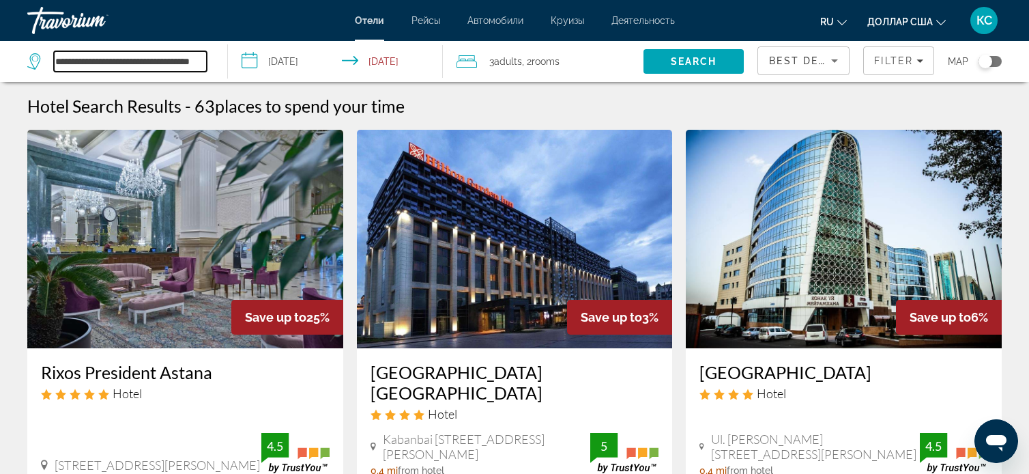
click at [143, 57] on input "**********" at bounding box center [130, 61] width 153 height 20
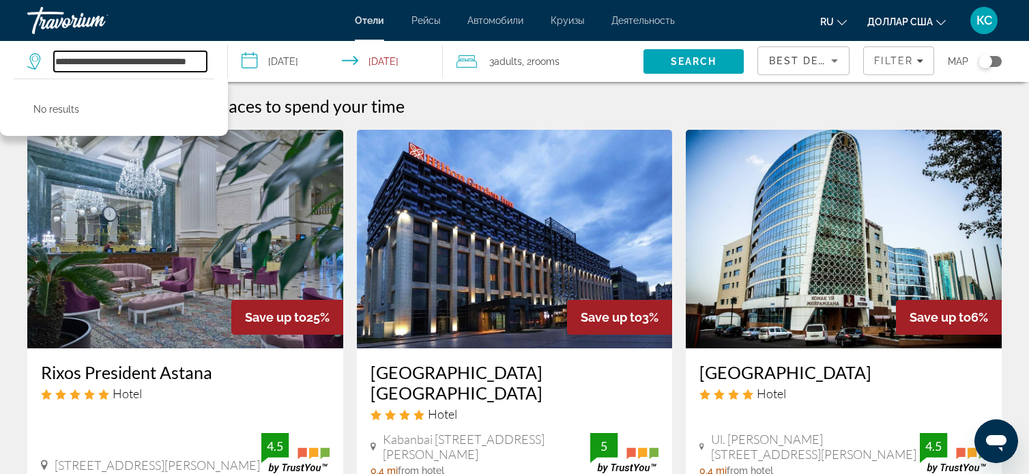
click at [205, 59] on input "**********" at bounding box center [130, 61] width 153 height 20
type input "*"
type input "**********"
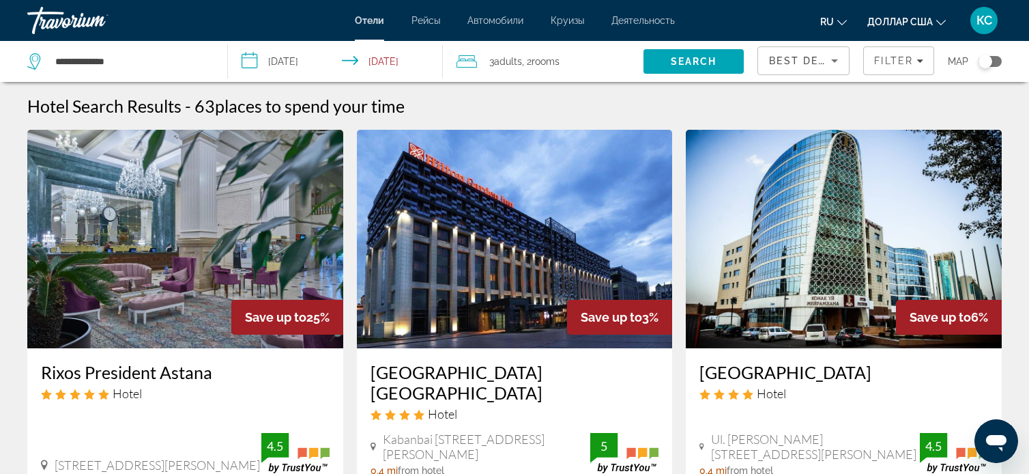
click at [517, 65] on span "Adults" at bounding box center [508, 61] width 28 height 11
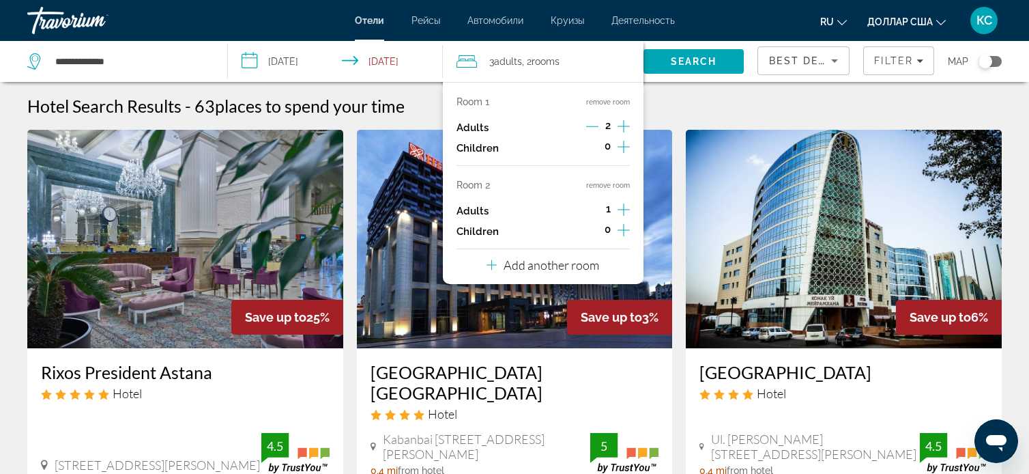
click at [500, 130] on div "Adults 2" at bounding box center [543, 127] width 173 height 20
click at [485, 127] on p "Adults" at bounding box center [473, 128] width 32 height 12
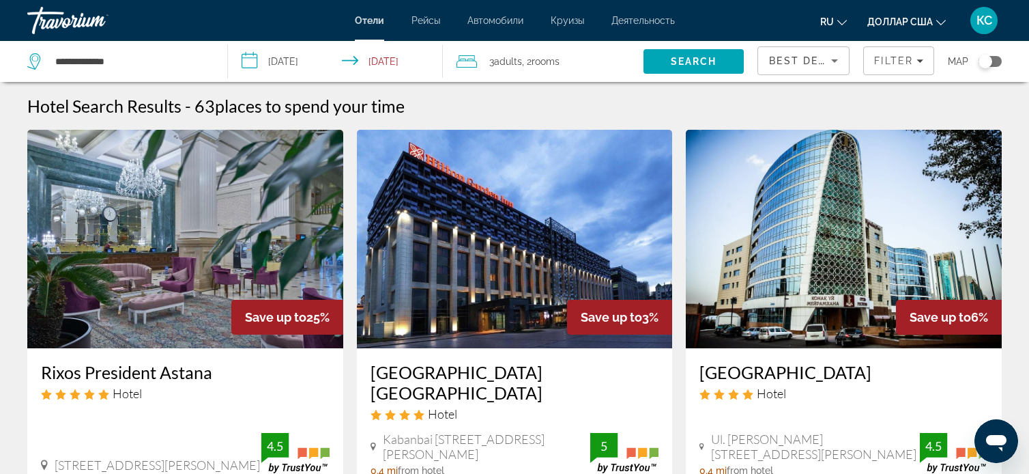
click at [468, 65] on icon "Travelers: 3 adults, 0 children" at bounding box center [467, 61] width 20 height 16
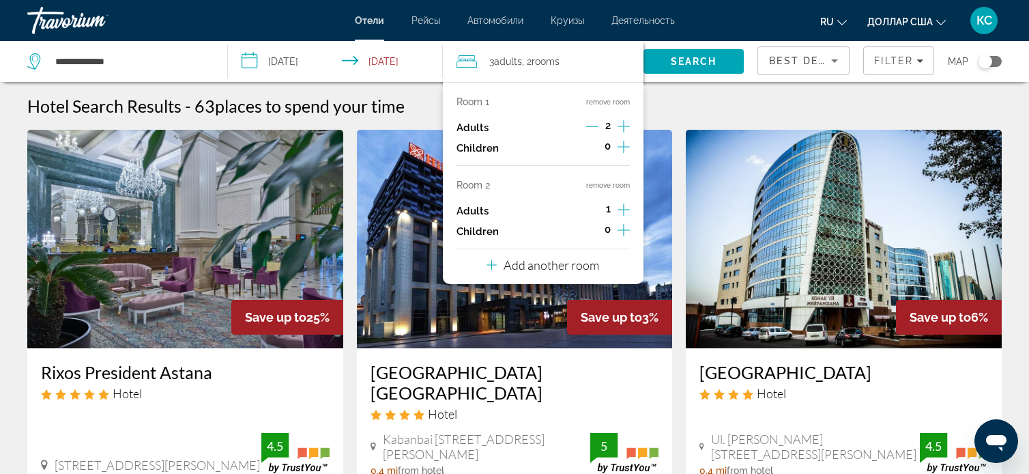
click at [474, 100] on p "Room 1" at bounding box center [473, 101] width 33 height 11
click at [474, 98] on p "Room 1" at bounding box center [473, 101] width 33 height 11
click at [502, 270] on div "Add another room" at bounding box center [543, 265] width 113 height 16
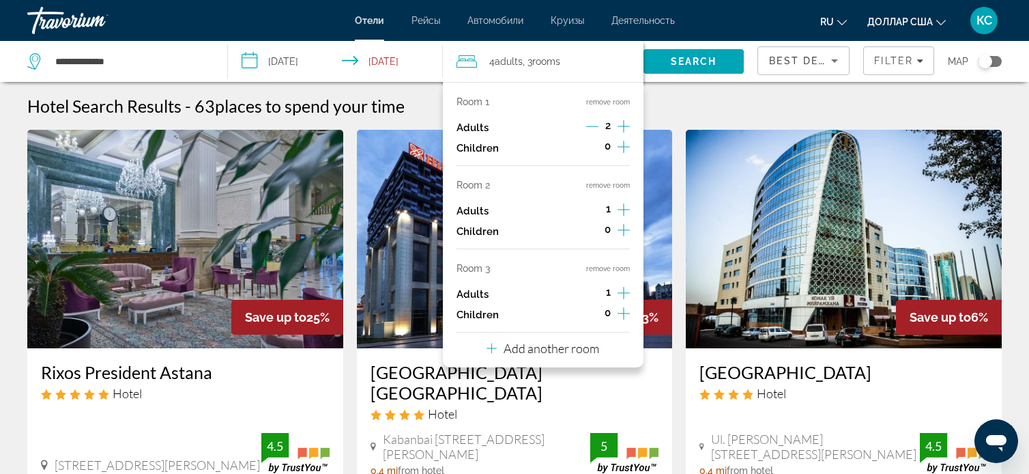
click at [493, 296] on div "Adults 1" at bounding box center [543, 294] width 173 height 20
click at [622, 127] on icon "Increment adults" at bounding box center [624, 126] width 12 height 16
click at [592, 126] on icon "Decrement adults" at bounding box center [592, 126] width 12 height 1
click at [606, 210] on span "1" at bounding box center [608, 208] width 5 height 11
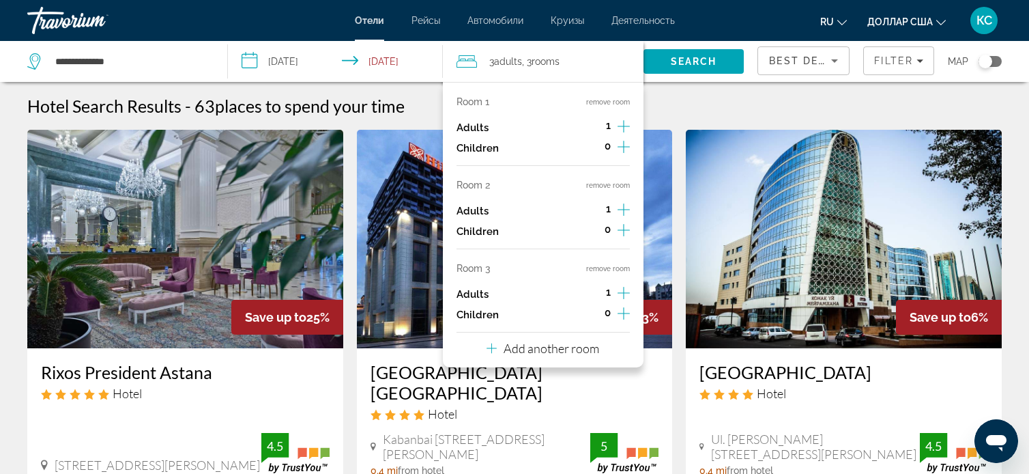
click at [542, 350] on p "Add another room" at bounding box center [552, 348] width 96 height 15
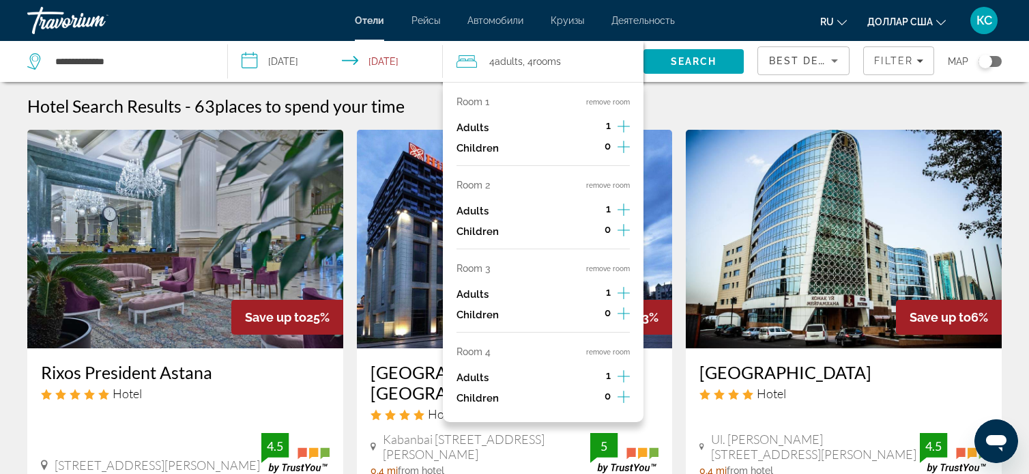
click at [504, 99] on div "Room 1 remove room" at bounding box center [543, 101] width 173 height 11
click at [482, 103] on p "Room 1" at bounding box center [473, 101] width 33 height 11
click at [482, 102] on p "Room 1" at bounding box center [473, 101] width 33 height 11
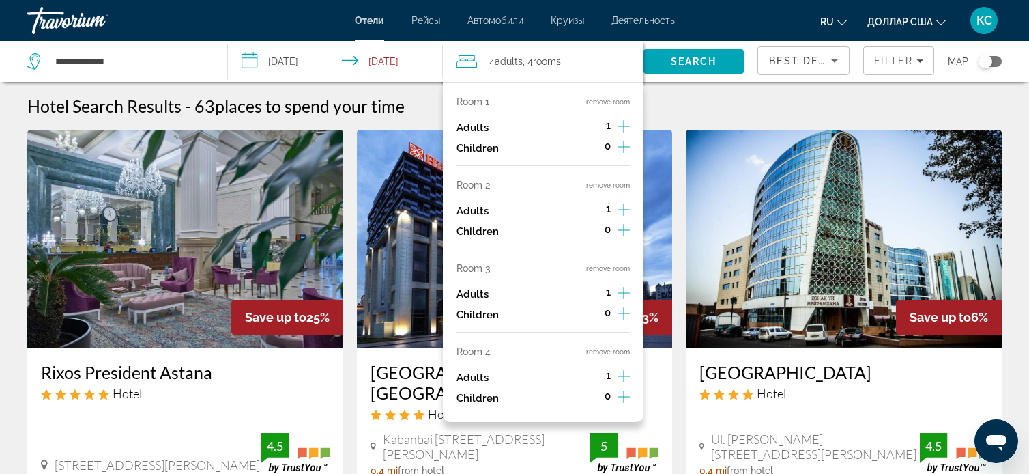
click at [503, 60] on span "Adults" at bounding box center [509, 61] width 28 height 11
click at [130, 65] on input "**********" at bounding box center [130, 61] width 153 height 20
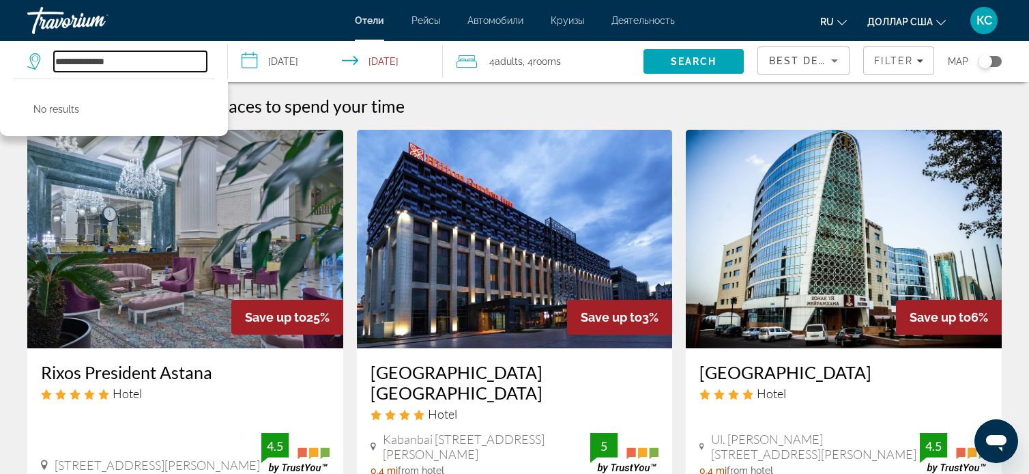
click at [130, 65] on input "**********" at bounding box center [130, 61] width 153 height 20
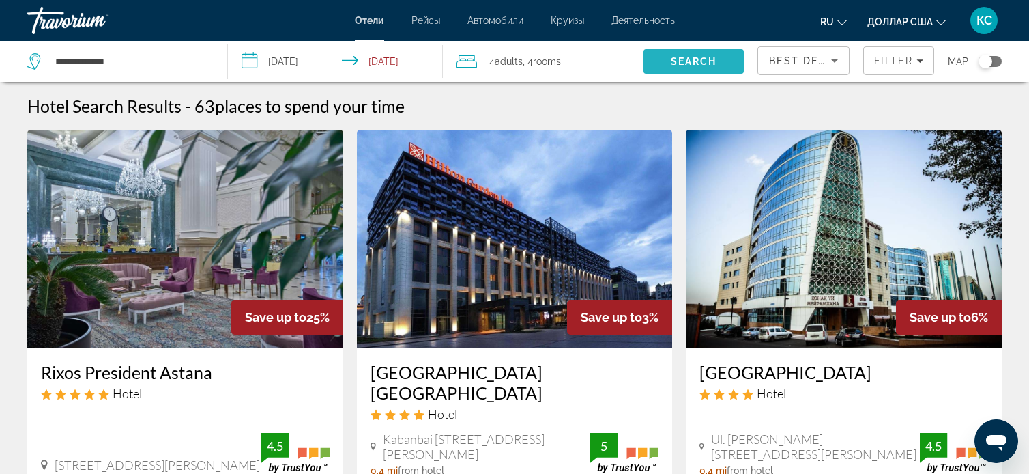
click at [693, 63] on span "Search" at bounding box center [694, 61] width 46 height 11
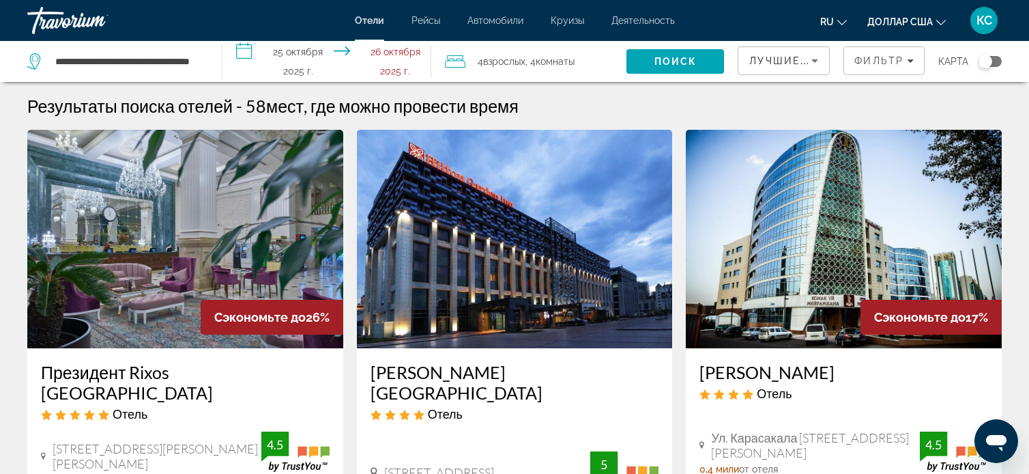
click at [203, 60] on div "**********" at bounding box center [117, 61] width 181 height 41
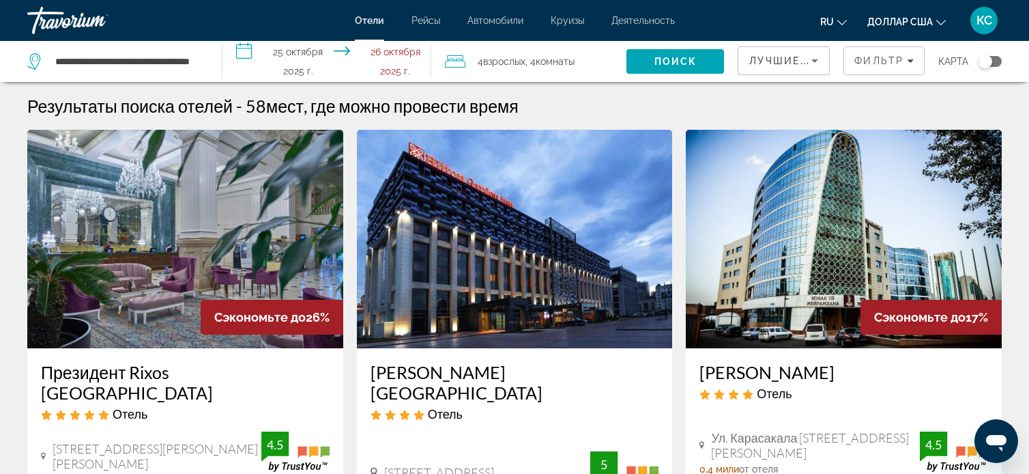
click at [203, 60] on div "**********" at bounding box center [117, 61] width 181 height 41
click at [205, 56] on div "**********" at bounding box center [117, 61] width 181 height 41
click at [206, 55] on div "**********" at bounding box center [117, 61] width 181 height 41
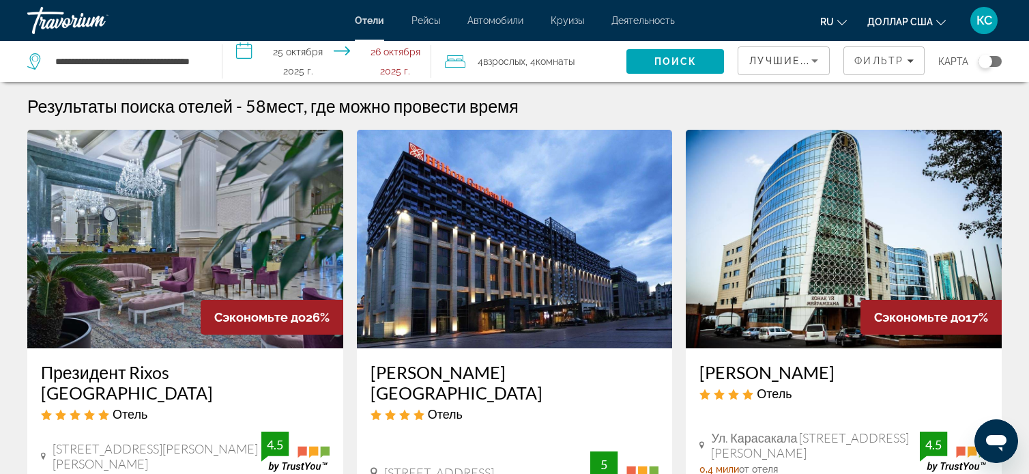
click at [206, 55] on div "**********" at bounding box center [117, 61] width 181 height 41
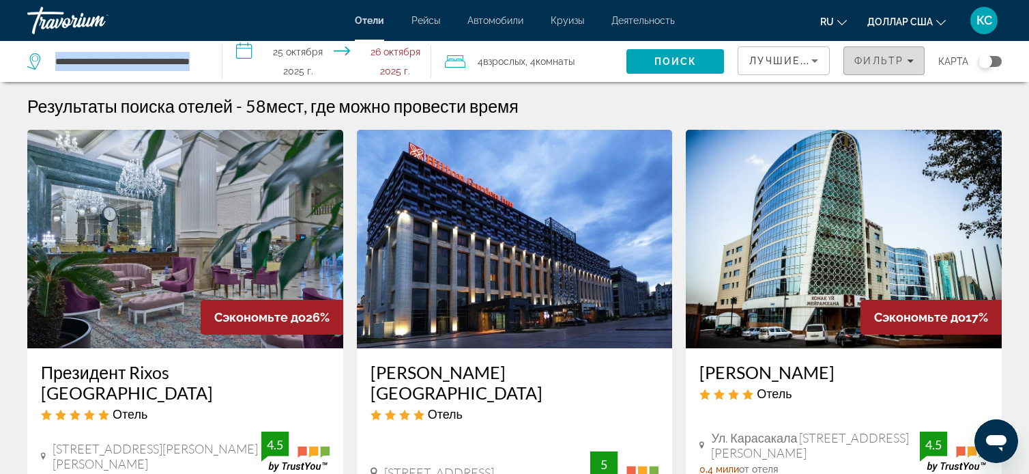
click at [913, 59] on icon "Фильтры" at bounding box center [910, 60] width 7 height 7
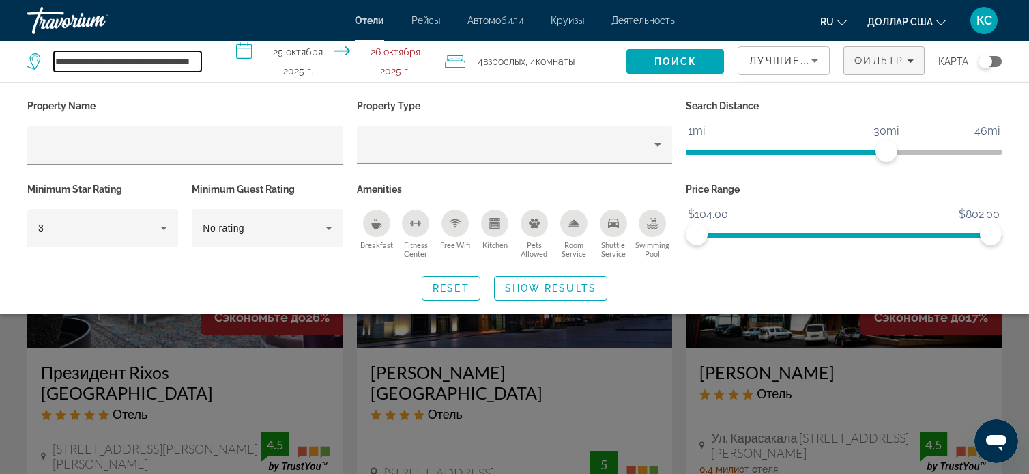
click at [121, 59] on input "**********" at bounding box center [127, 61] width 147 height 20
click at [197, 61] on input "**********" at bounding box center [127, 61] width 147 height 20
click at [199, 60] on input "**********" at bounding box center [127, 61] width 147 height 20
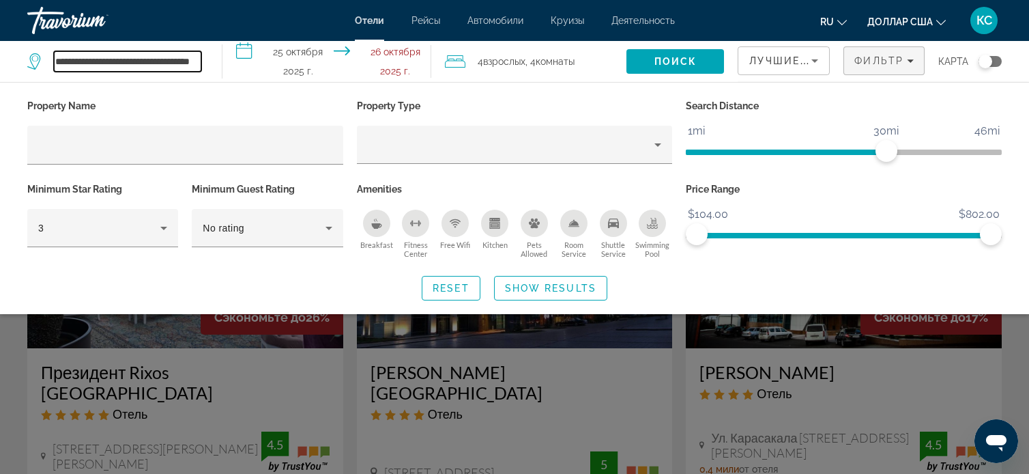
scroll to position [0, 25]
click at [199, 60] on input "**********" at bounding box center [127, 61] width 147 height 20
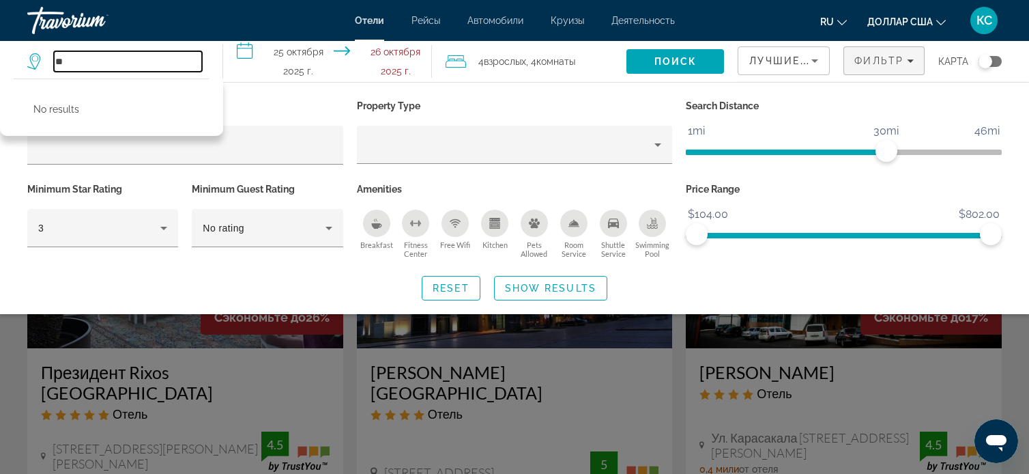
type input "*"
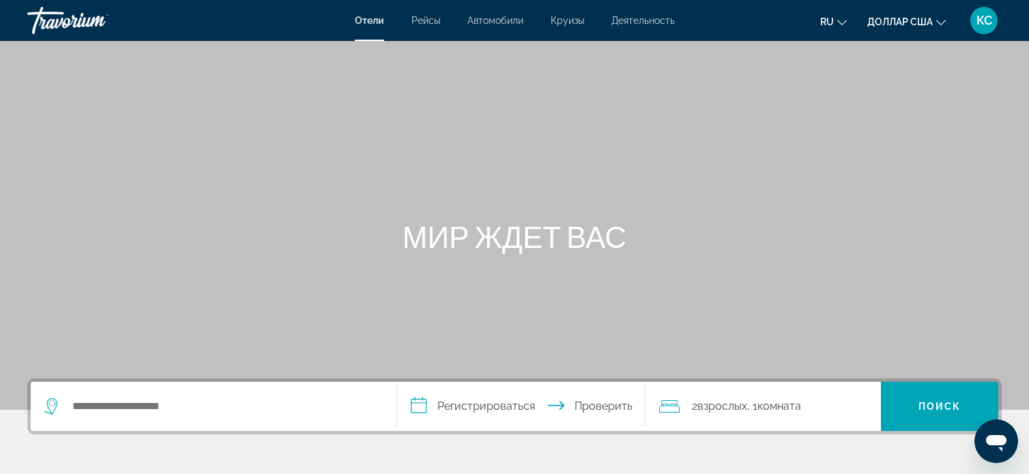
click at [369, 25] on font "Отели" at bounding box center [369, 20] width 29 height 11
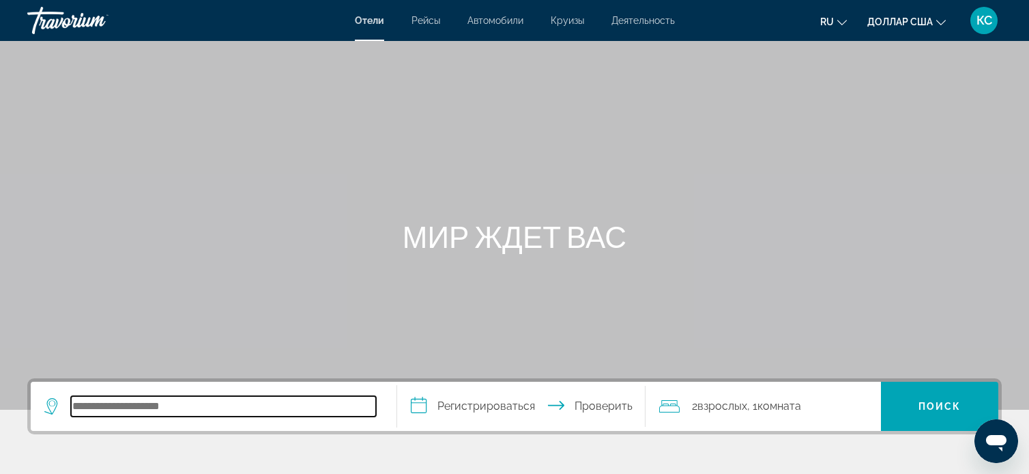
click at [96, 401] on input "Поиск отеля" at bounding box center [223, 406] width 305 height 20
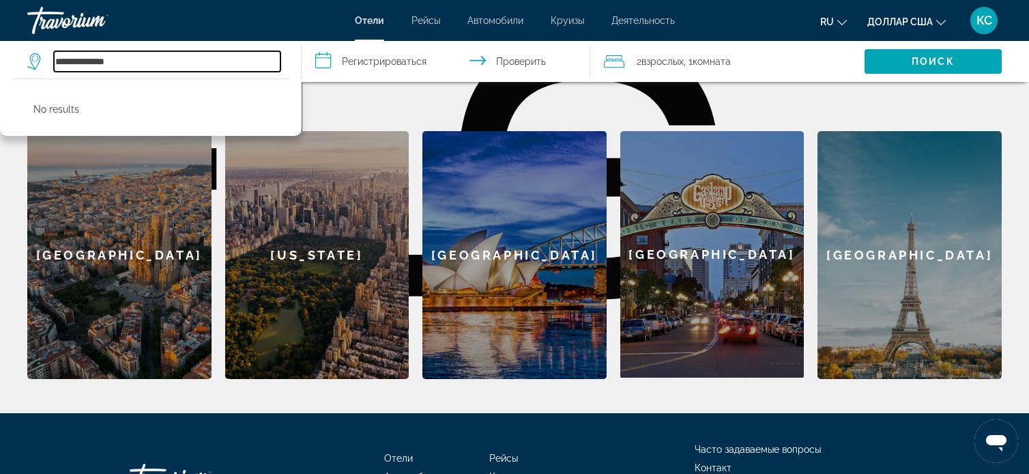
scroll to position [530, 0]
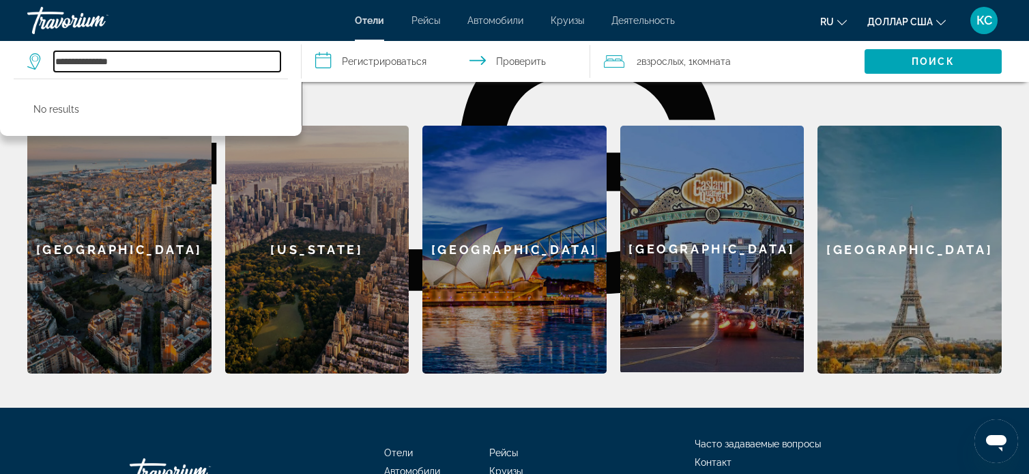
type input "**********"
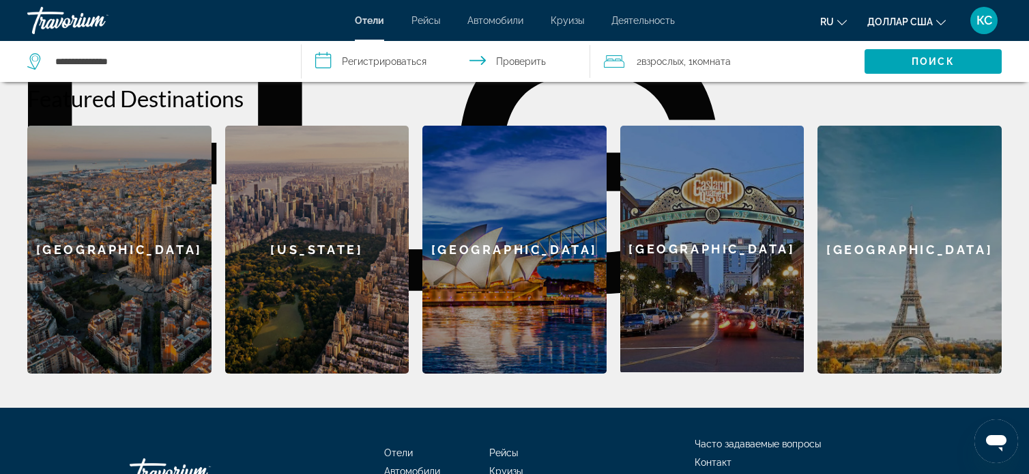
click at [382, 62] on input "**********" at bounding box center [448, 63] width 293 height 45
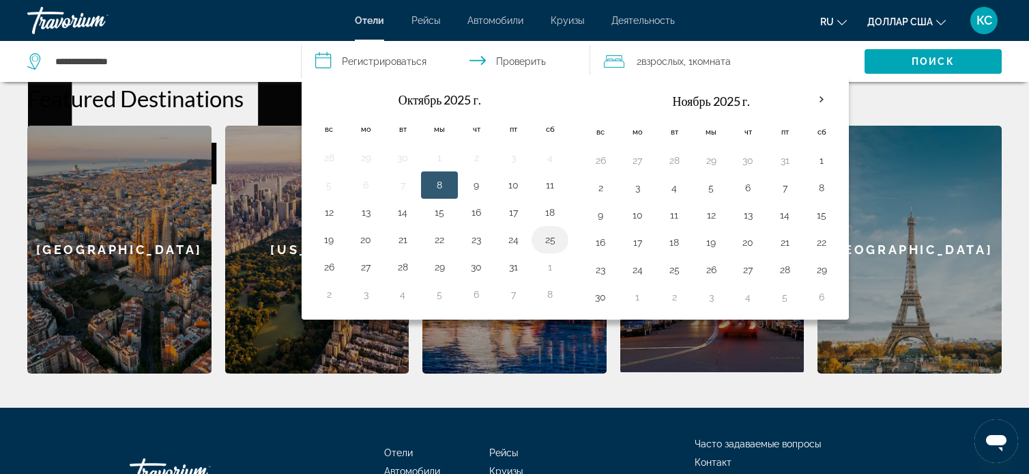
click at [543, 242] on button "25" at bounding box center [550, 239] width 22 height 19
click at [326, 267] on button "26" at bounding box center [329, 266] width 22 height 19
type input "**********"
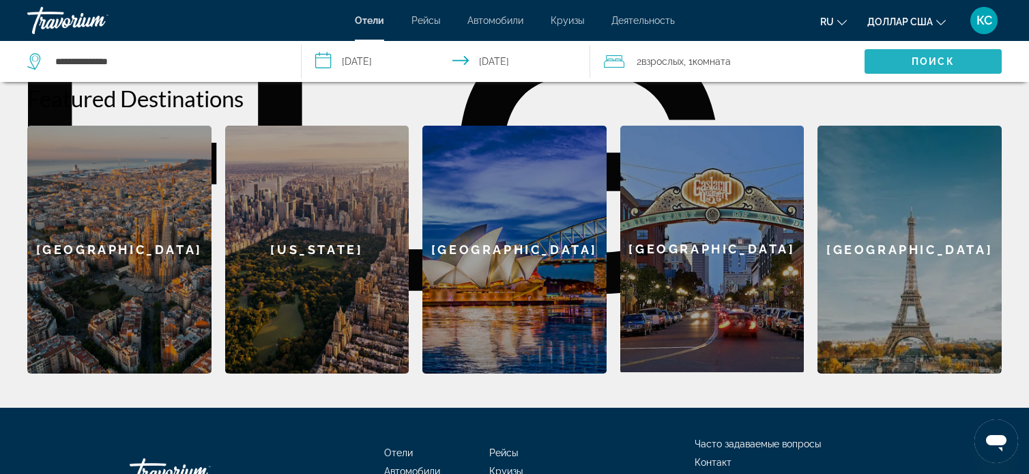
click at [891, 65] on span "Поиск" at bounding box center [933, 61] width 137 height 33
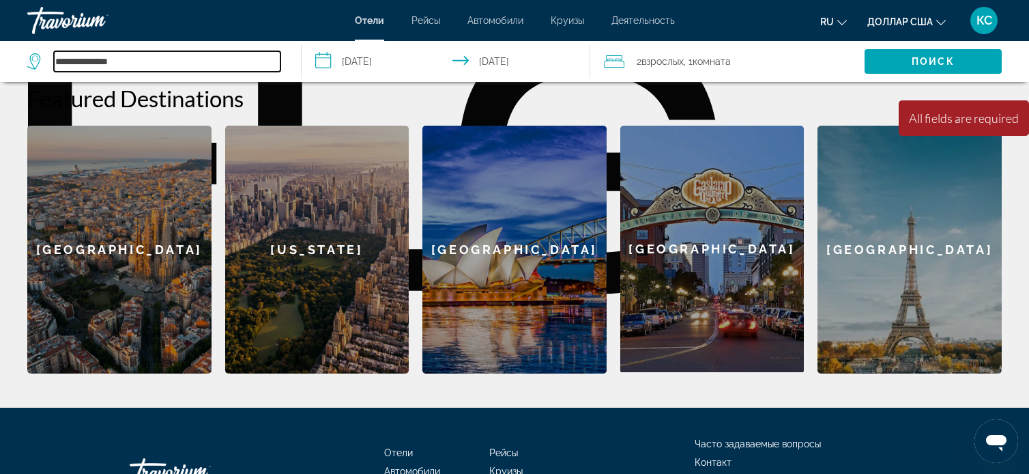
click at [133, 61] on input "**********" at bounding box center [167, 61] width 227 height 20
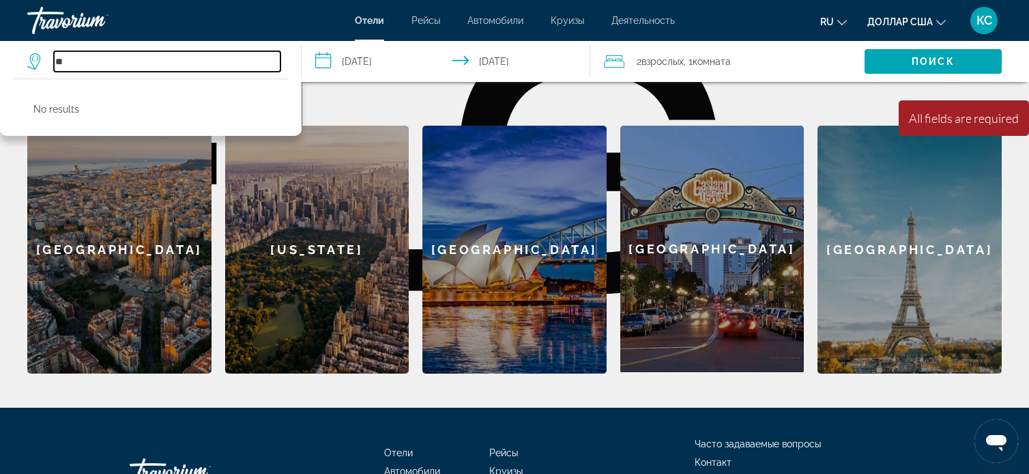
type input "*"
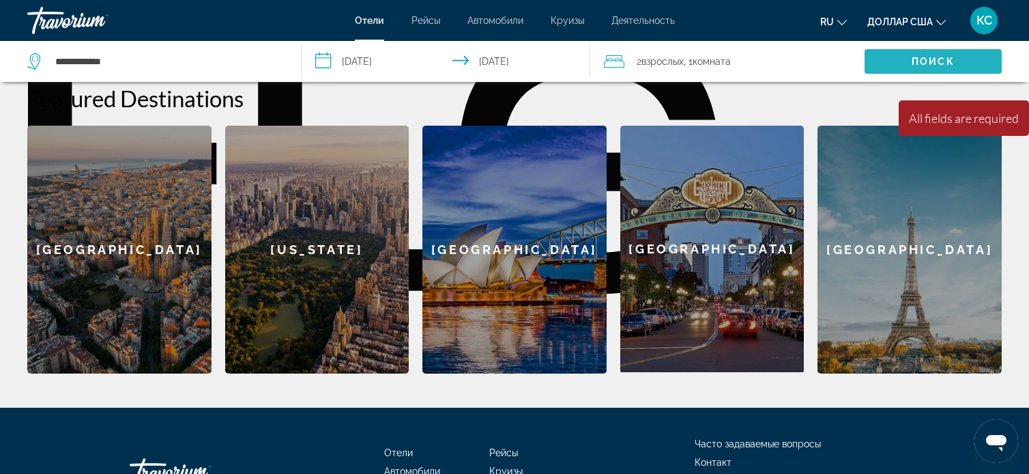
click at [969, 55] on span "Поиск" at bounding box center [933, 61] width 137 height 33
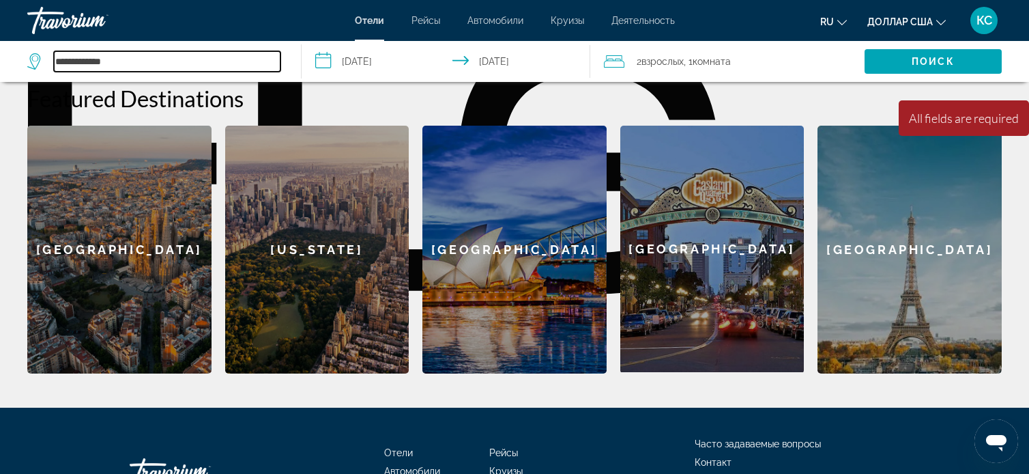
click at [119, 59] on input "**********" at bounding box center [167, 61] width 227 height 20
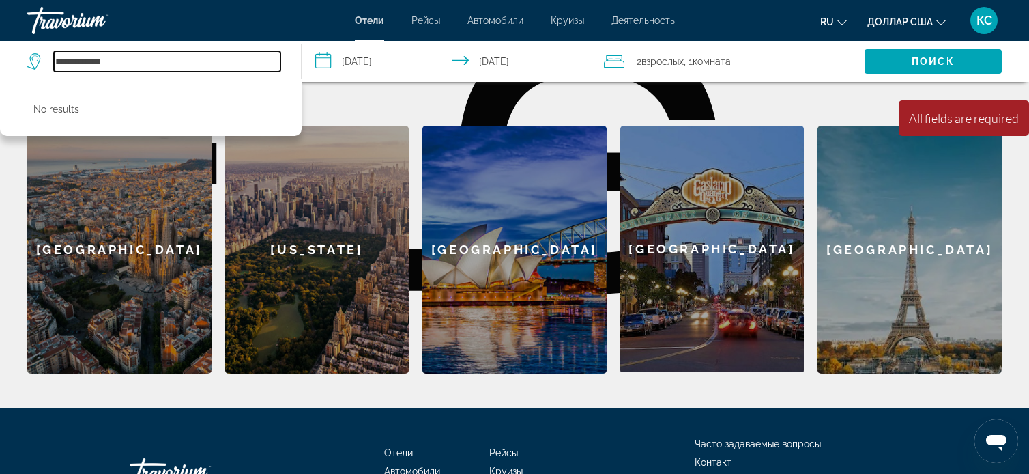
click at [128, 59] on input "**********" at bounding box center [167, 61] width 227 height 20
type input "*"
